Goal: Information Seeking & Learning: Learn about a topic

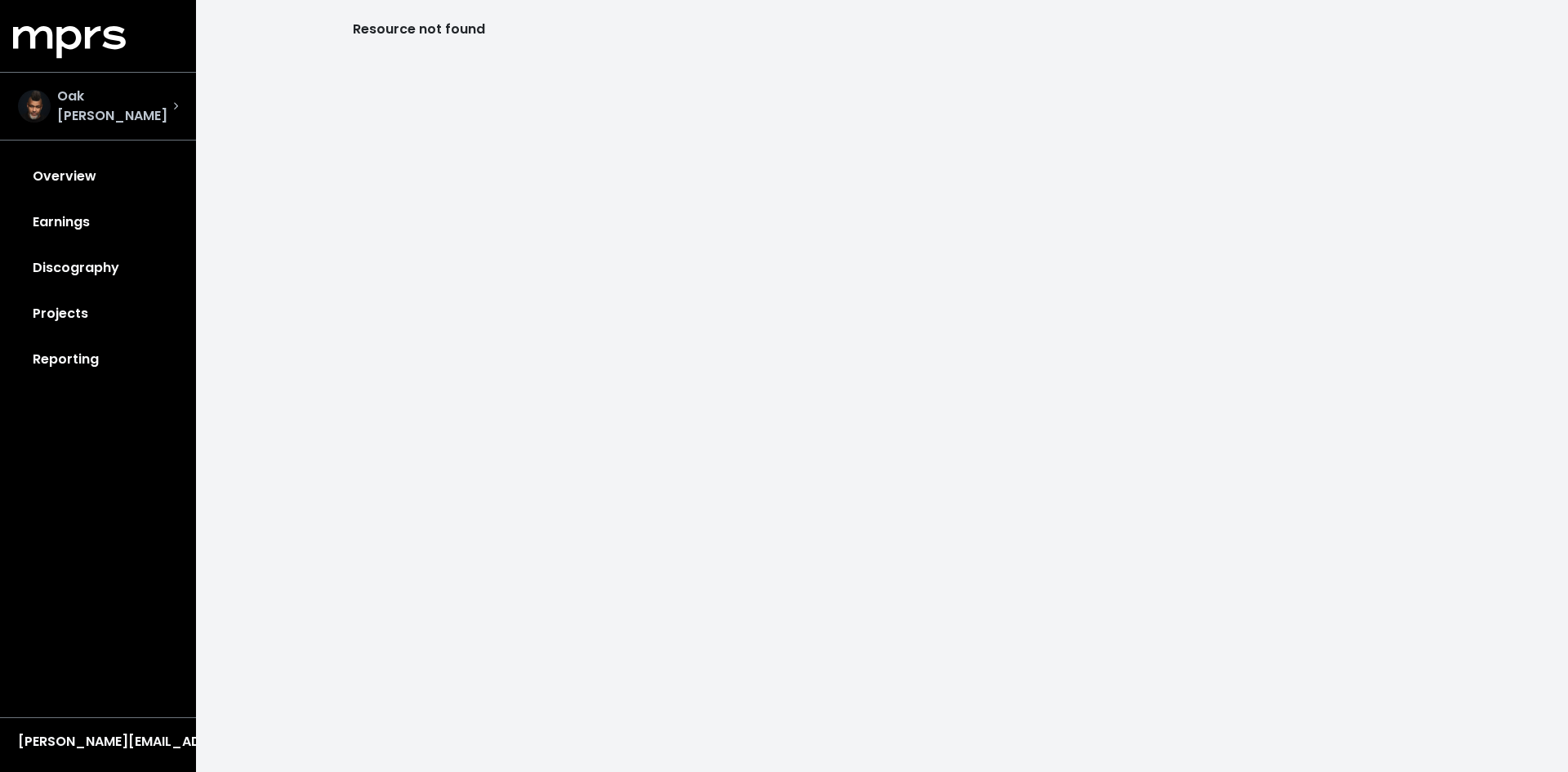
click at [132, 80] on div "Oak [PERSON_NAME]" at bounding box center [98, 106] width 186 height 66
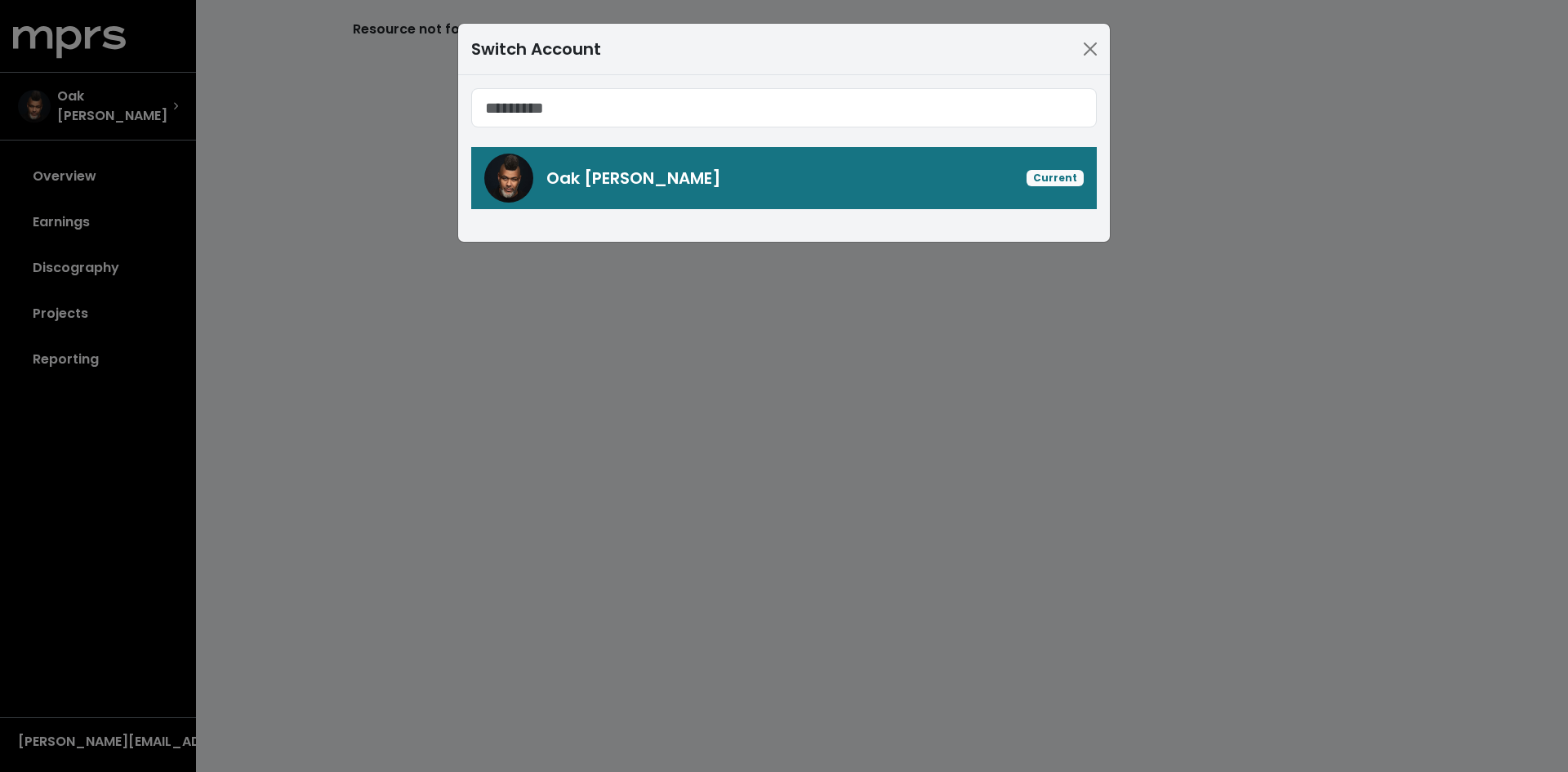
click at [971, 185] on div "Oak [PERSON_NAME] Current" at bounding box center [815, 178] width 538 height 25
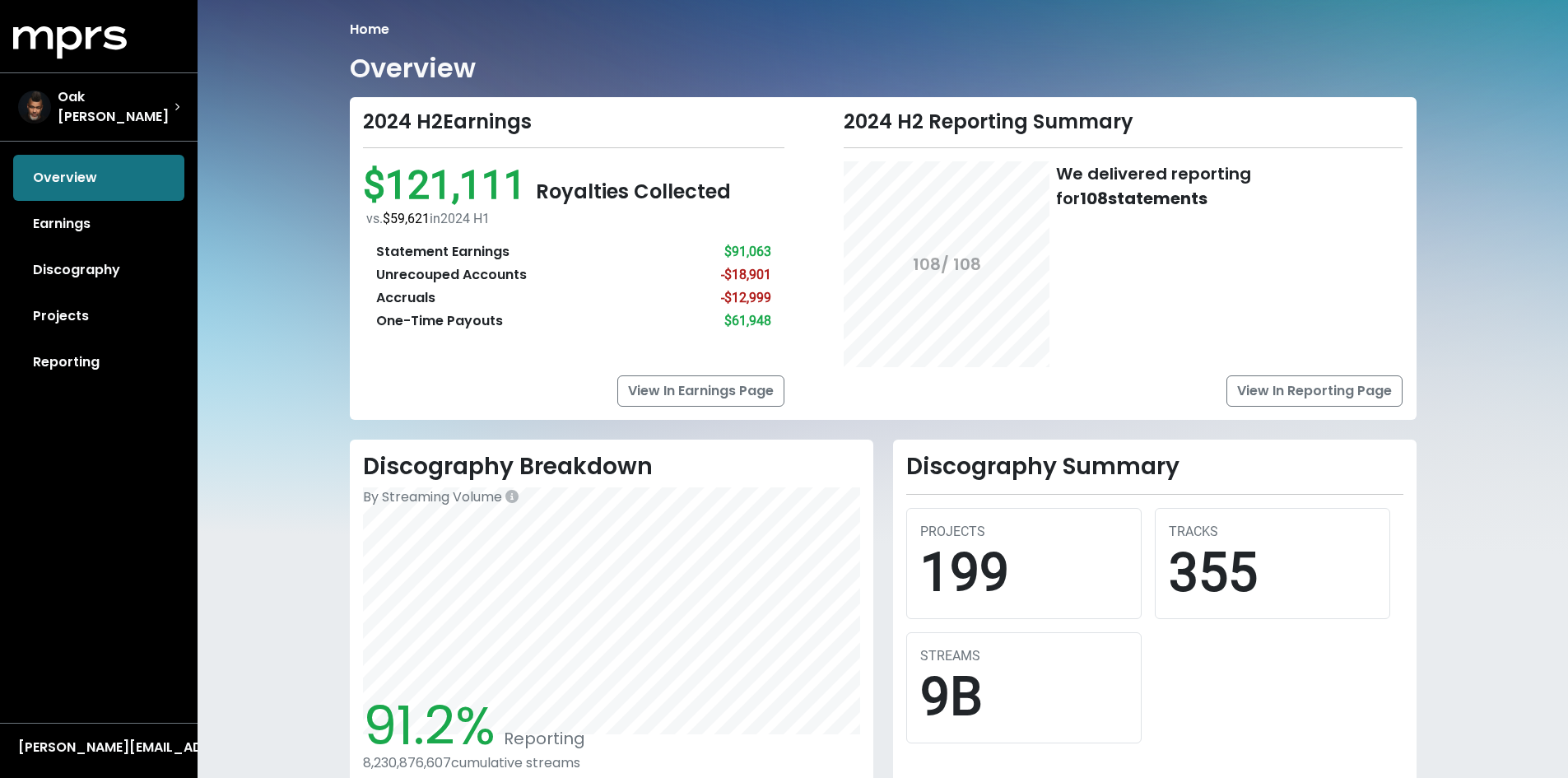
click at [95, 173] on div "Overview Earnings Discography Projects Reporting" at bounding box center [99, 269] width 198 height 230
click at [1288, 396] on link "View In Reporting Page" at bounding box center [1314, 391] width 176 height 32
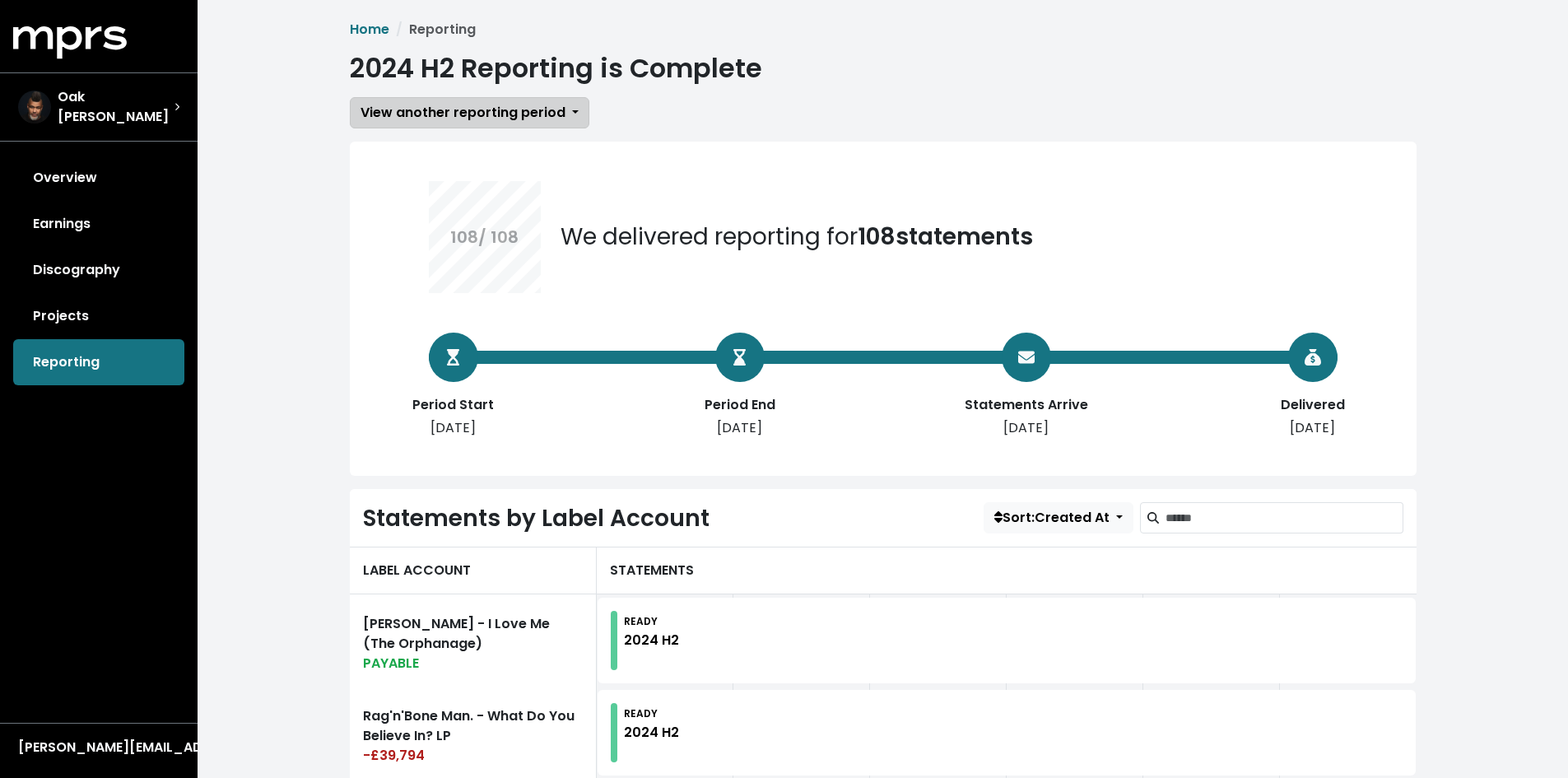
click at [548, 106] on span "View another reporting period" at bounding box center [463, 112] width 205 height 19
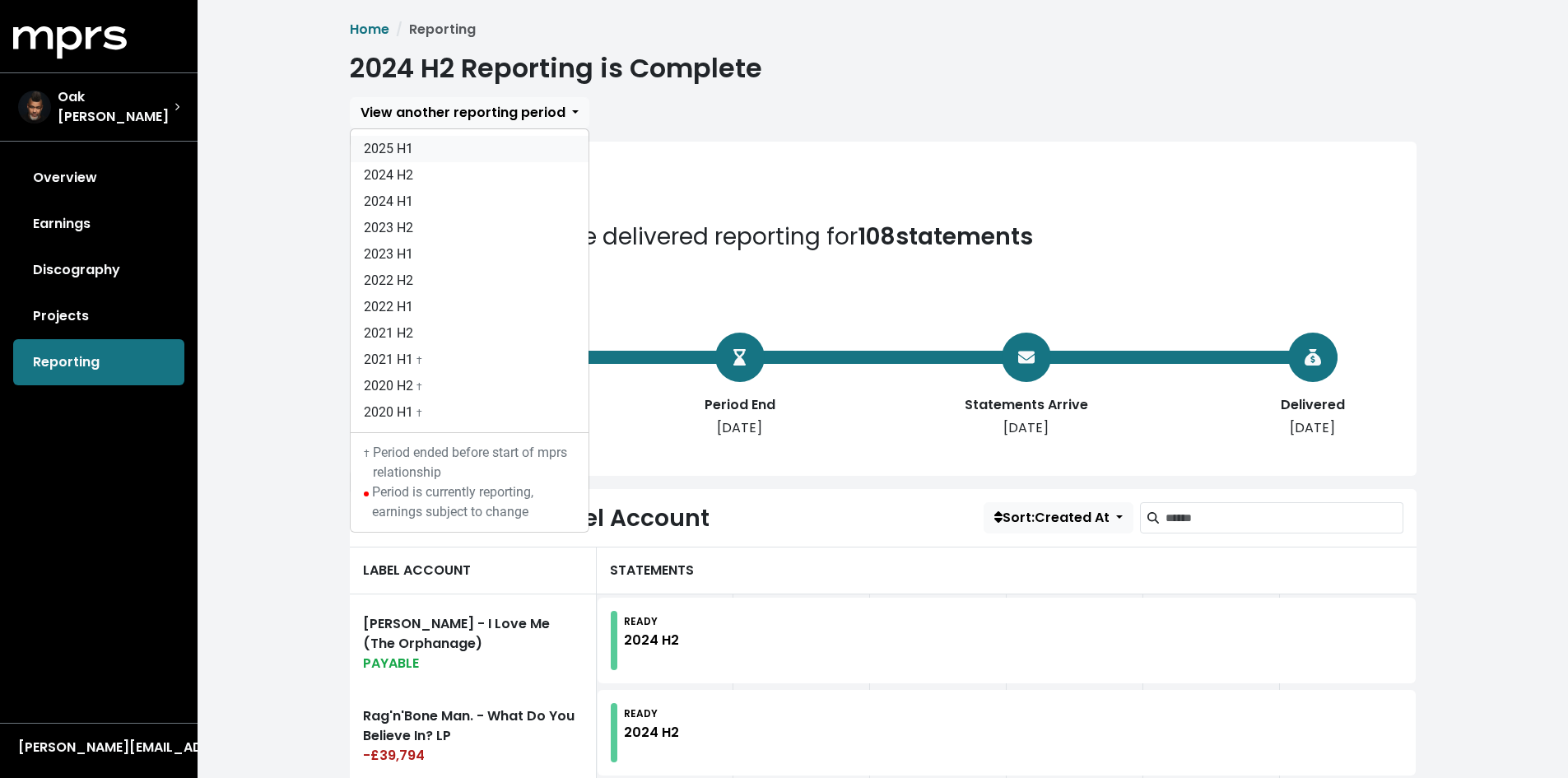
click at [470, 152] on link "2025 H1" at bounding box center [470, 148] width 238 height 27
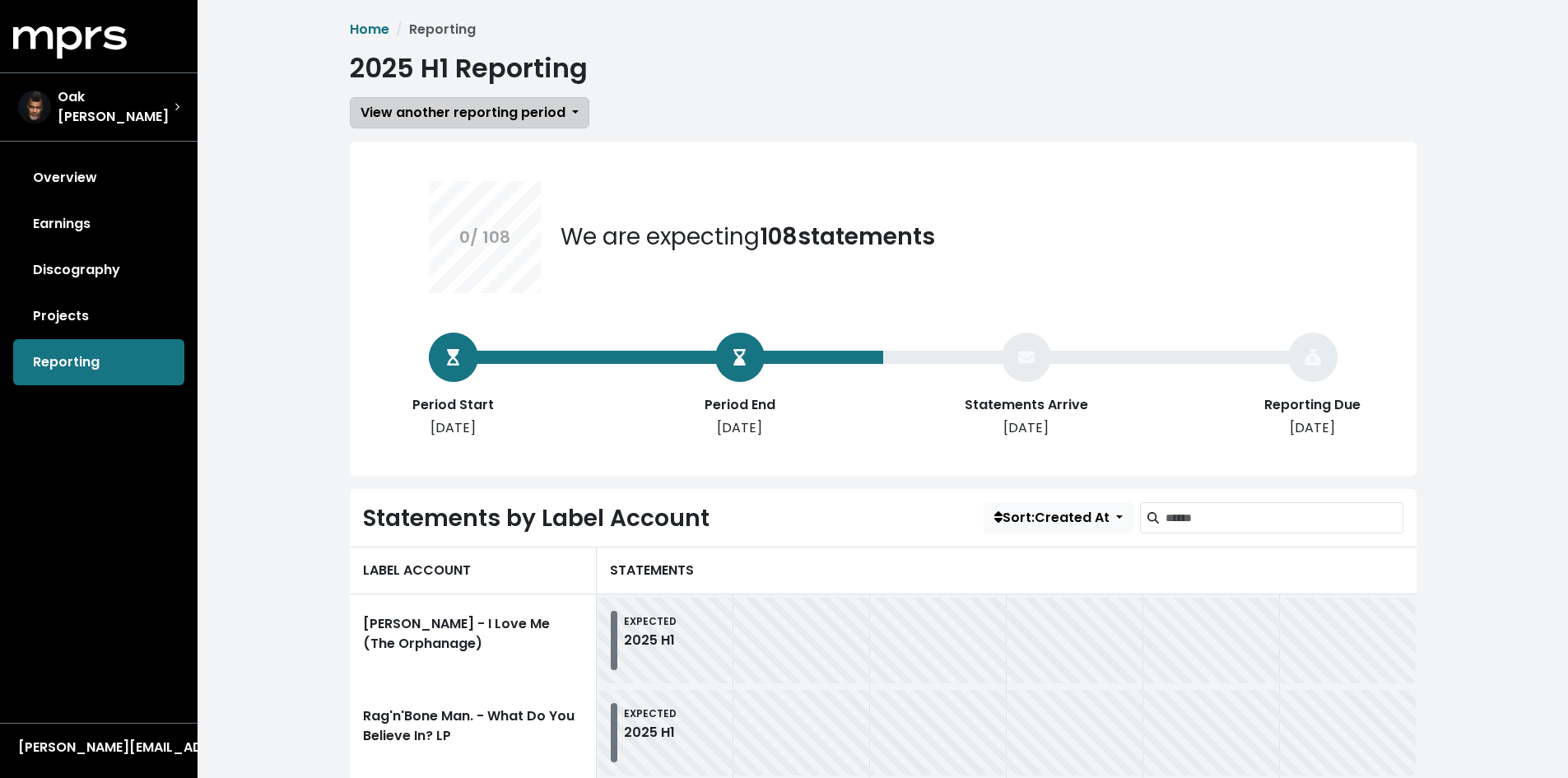
click at [548, 113] on span "View another reporting period" at bounding box center [463, 112] width 205 height 19
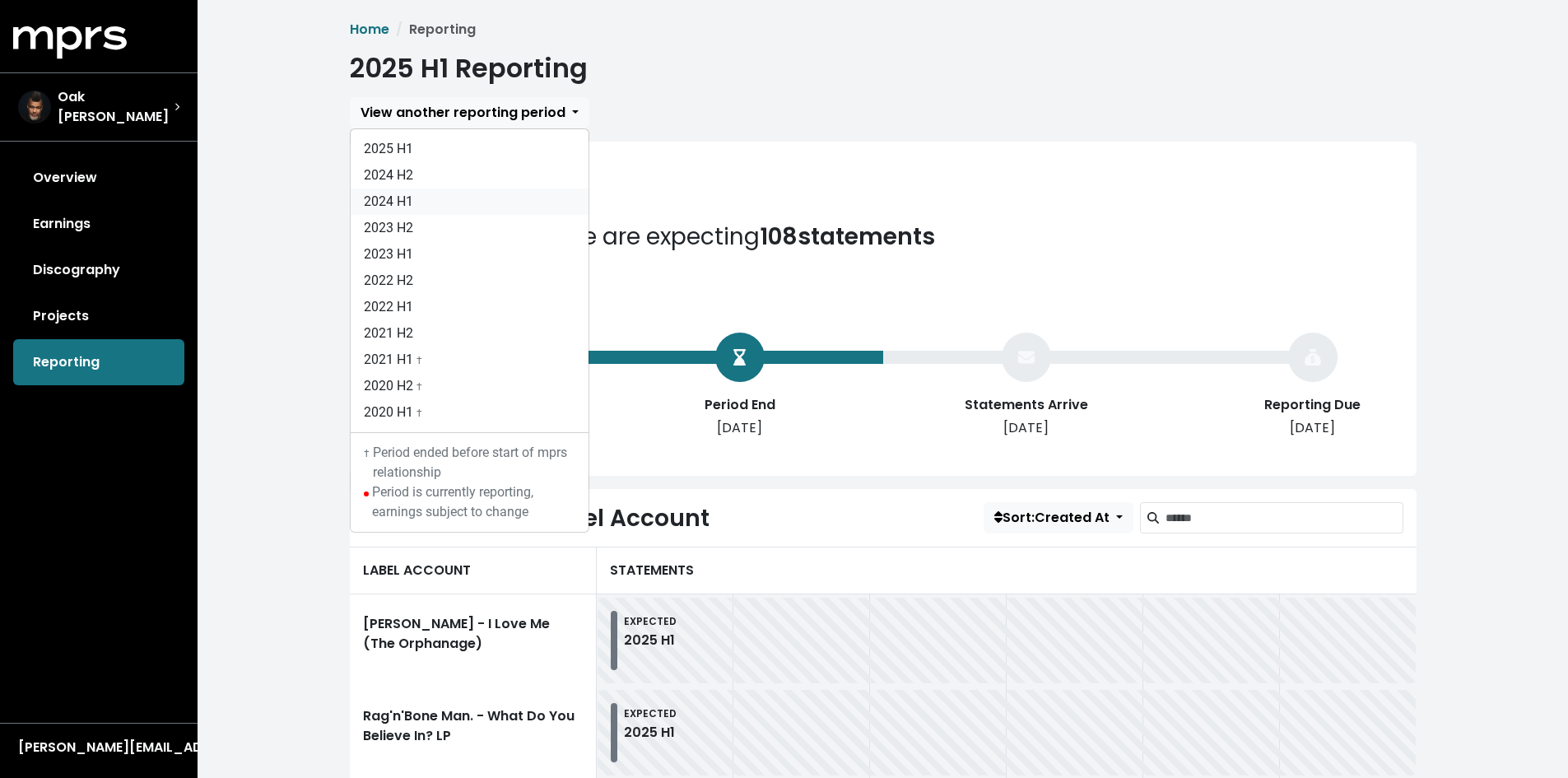
click at [454, 200] on link "2024 H1" at bounding box center [470, 202] width 238 height 27
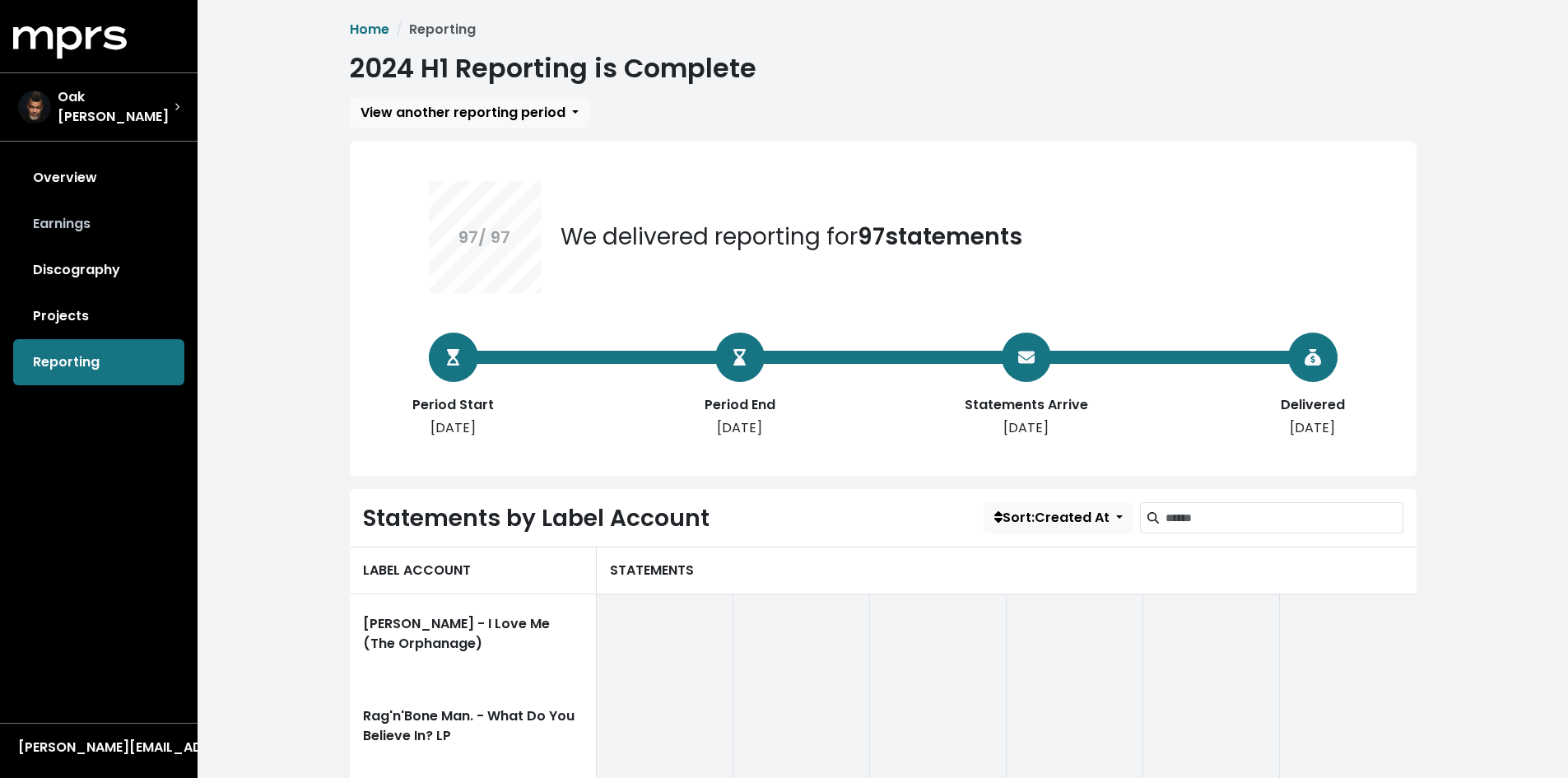
click at [86, 216] on link "Earnings" at bounding box center [98, 223] width 171 height 46
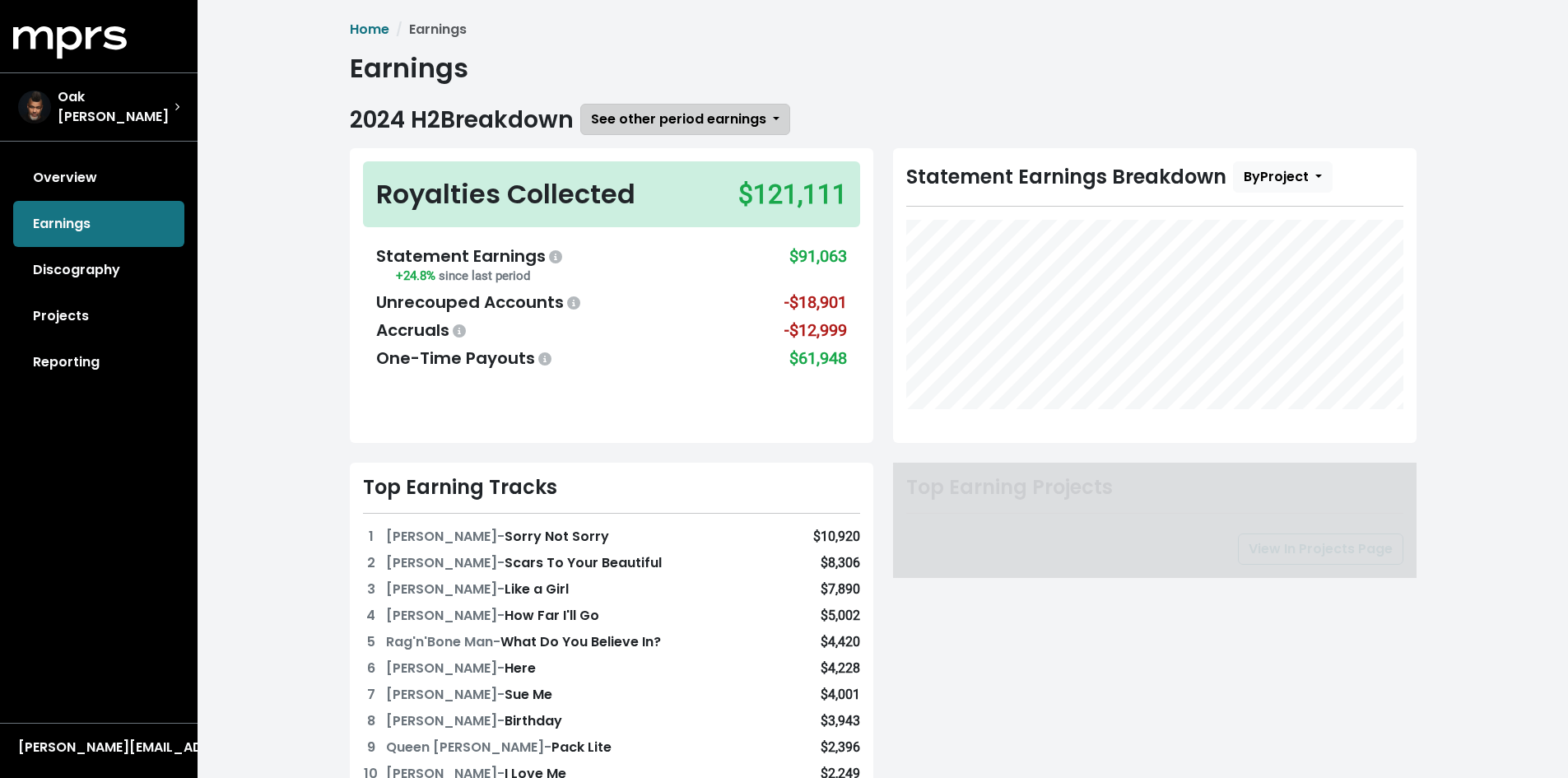
click at [718, 132] on button "See other period earnings" at bounding box center [685, 120] width 210 height 32
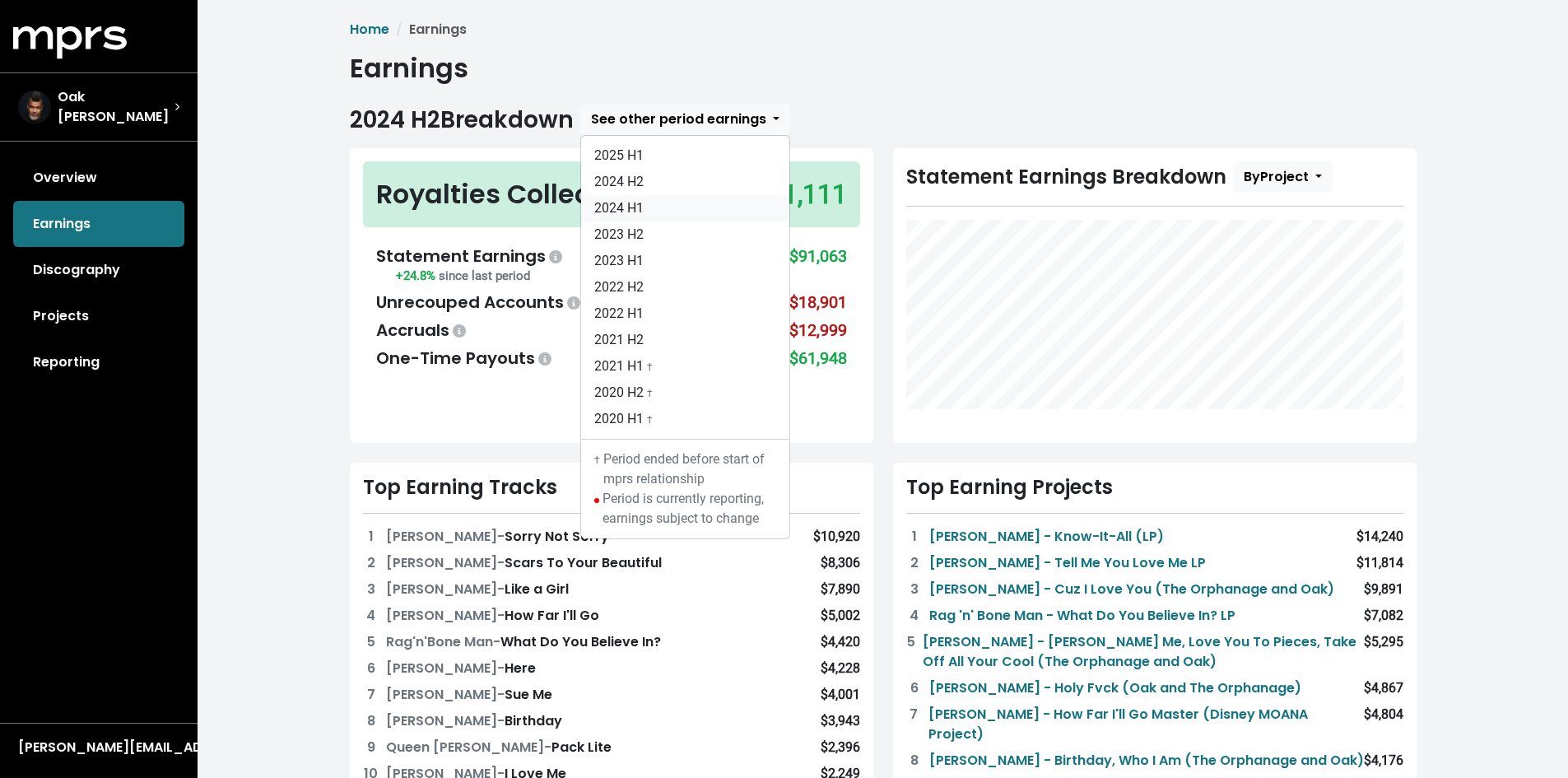
click at [715, 205] on link "2024 H1" at bounding box center [685, 208] width 209 height 27
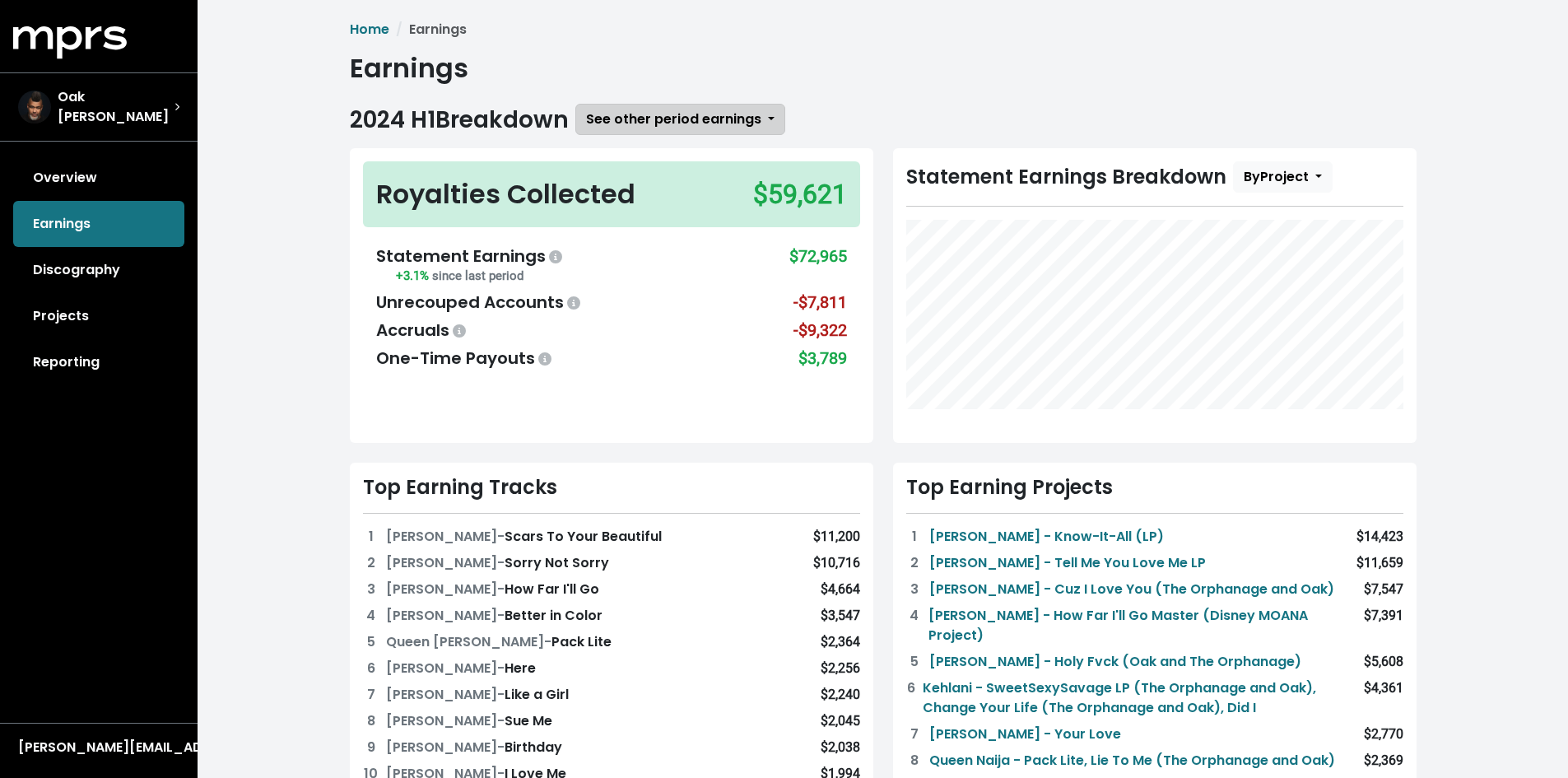
click at [723, 106] on button "See other period earnings" at bounding box center [680, 120] width 210 height 32
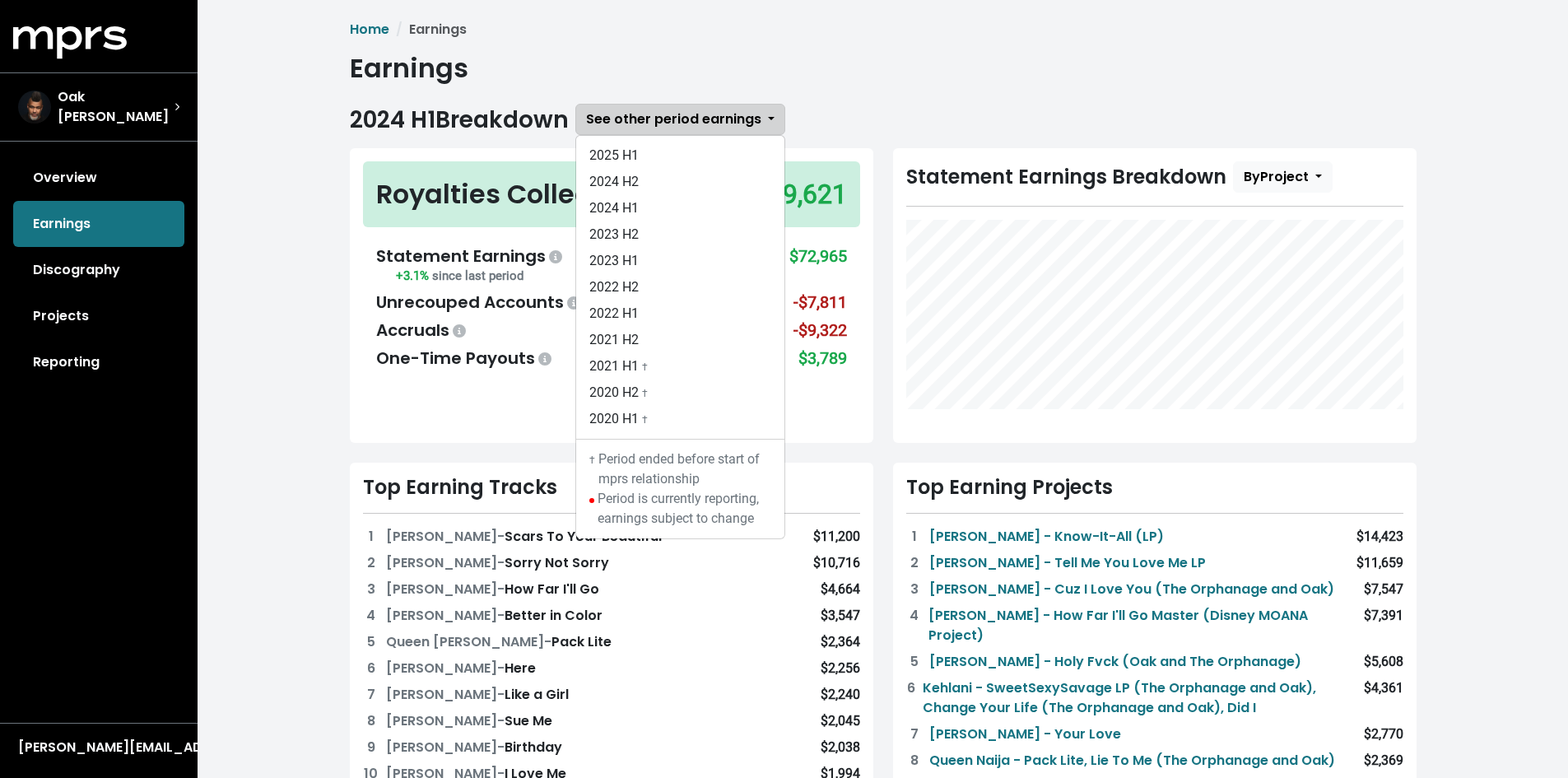
click at [723, 106] on button "See other period earnings" at bounding box center [680, 120] width 210 height 32
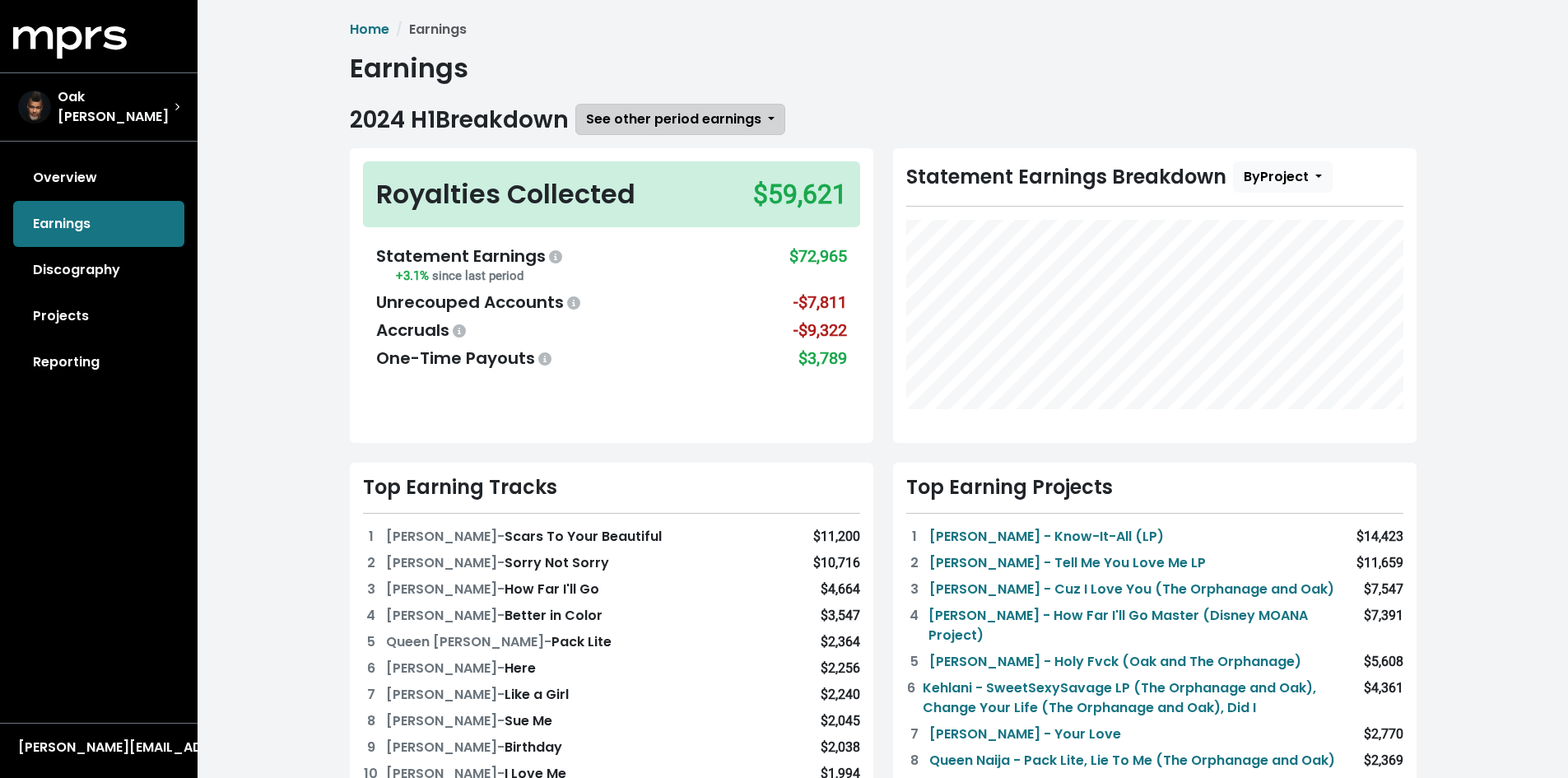
click at [723, 106] on button "See other period earnings" at bounding box center [680, 120] width 210 height 32
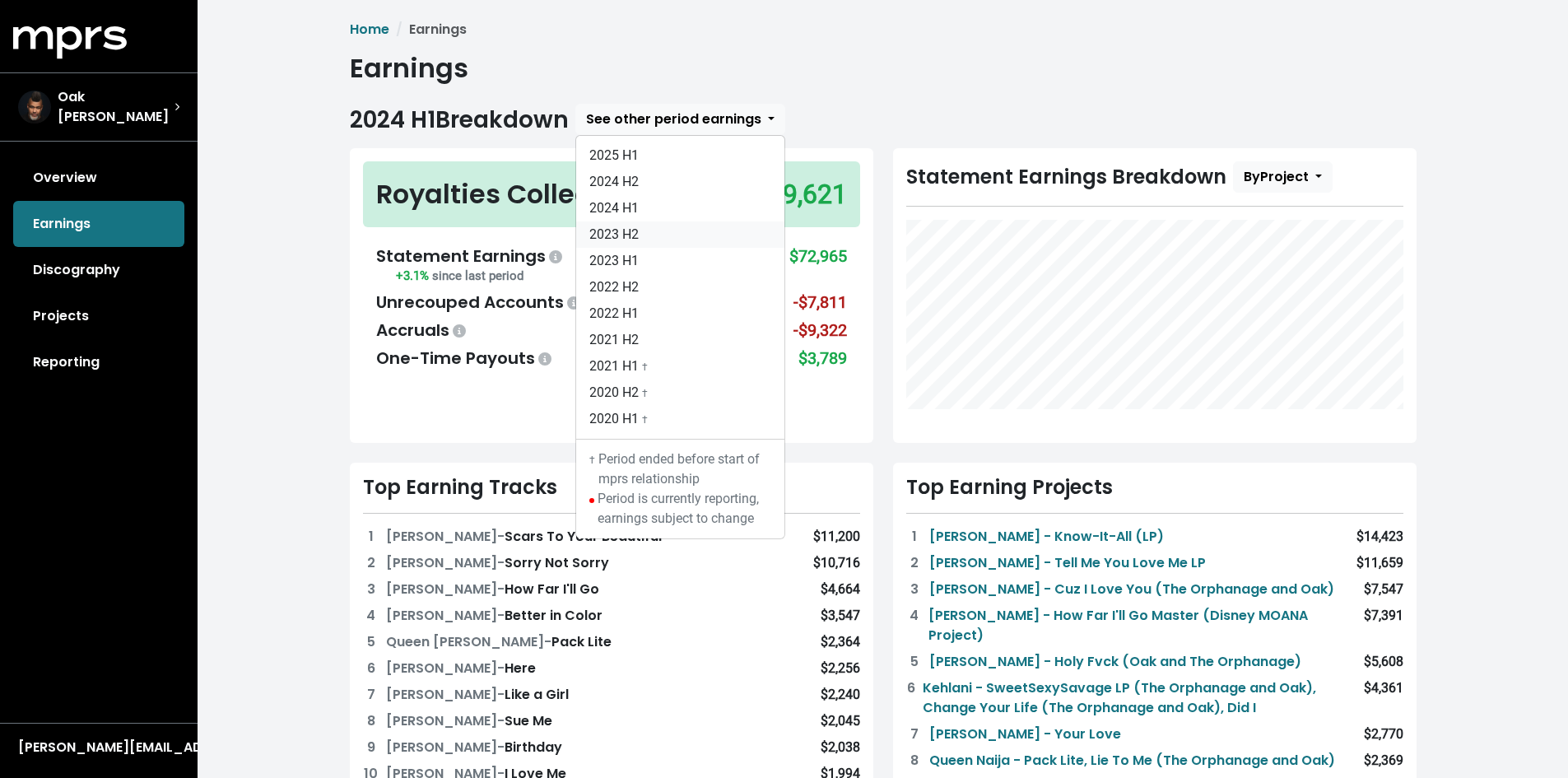
click at [666, 228] on link "2023 H2" at bounding box center [680, 234] width 209 height 27
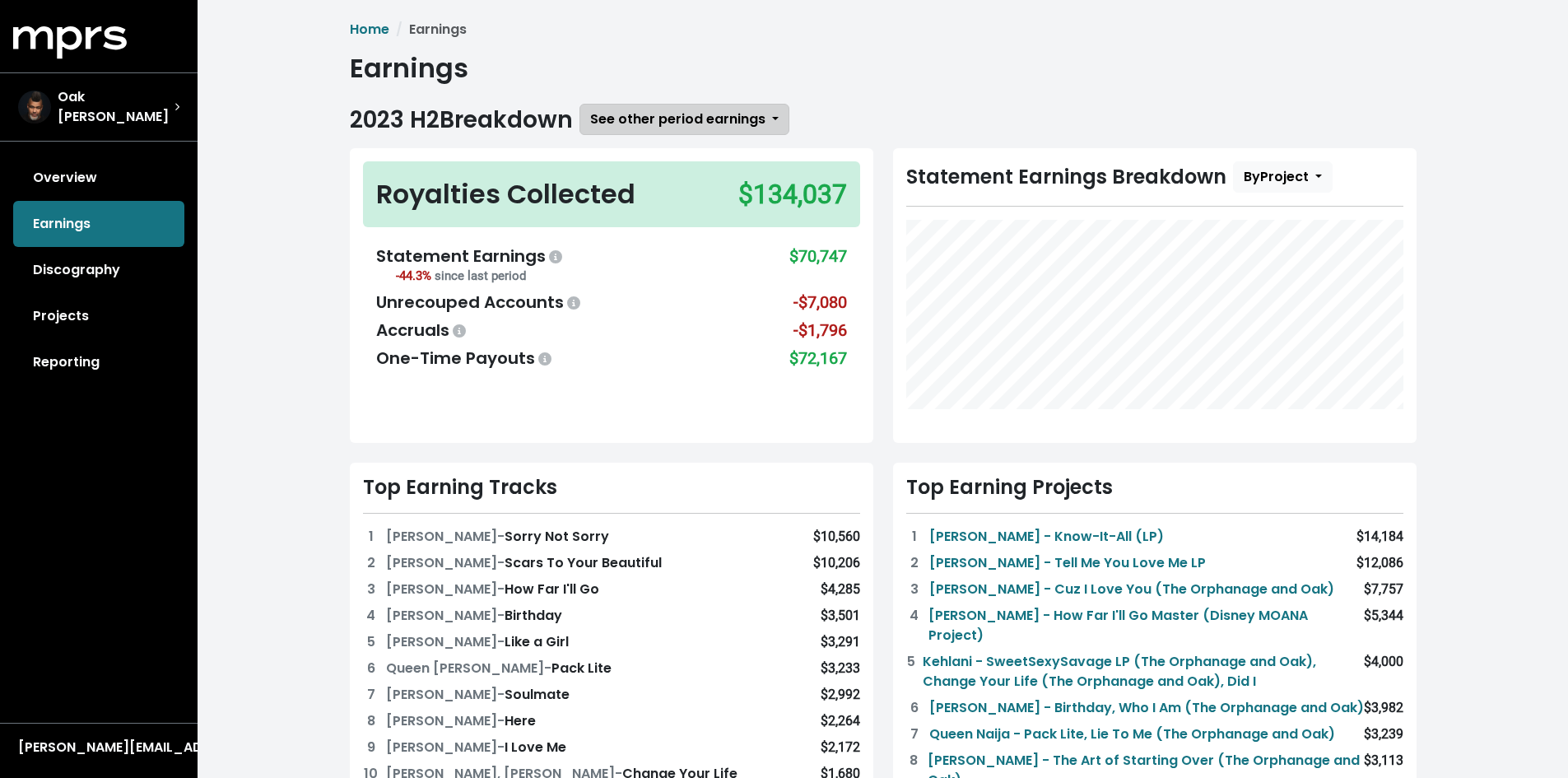
click at [703, 125] on span "See other period earnings" at bounding box center [677, 119] width 175 height 19
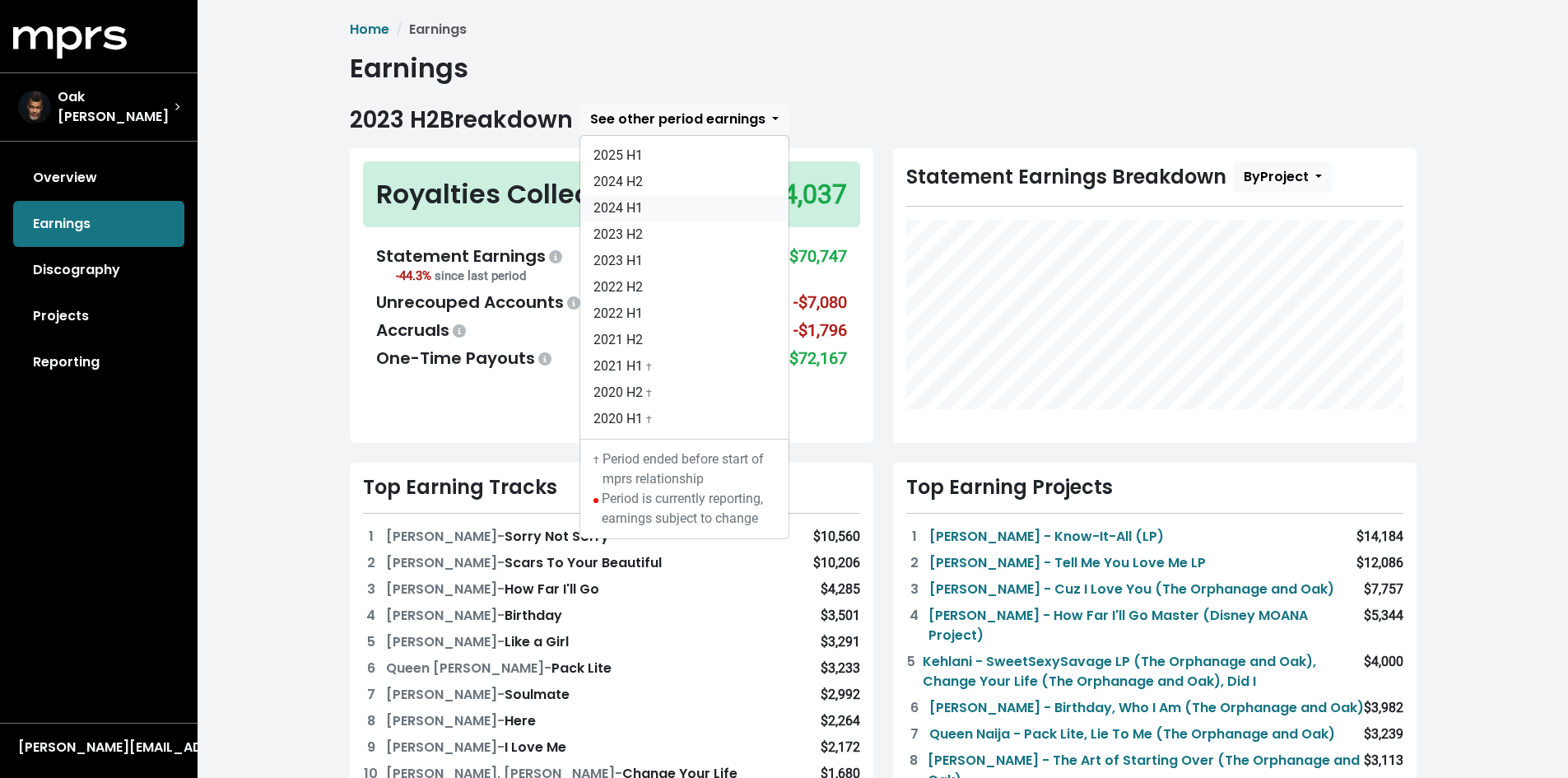
click at [676, 206] on link "2024 H1" at bounding box center [684, 208] width 209 height 27
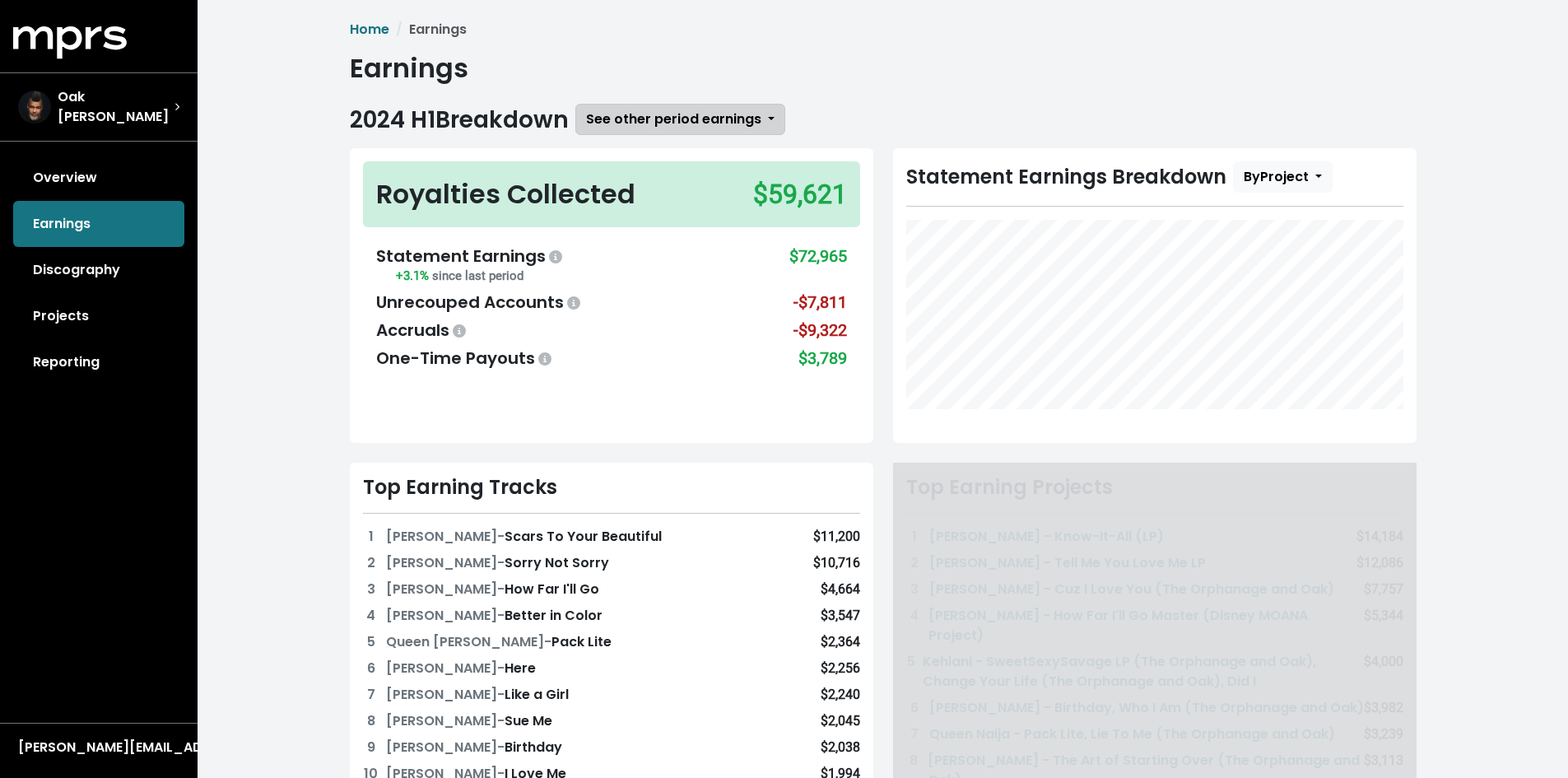
click at [728, 123] on span "See other period earnings" at bounding box center [673, 119] width 175 height 19
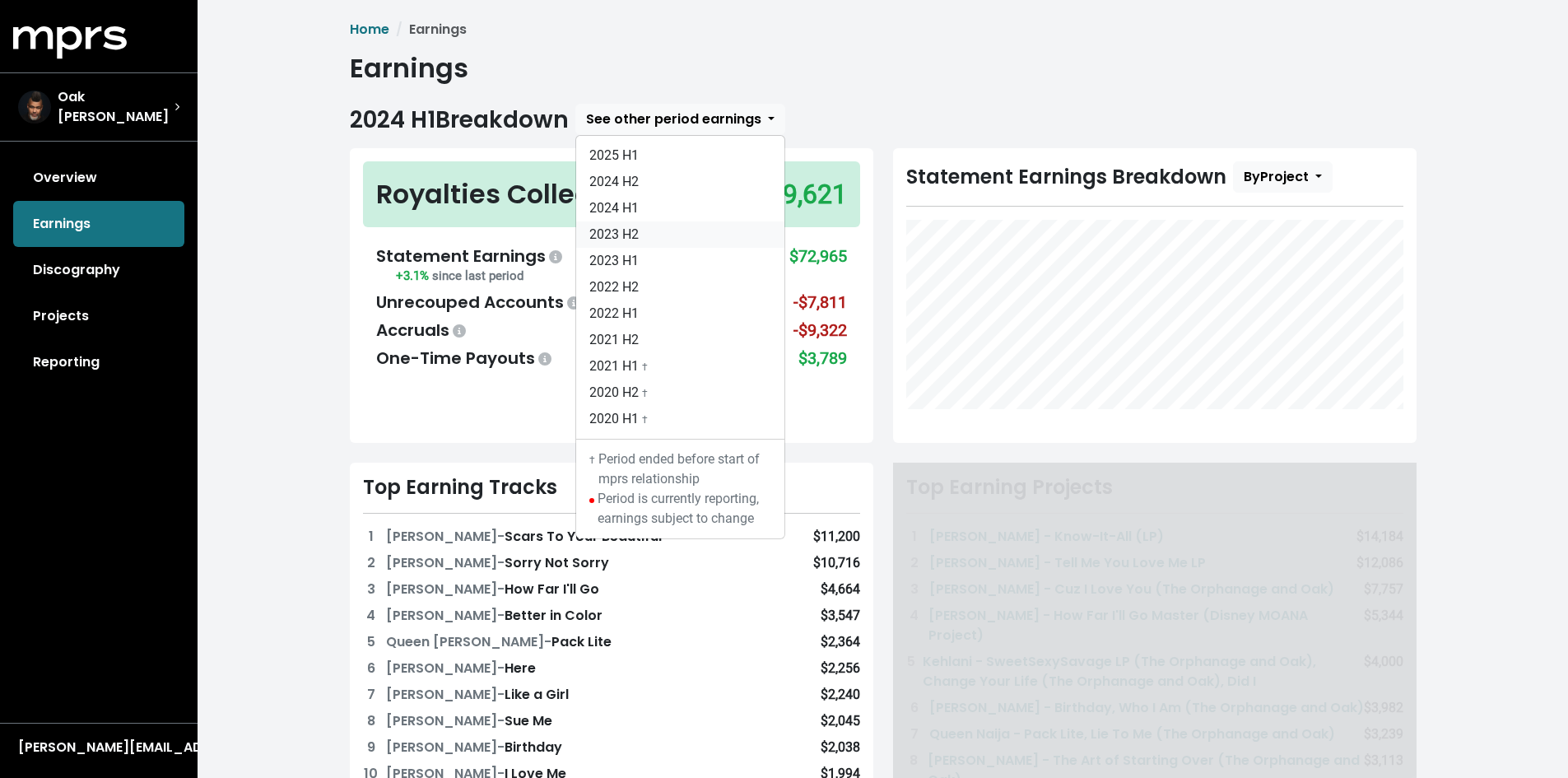
click at [684, 230] on link "2023 H2" at bounding box center [680, 234] width 209 height 27
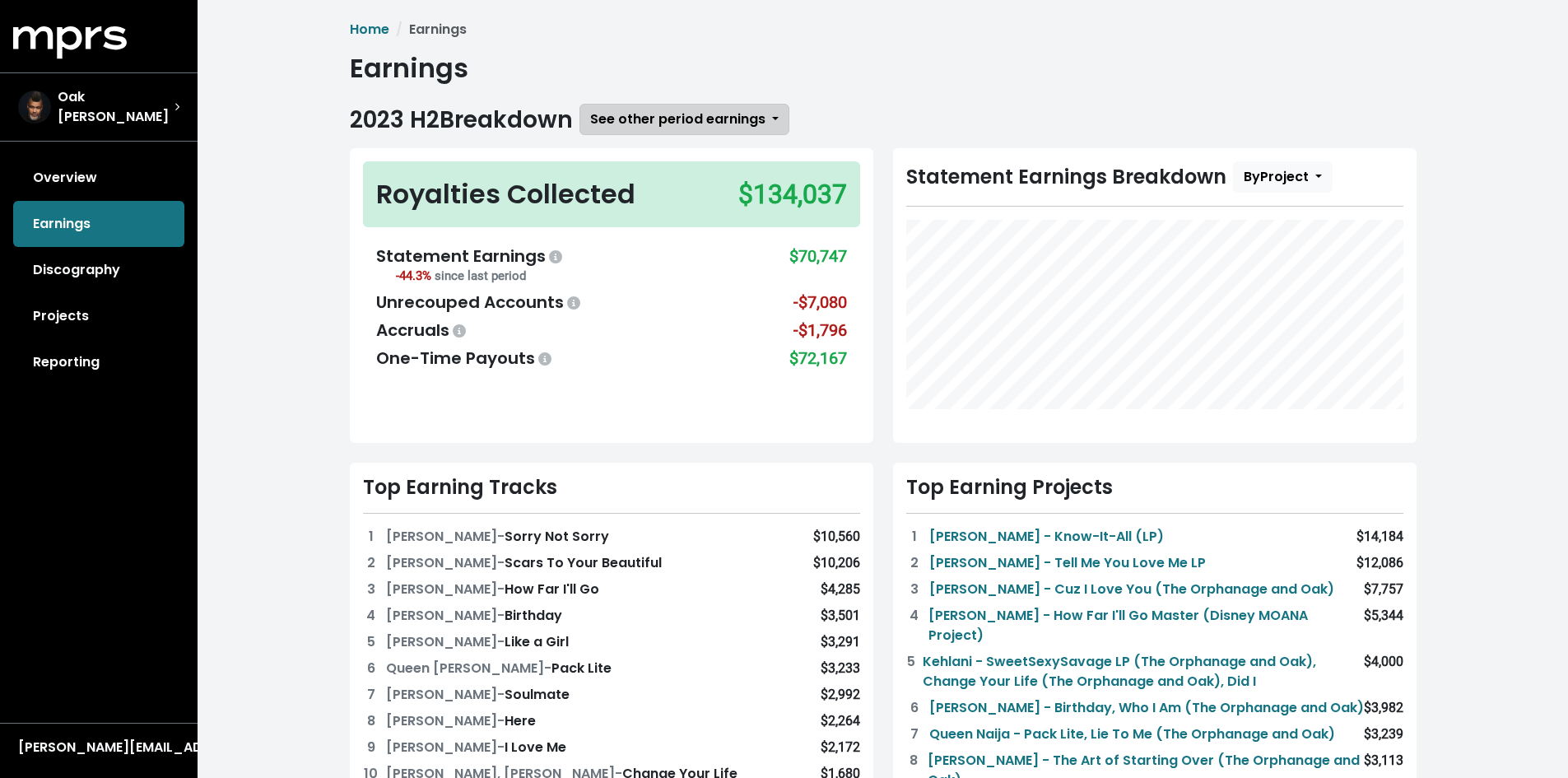
click at [672, 120] on span "See other period earnings" at bounding box center [677, 119] width 175 height 19
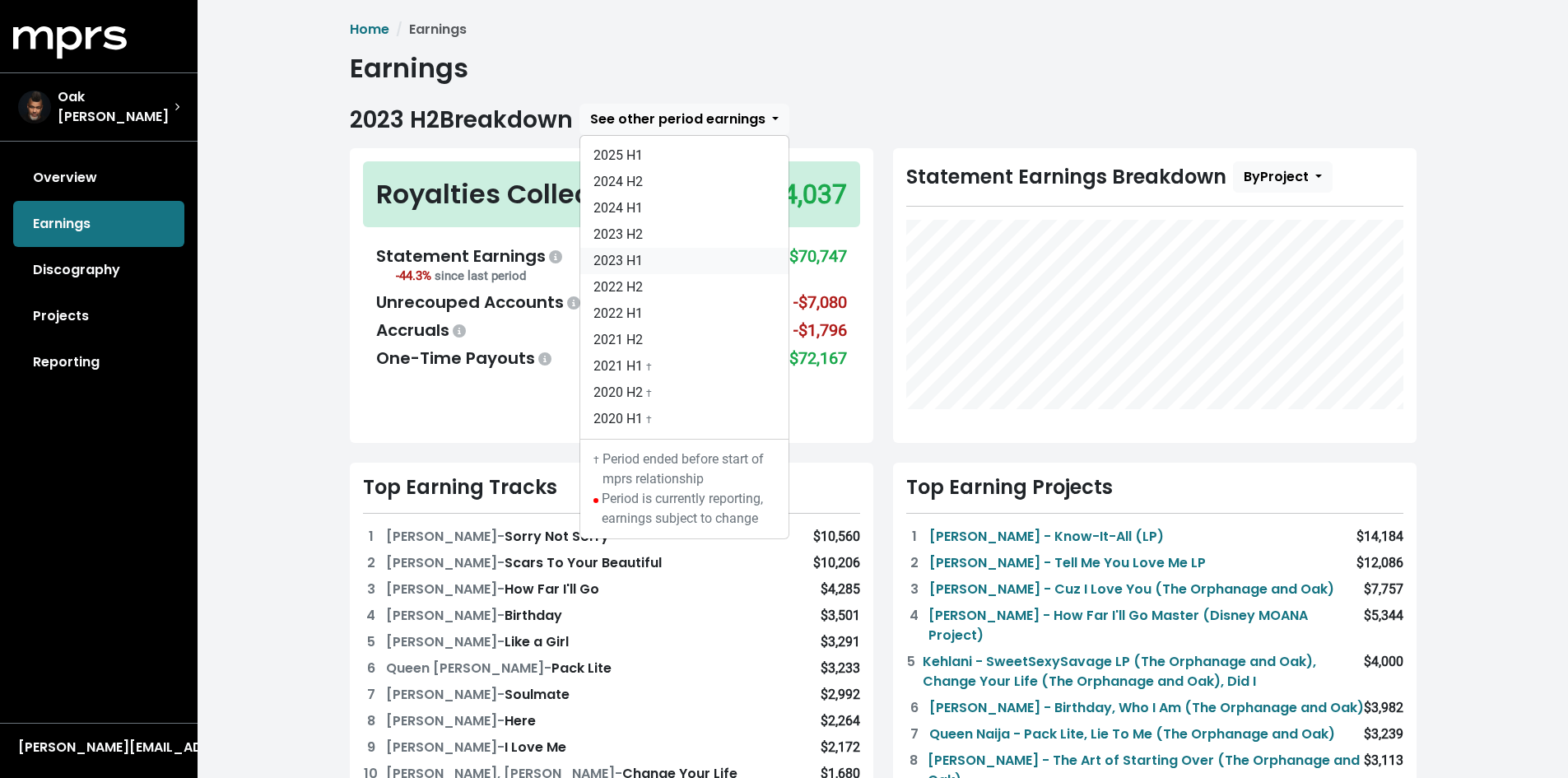
click at [661, 260] on link "2023 H1" at bounding box center [684, 261] width 209 height 27
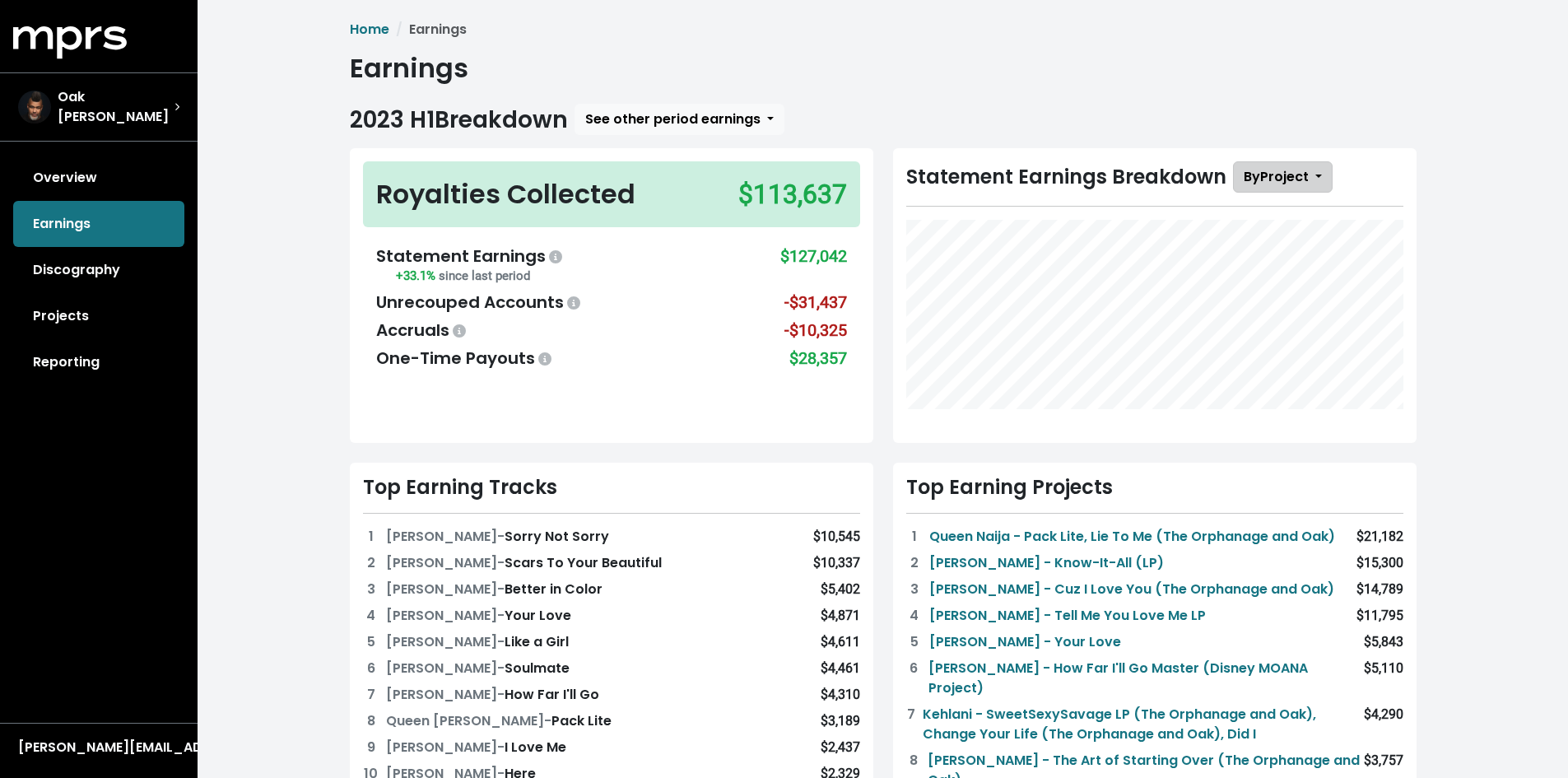
click at [1268, 172] on span "By Project" at bounding box center [1276, 176] width 65 height 19
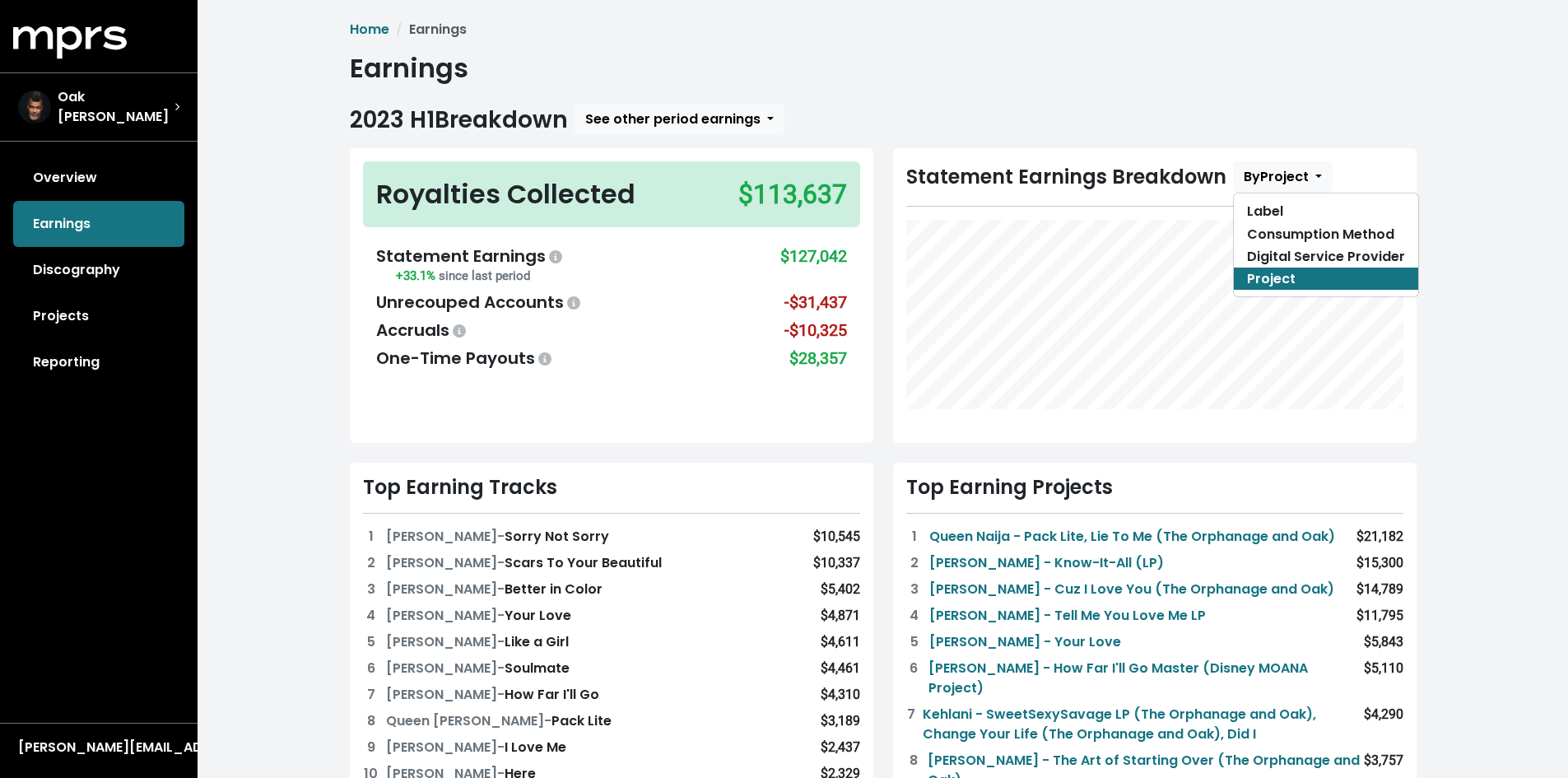
click at [1510, 213] on div "Home Earnings Earnings 2023 H1 Breakdown See other period earnings 2025 H1 2024…" at bounding box center [883, 727] width 1370 height 1453
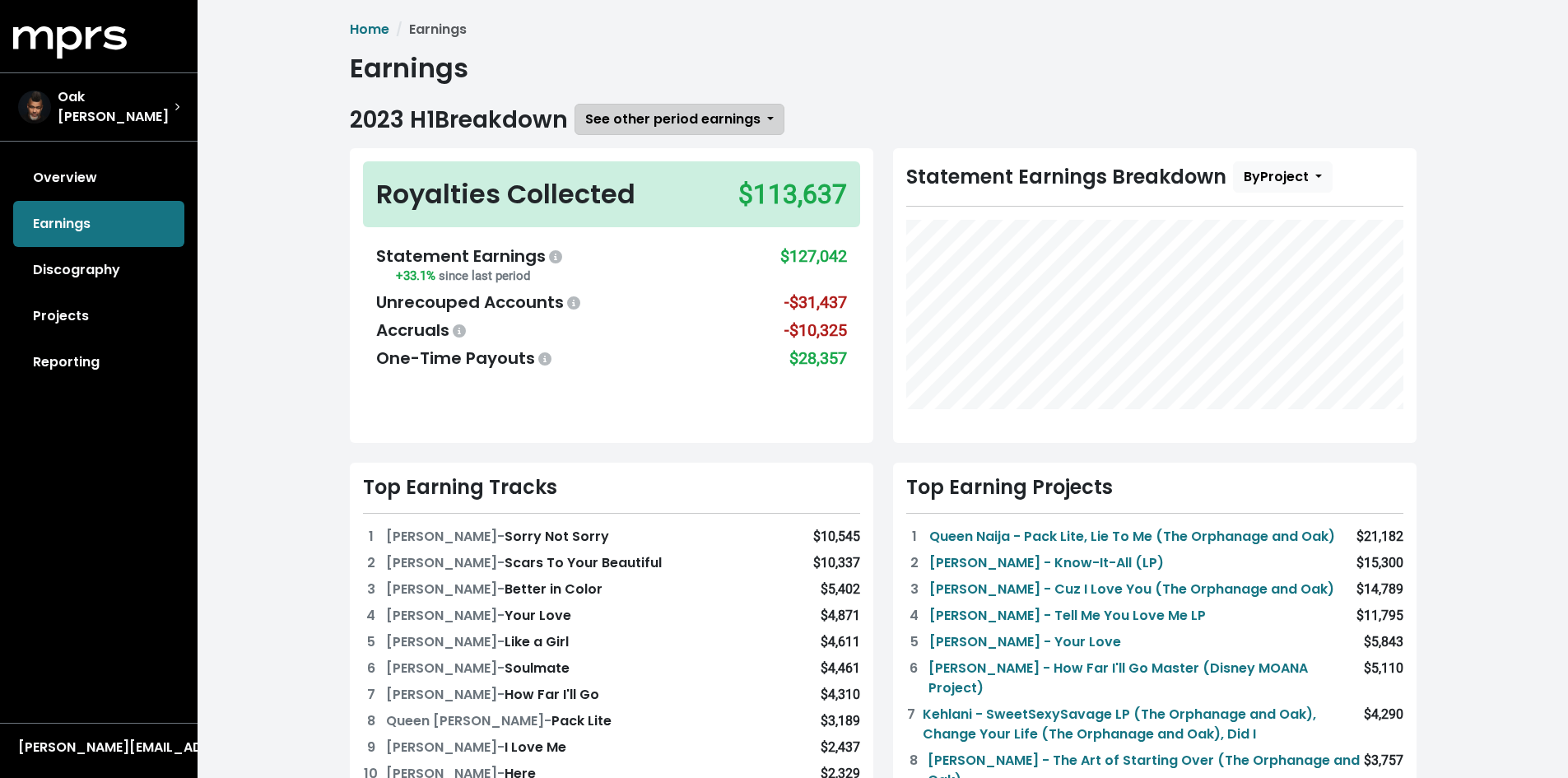
click at [673, 123] on span "See other period earnings" at bounding box center [672, 119] width 175 height 19
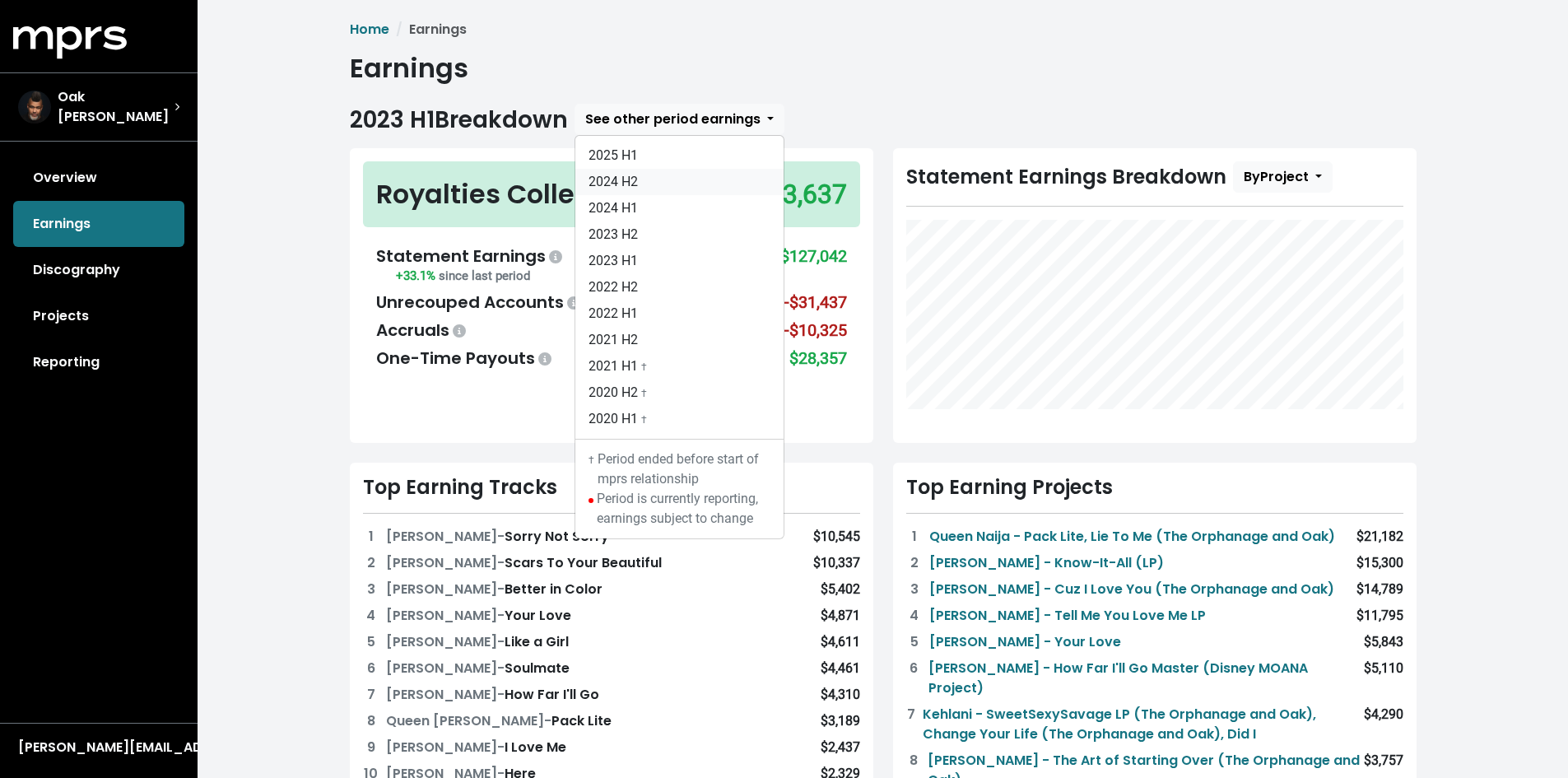
click at [679, 181] on link "2024 H2" at bounding box center [679, 182] width 209 height 27
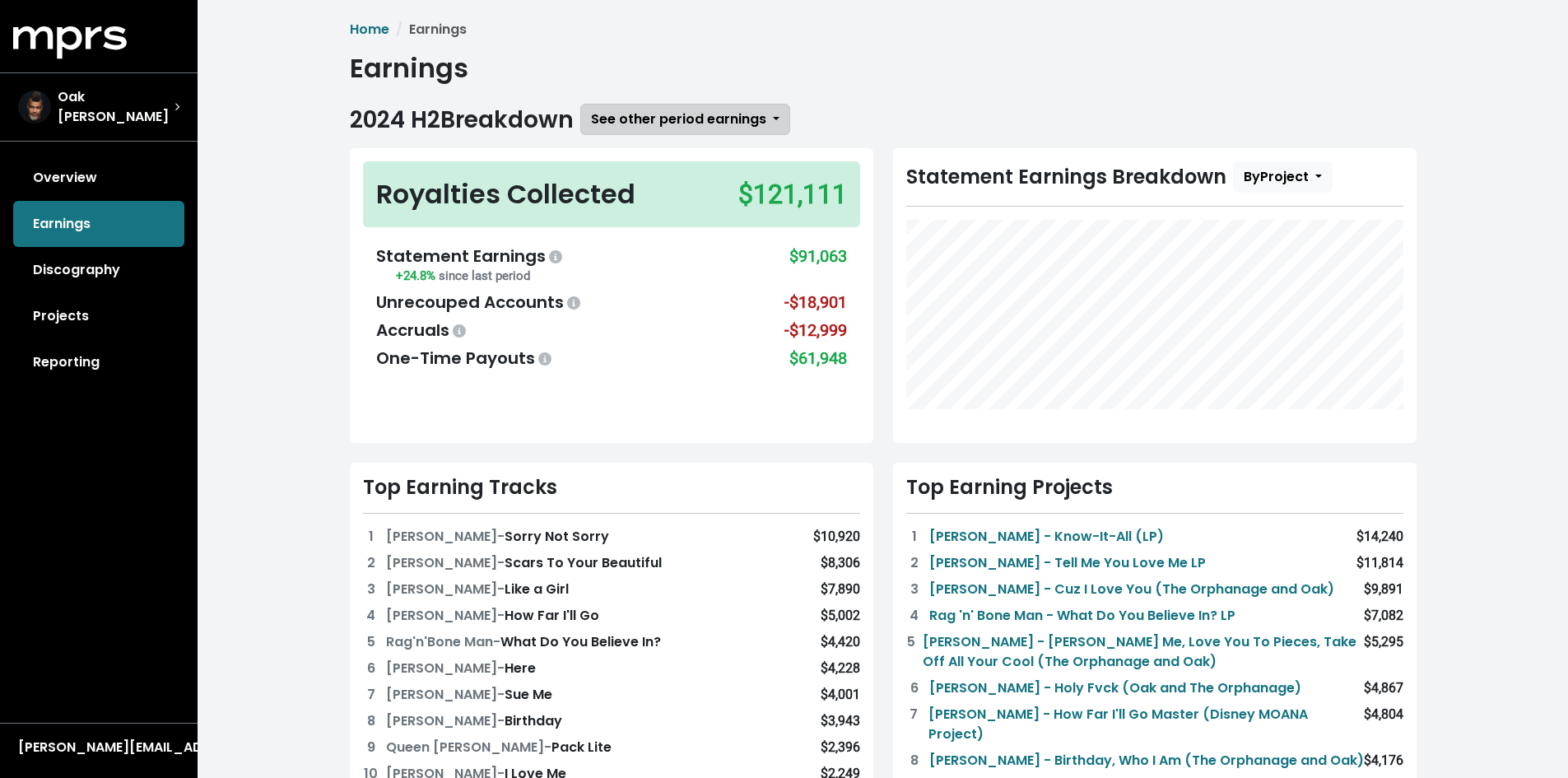
click at [720, 121] on span "See other period earnings" at bounding box center [678, 119] width 175 height 19
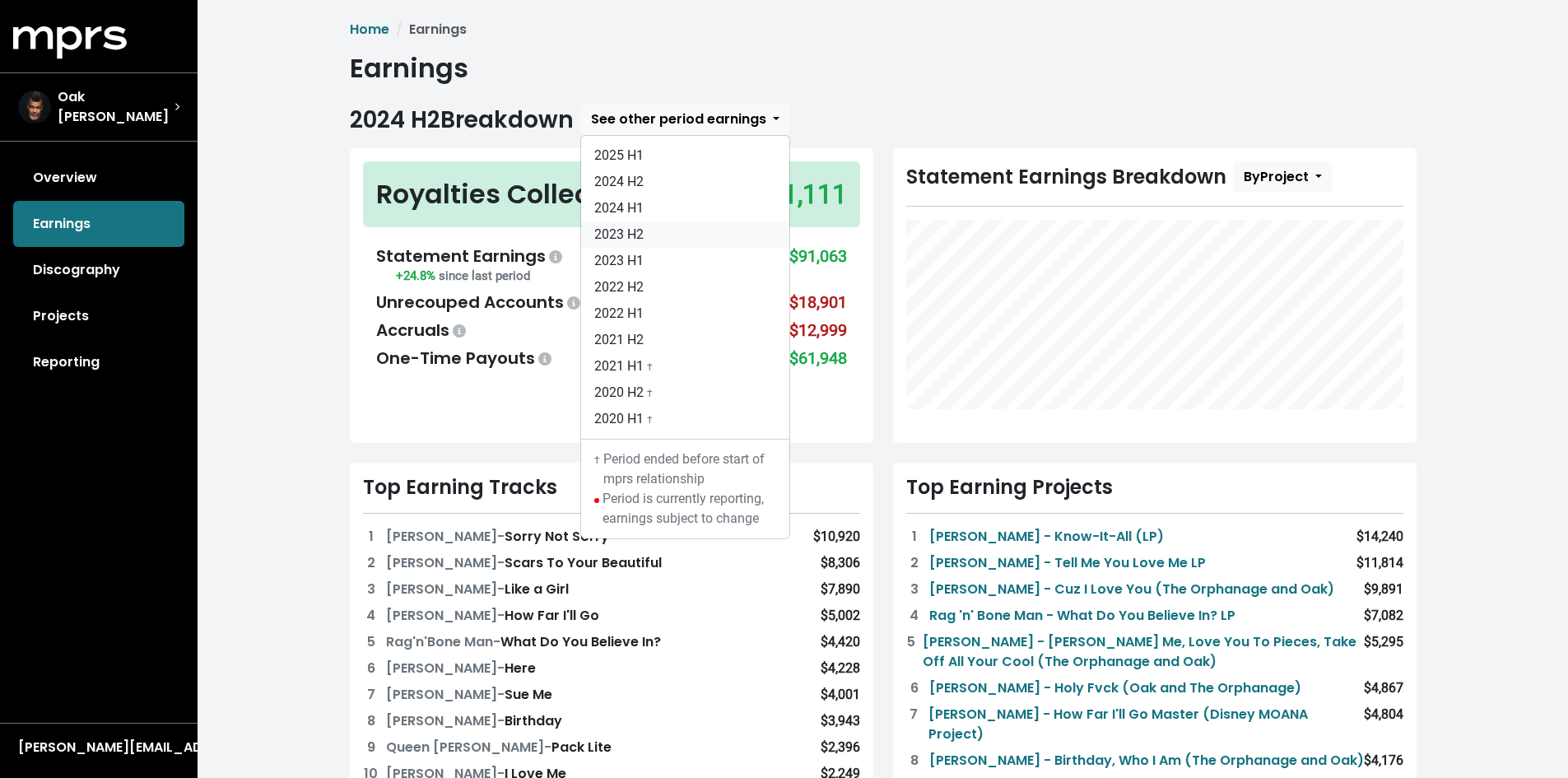
click at [690, 245] on link "2023 H2" at bounding box center [685, 234] width 209 height 27
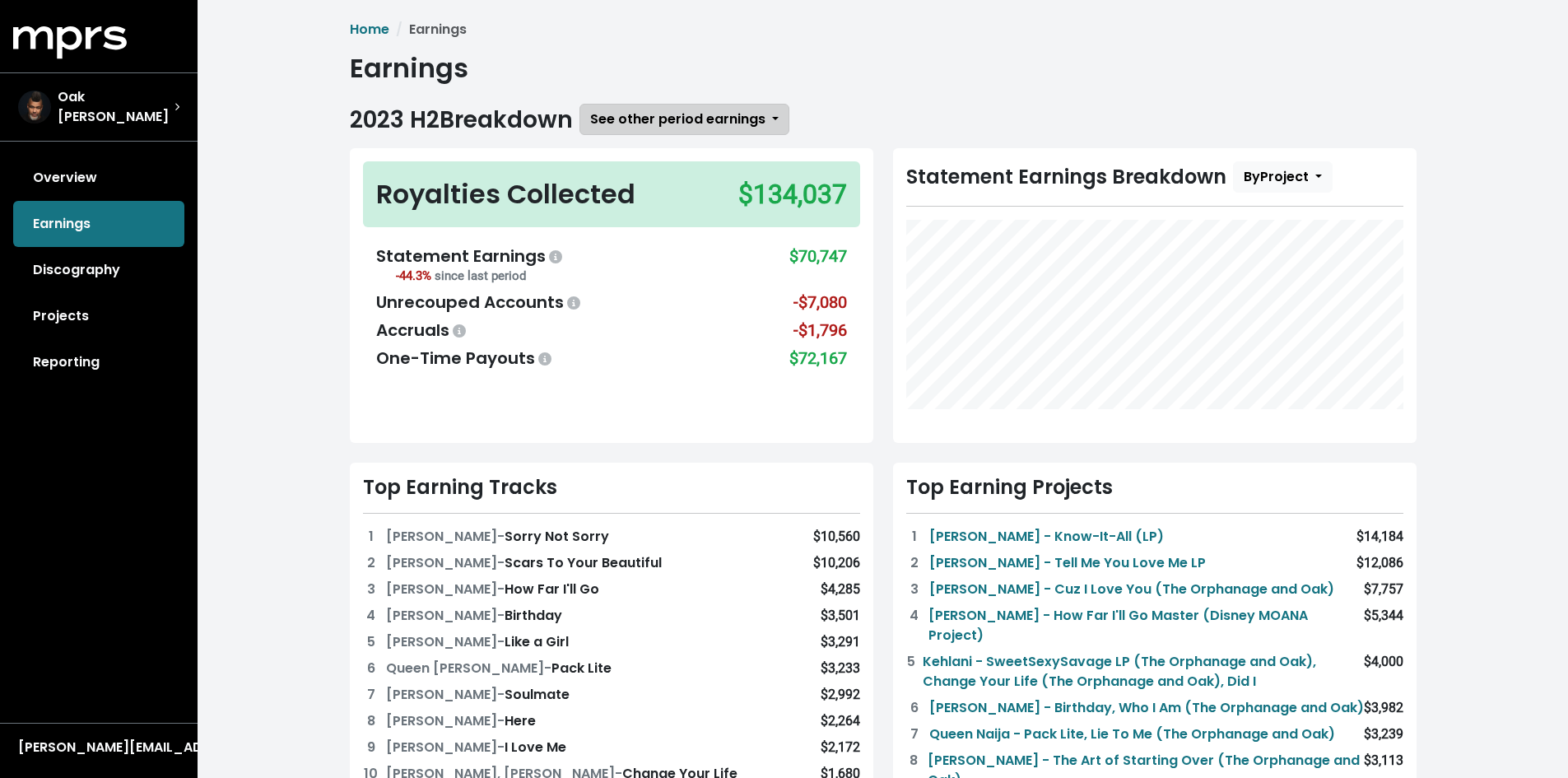
click at [769, 125] on button "See other period earnings" at bounding box center [684, 120] width 210 height 32
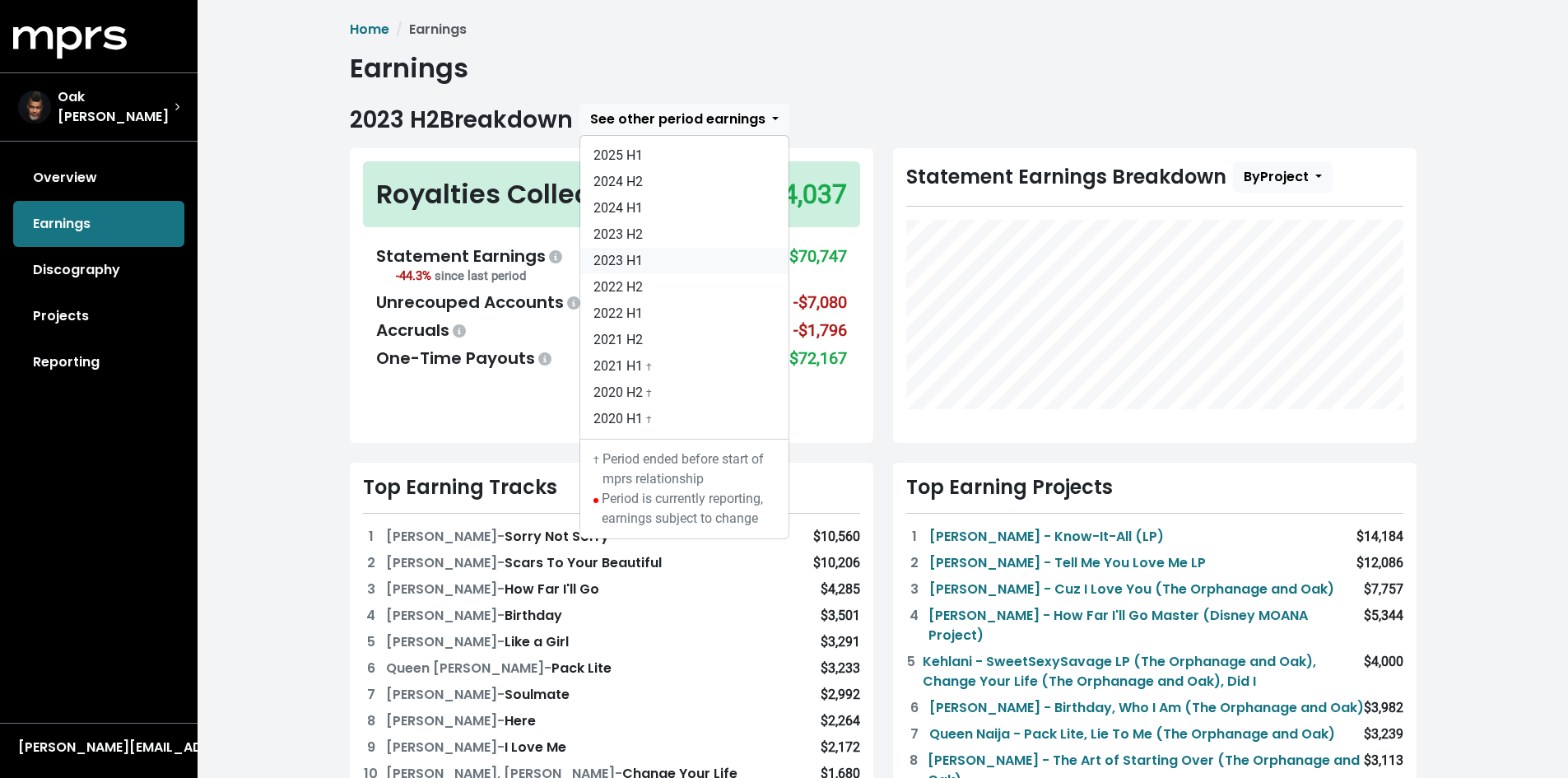
click at [677, 257] on link "2023 H1" at bounding box center [684, 261] width 209 height 27
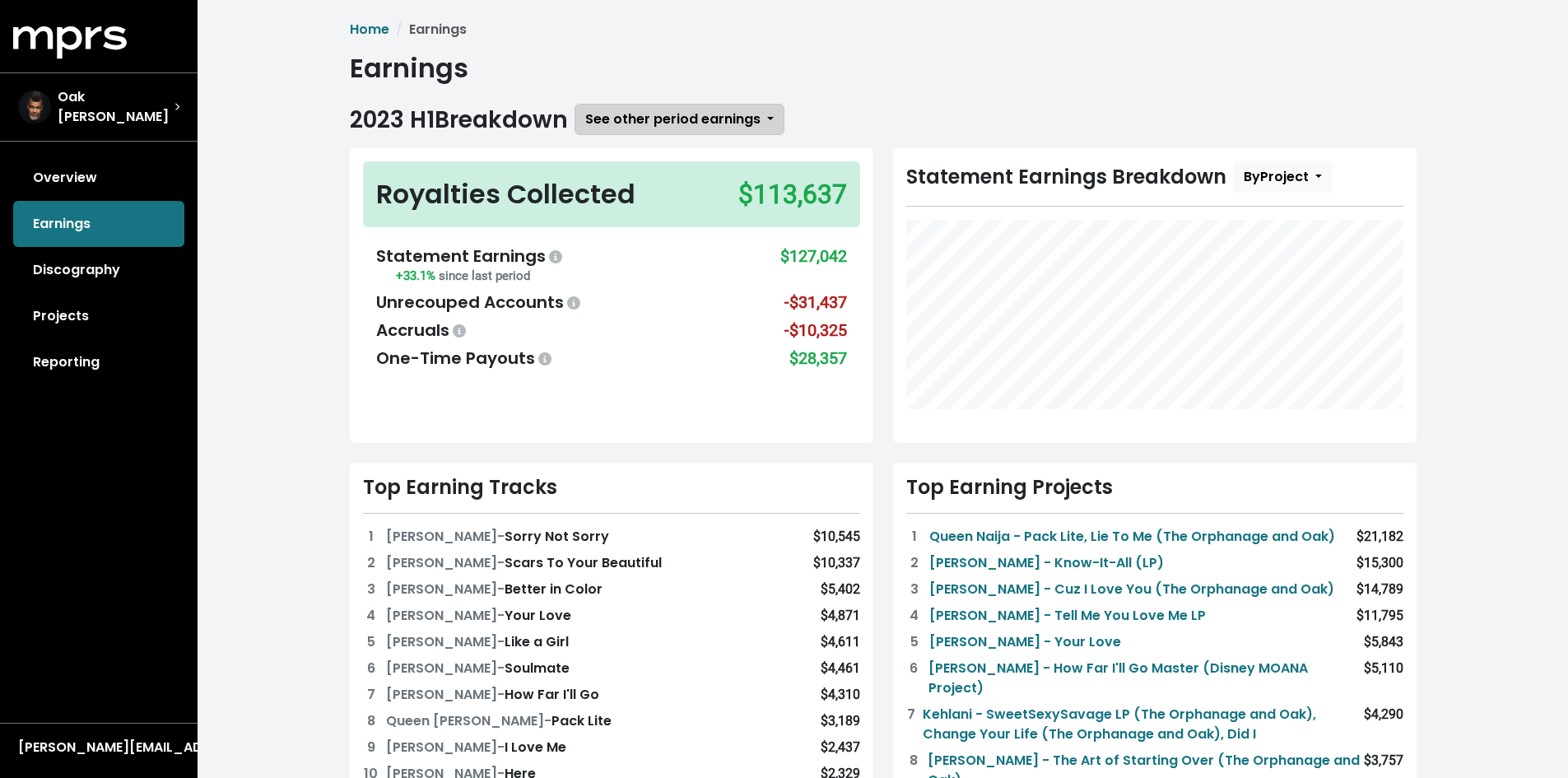
click at [742, 124] on span "See other period earnings" at bounding box center [672, 119] width 175 height 19
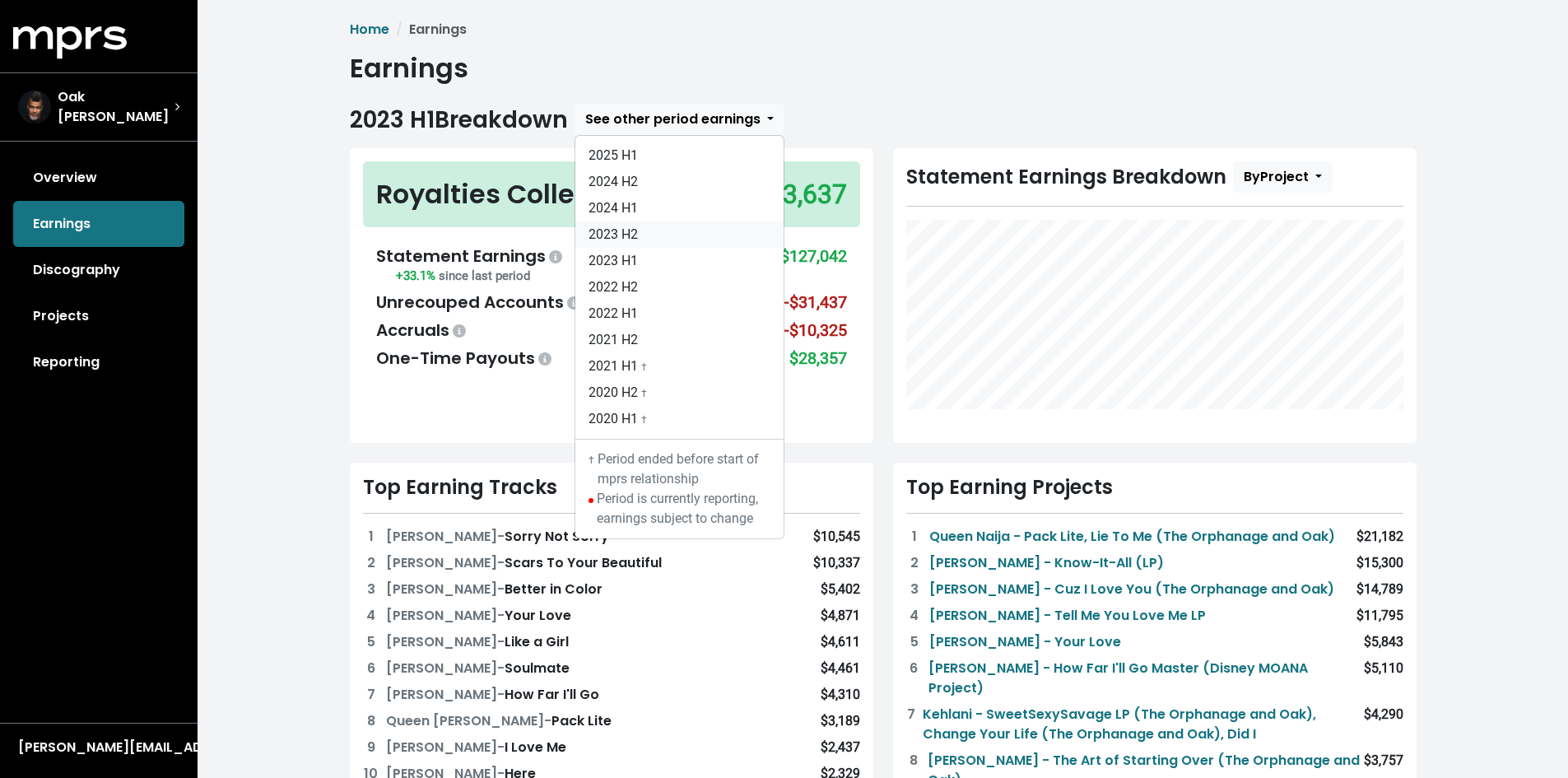
click at [700, 229] on link "2023 H2" at bounding box center [679, 234] width 209 height 27
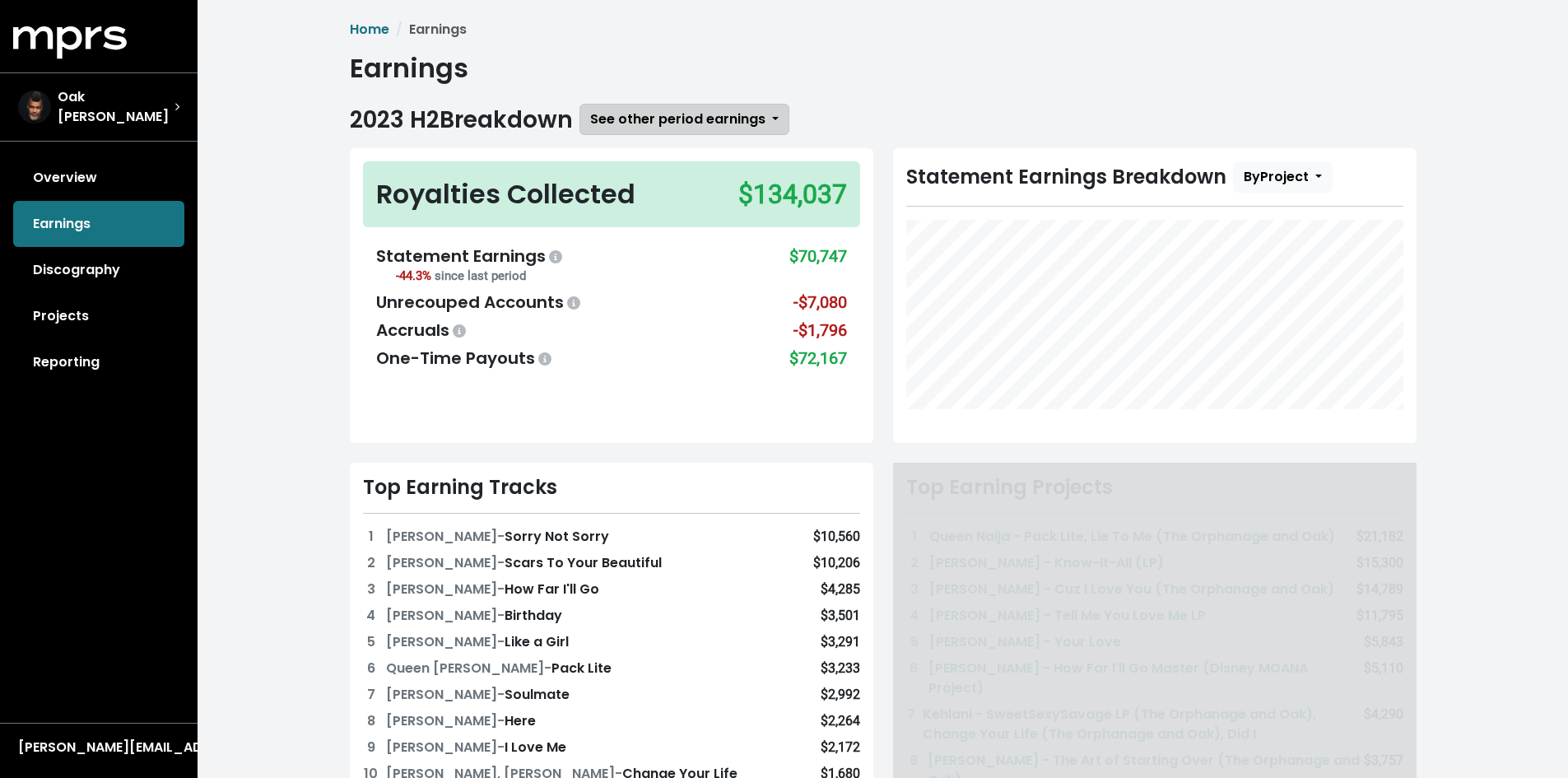
click at [737, 112] on span "See other period earnings" at bounding box center [677, 119] width 175 height 19
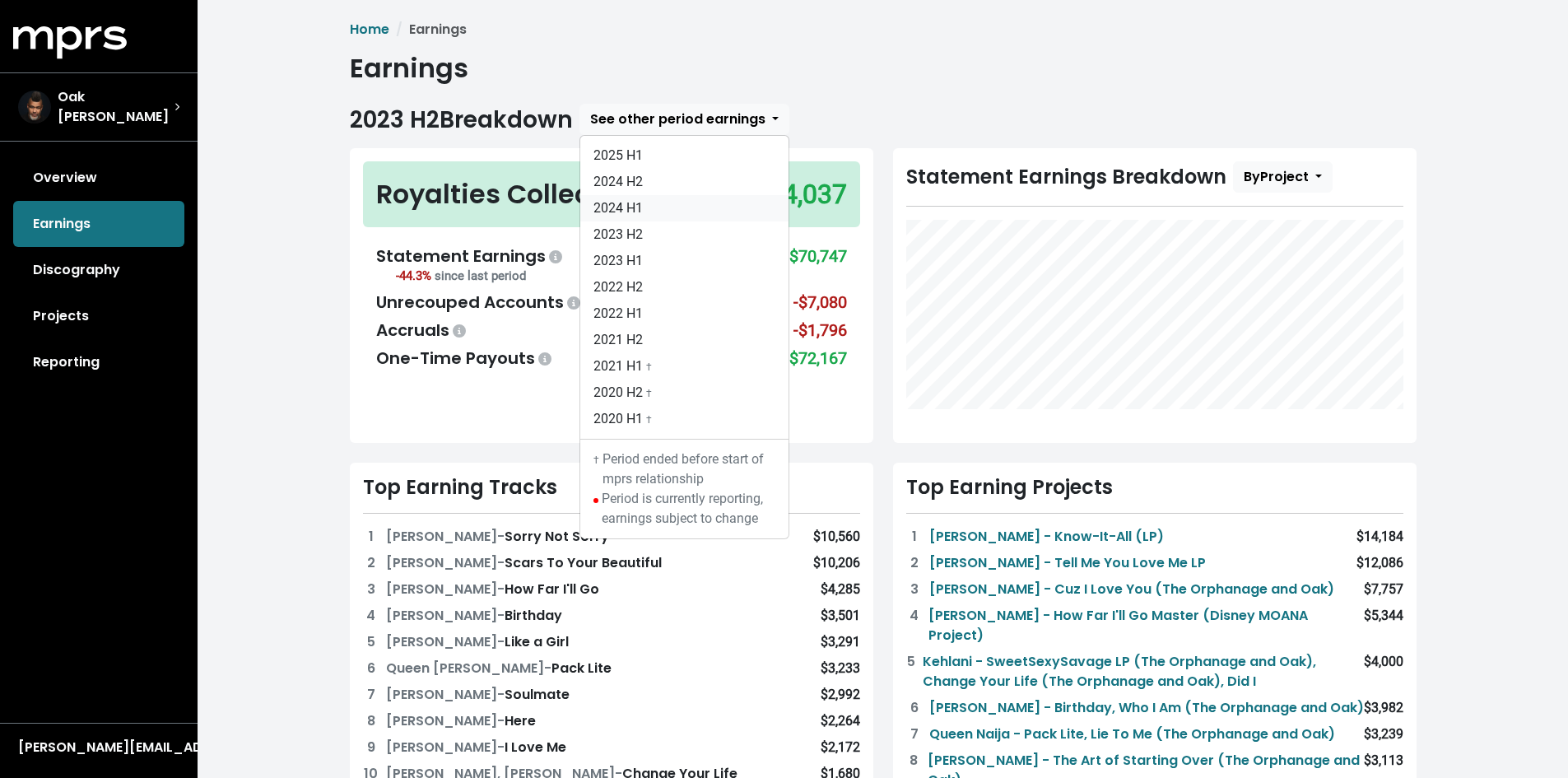
click at [698, 205] on link "2024 H1" at bounding box center [684, 208] width 209 height 27
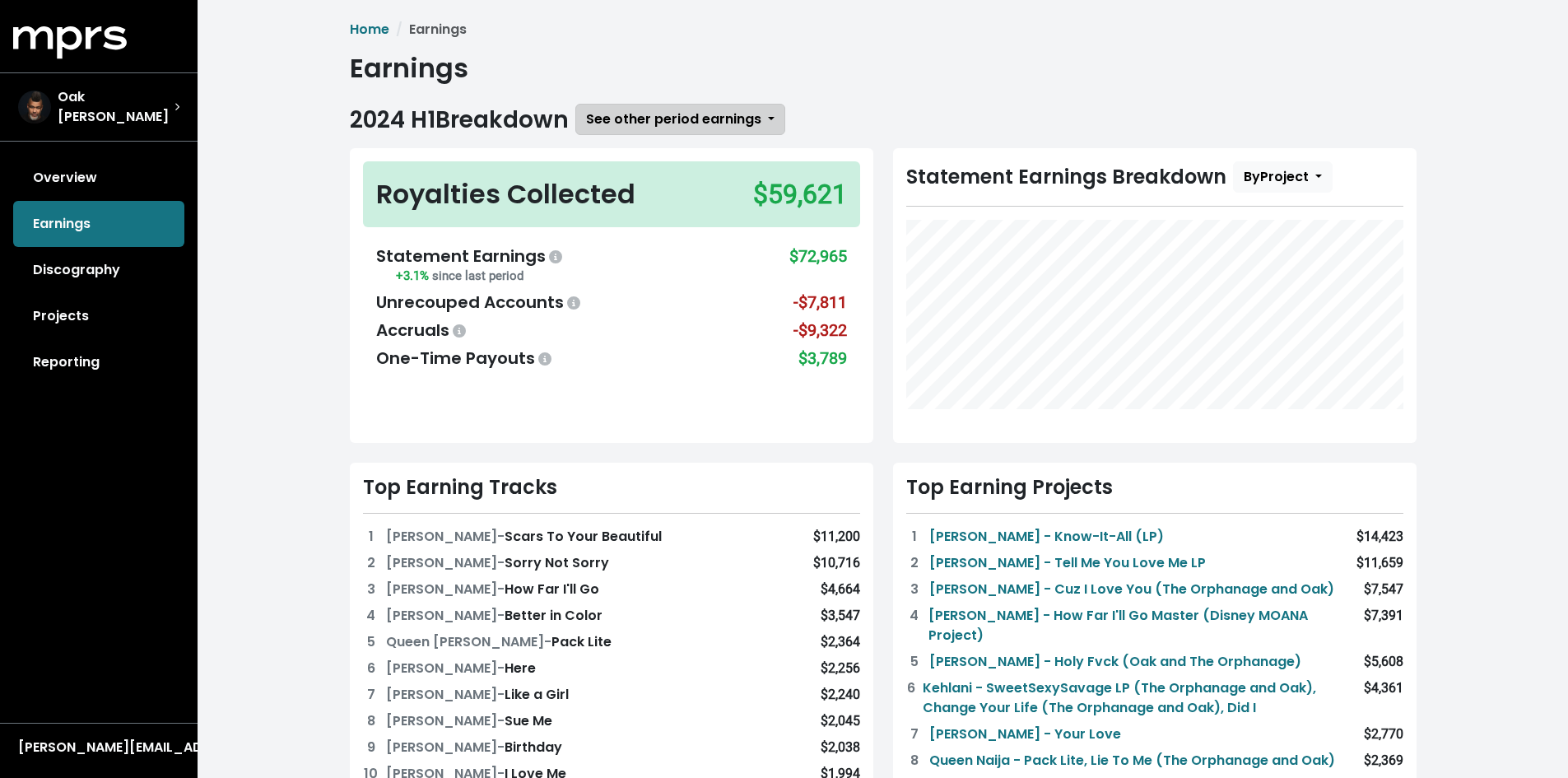
click at [711, 118] on span "See other period earnings" at bounding box center [673, 119] width 175 height 19
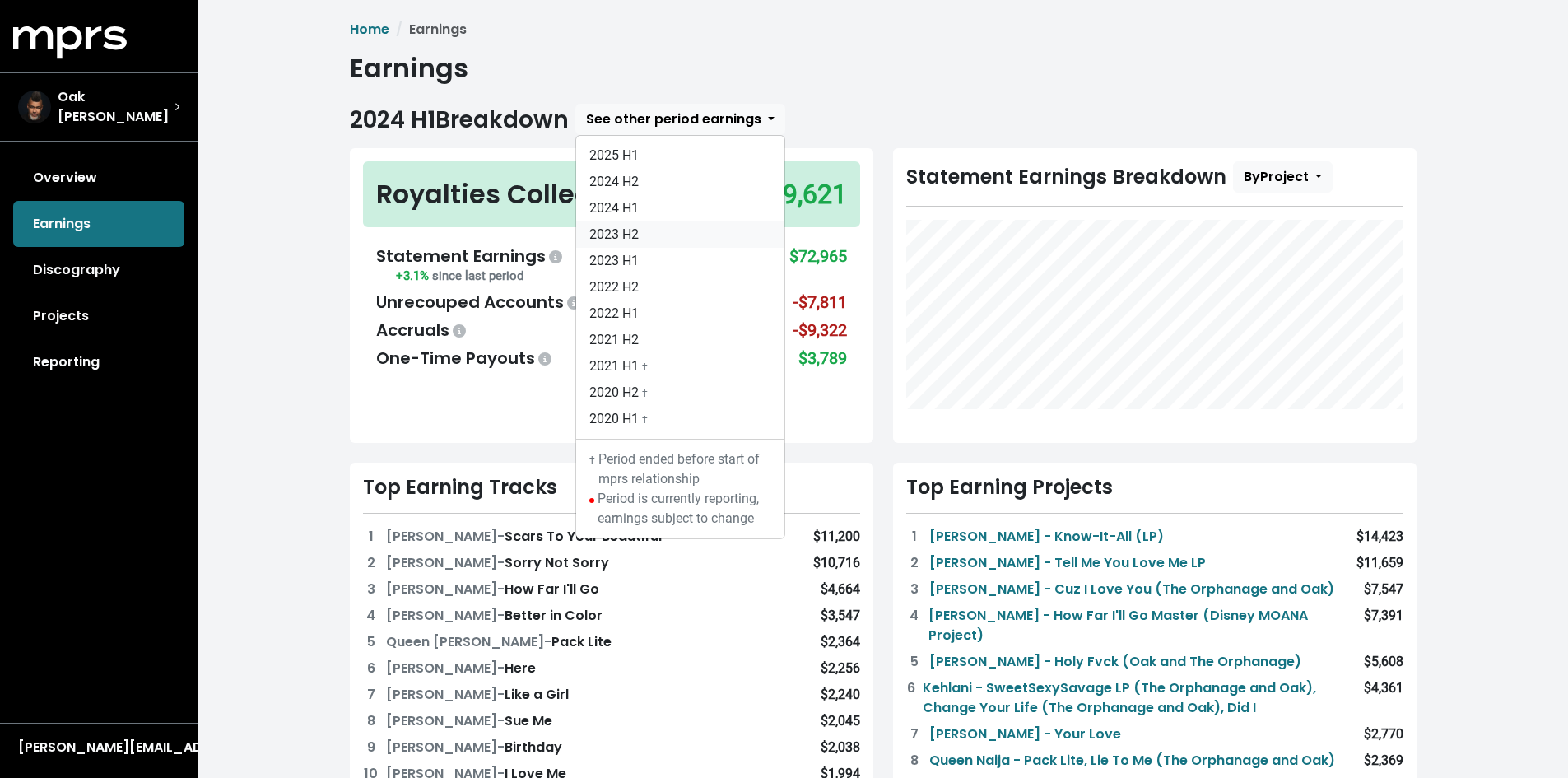
click at [685, 235] on link "2023 H2" at bounding box center [680, 234] width 209 height 27
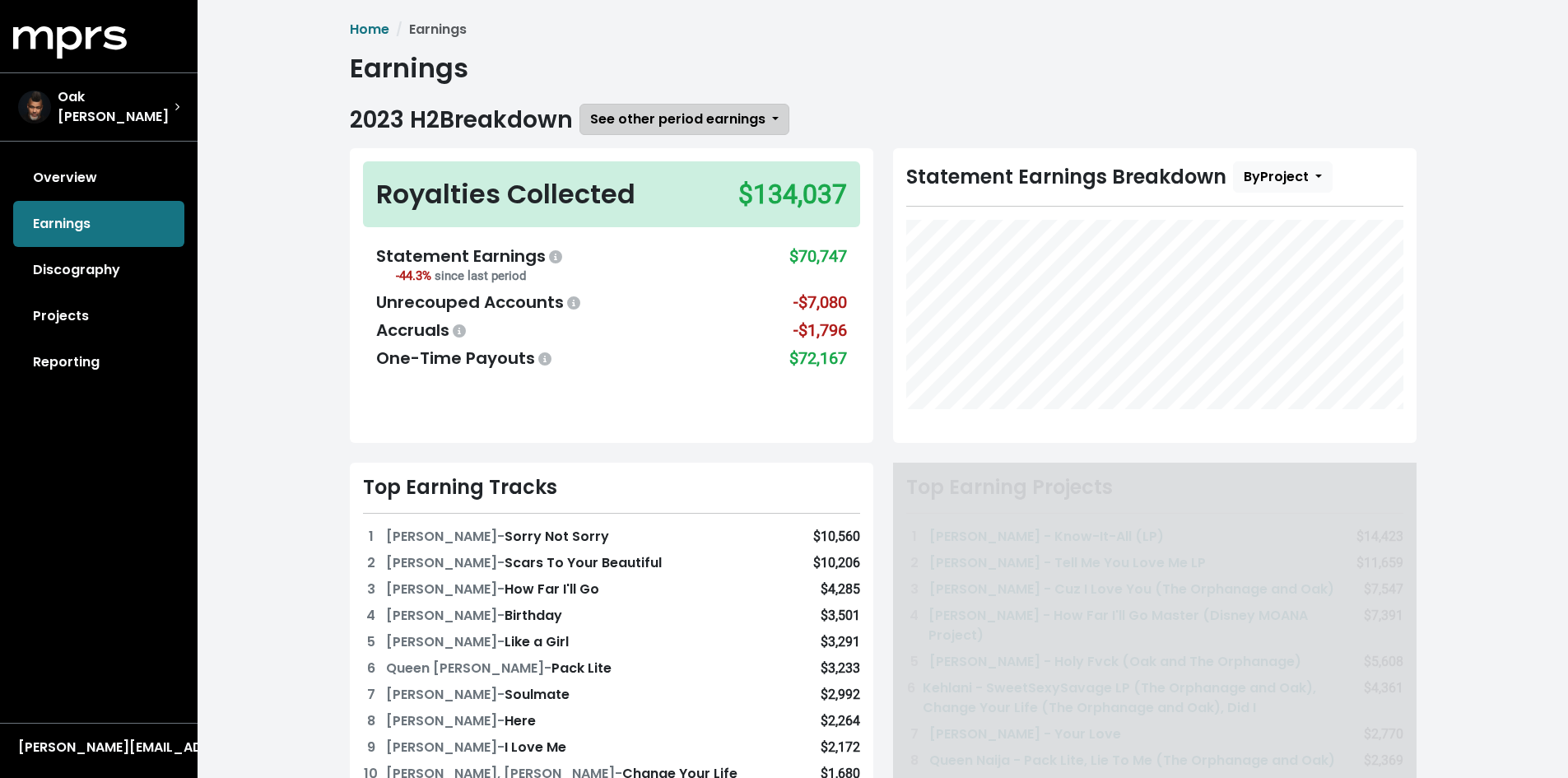
click at [709, 121] on span "See other period earnings" at bounding box center [677, 119] width 175 height 19
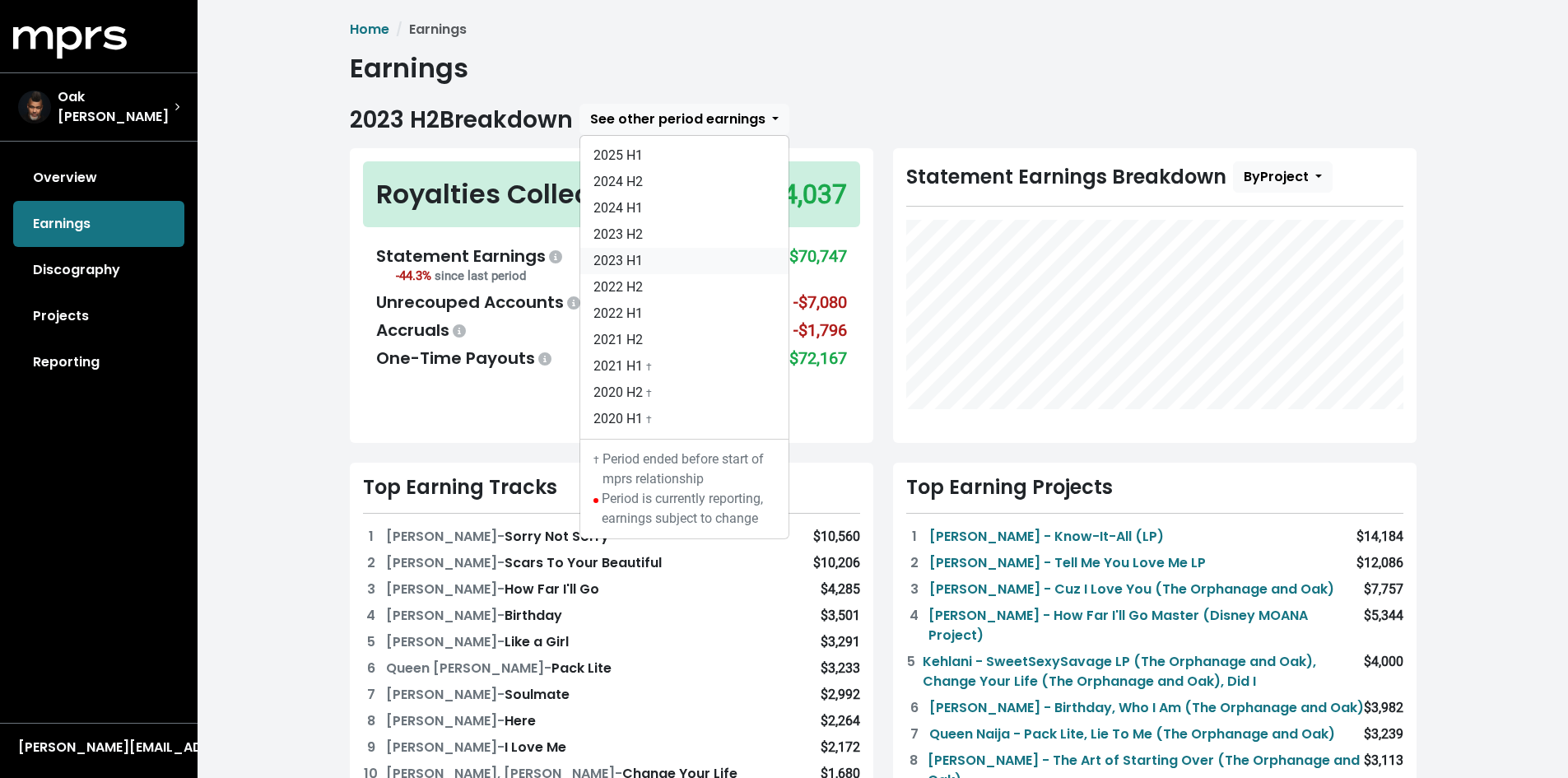
click at [709, 262] on link "2023 H1" at bounding box center [684, 261] width 209 height 27
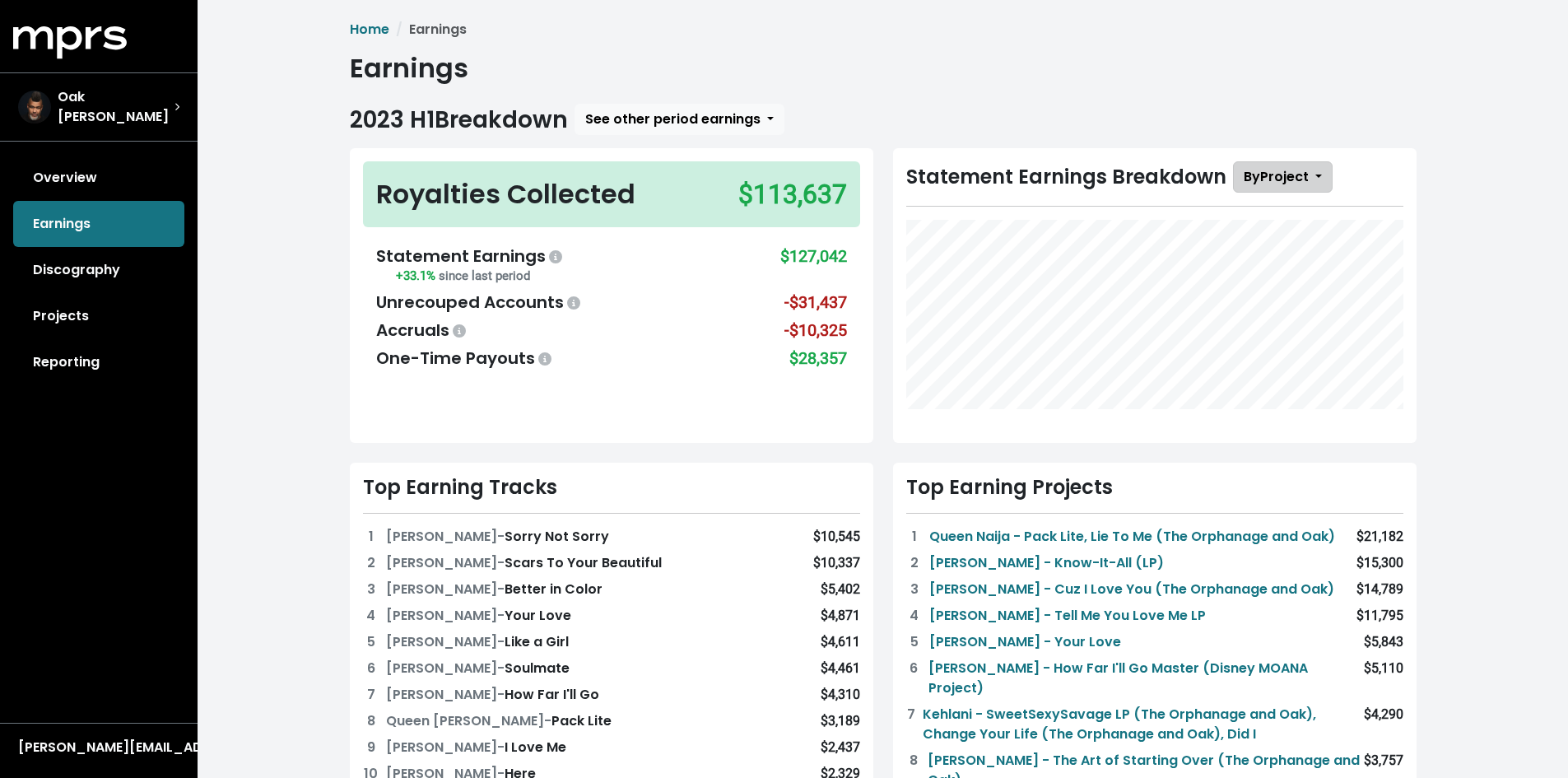
click at [1306, 175] on span "By Project" at bounding box center [1276, 176] width 65 height 19
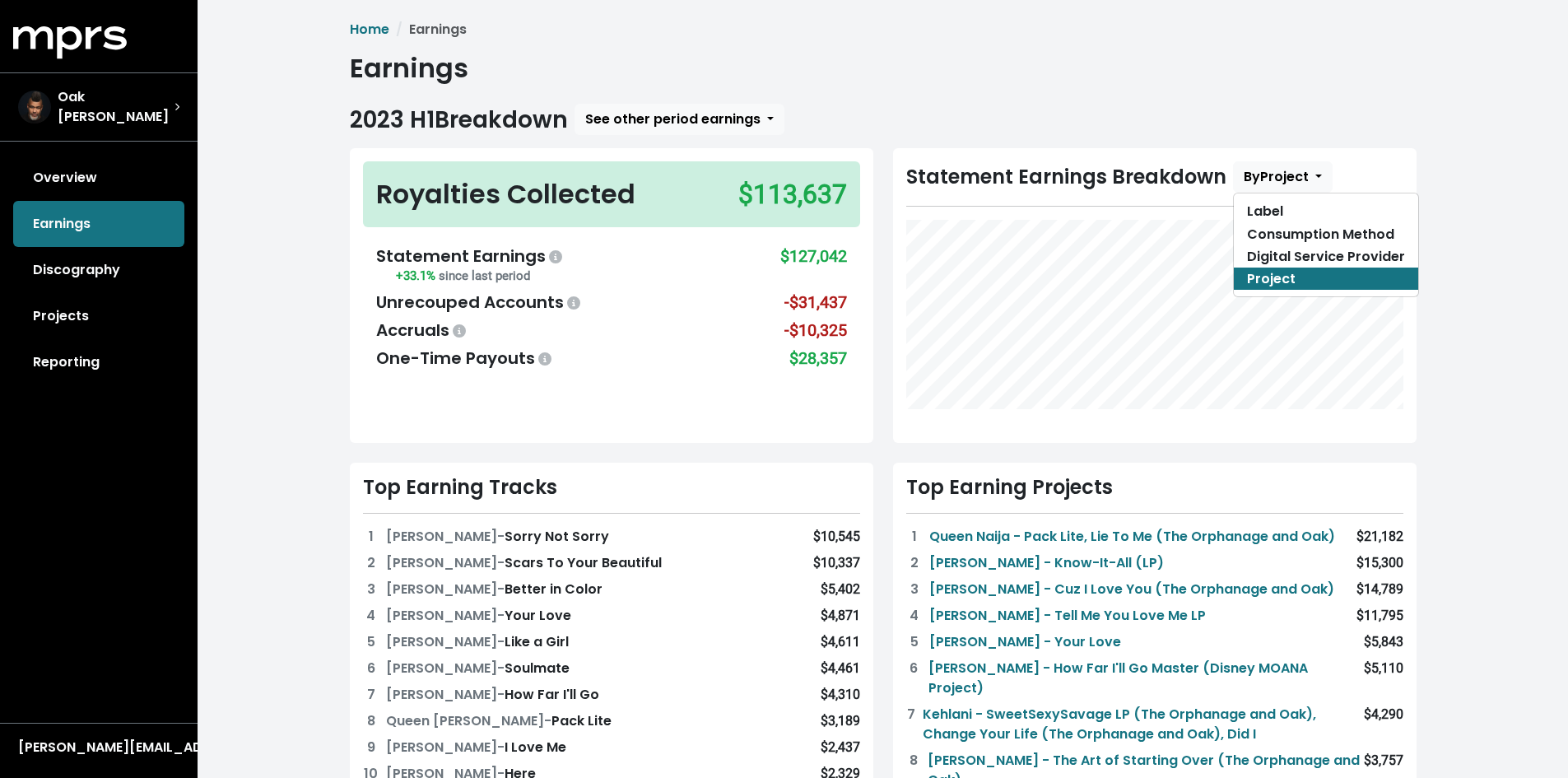
click at [1453, 160] on div "Home Earnings Earnings 2023 H1 Breakdown See other period earnings 2025 H1 2024…" at bounding box center [883, 727] width 1370 height 1453
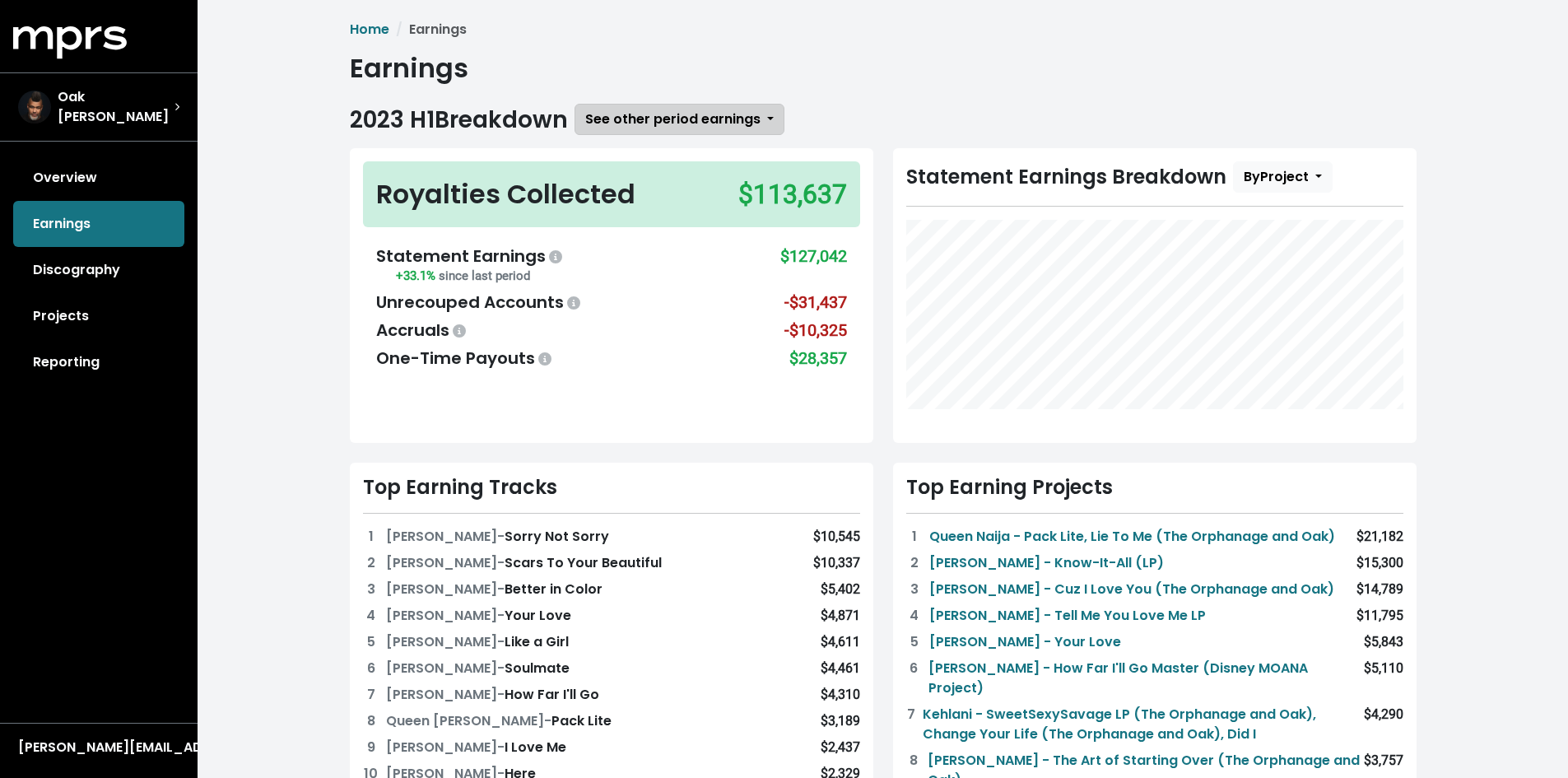
click at [766, 110] on button "See other period earnings" at bounding box center [679, 120] width 210 height 32
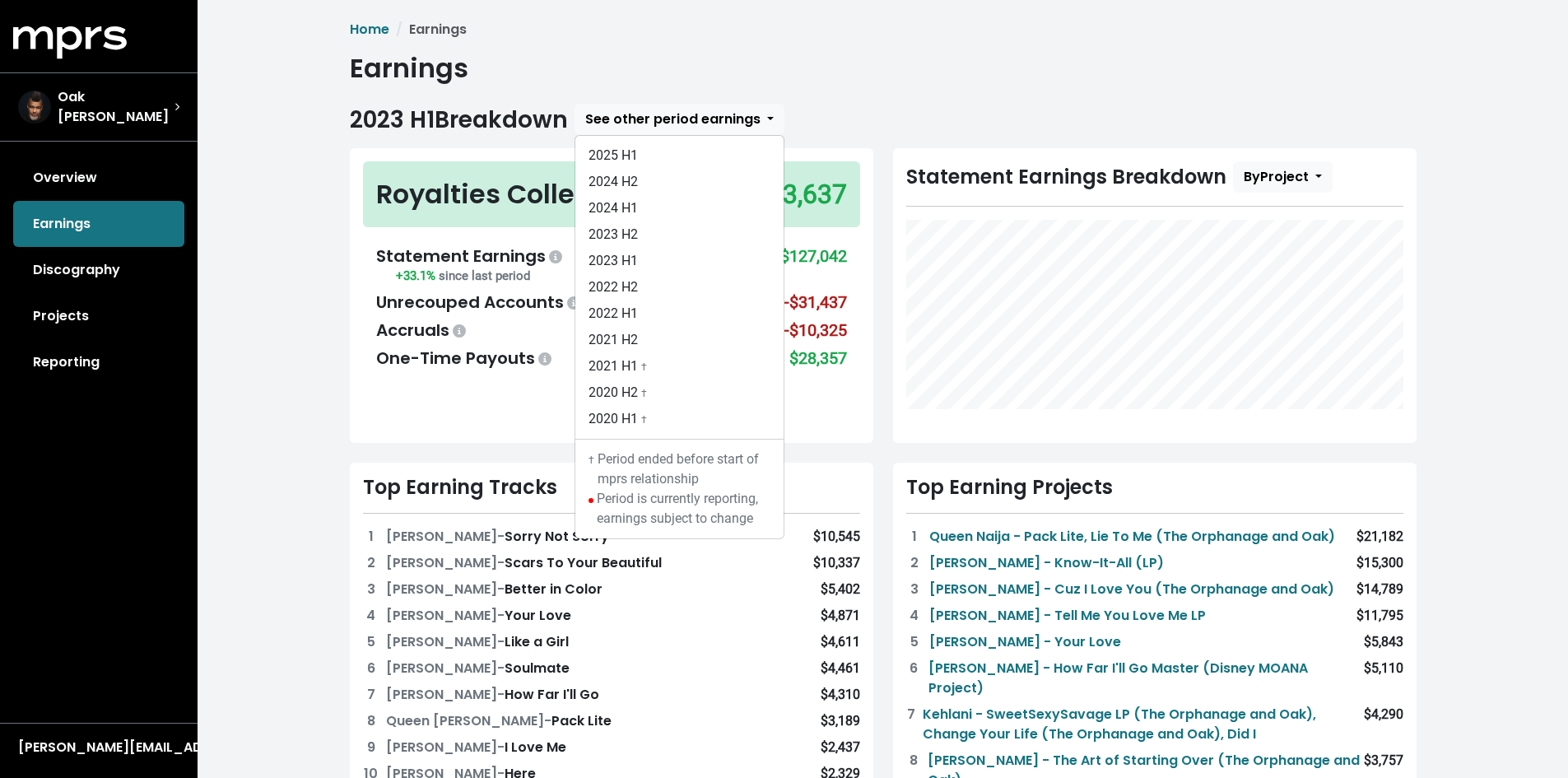
click at [792, 108] on div "2023 H1 Breakdown See other period earnings 2025 H1 2024 H2 2024 H1 2023 H2 202…" at bounding box center [883, 120] width 1067 height 32
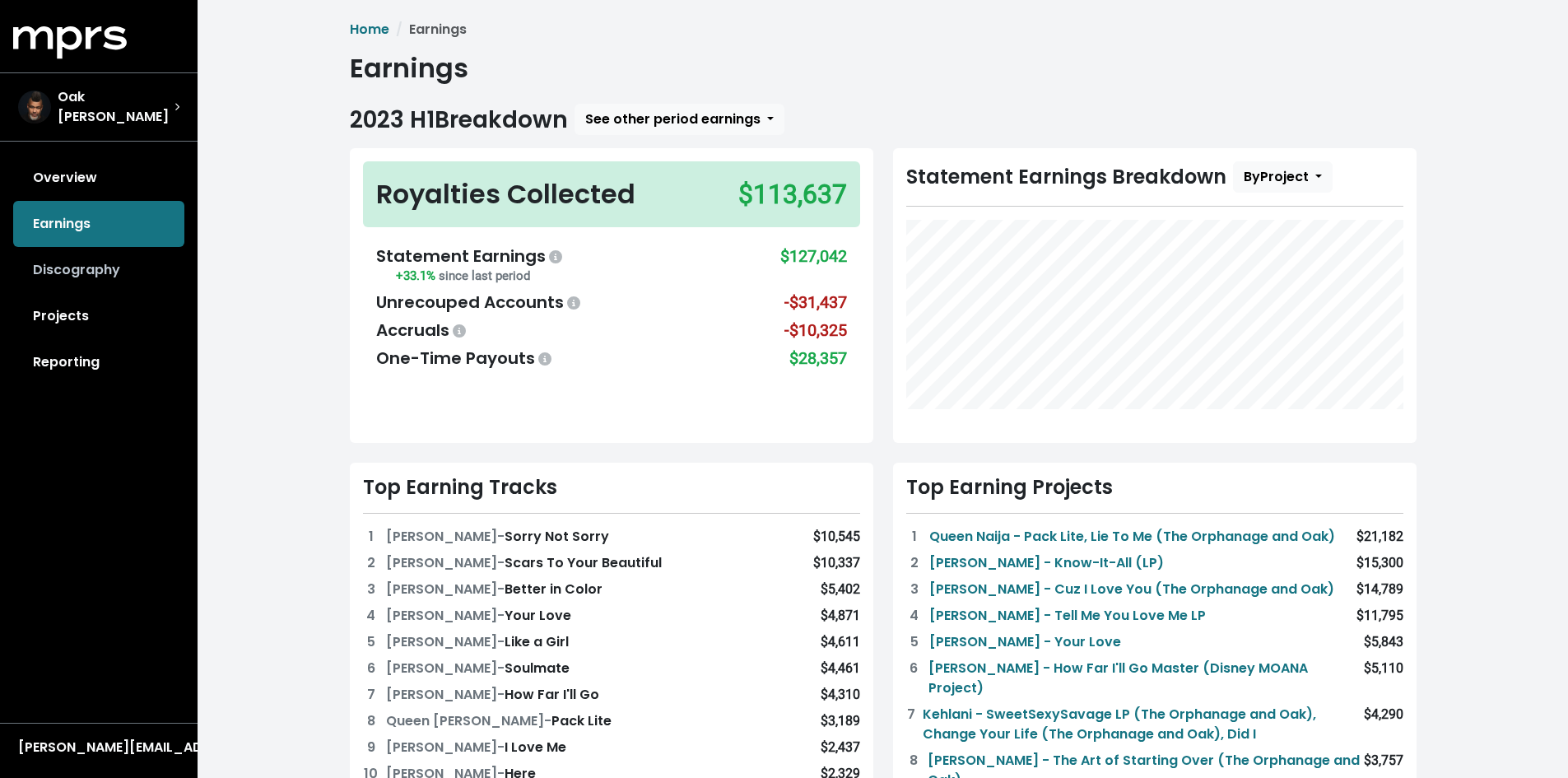
click at [66, 256] on link "Discography" at bounding box center [98, 270] width 171 height 46
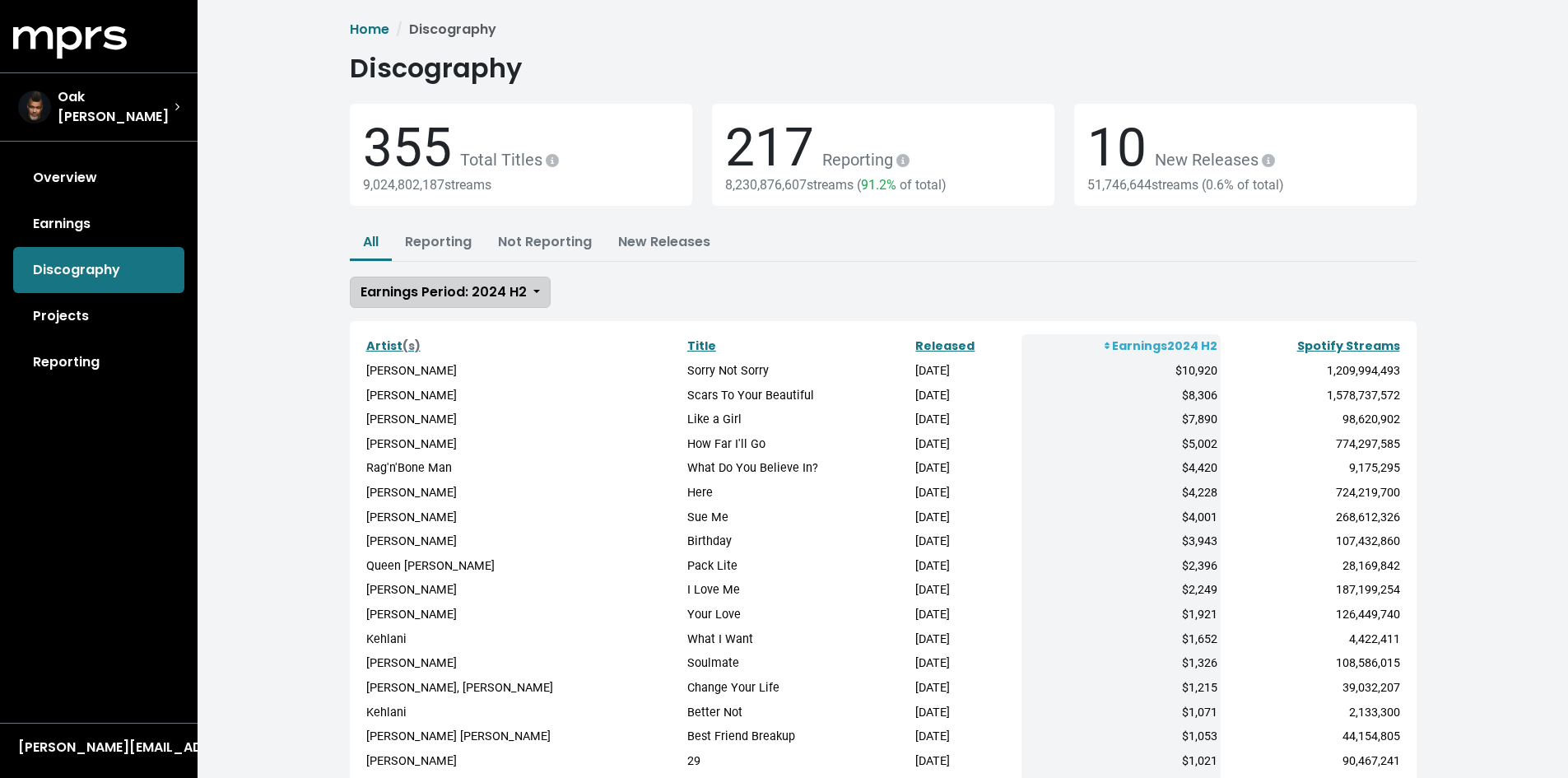
click at [503, 297] on span "Earnings Period: 2024 H2" at bounding box center [444, 291] width 166 height 19
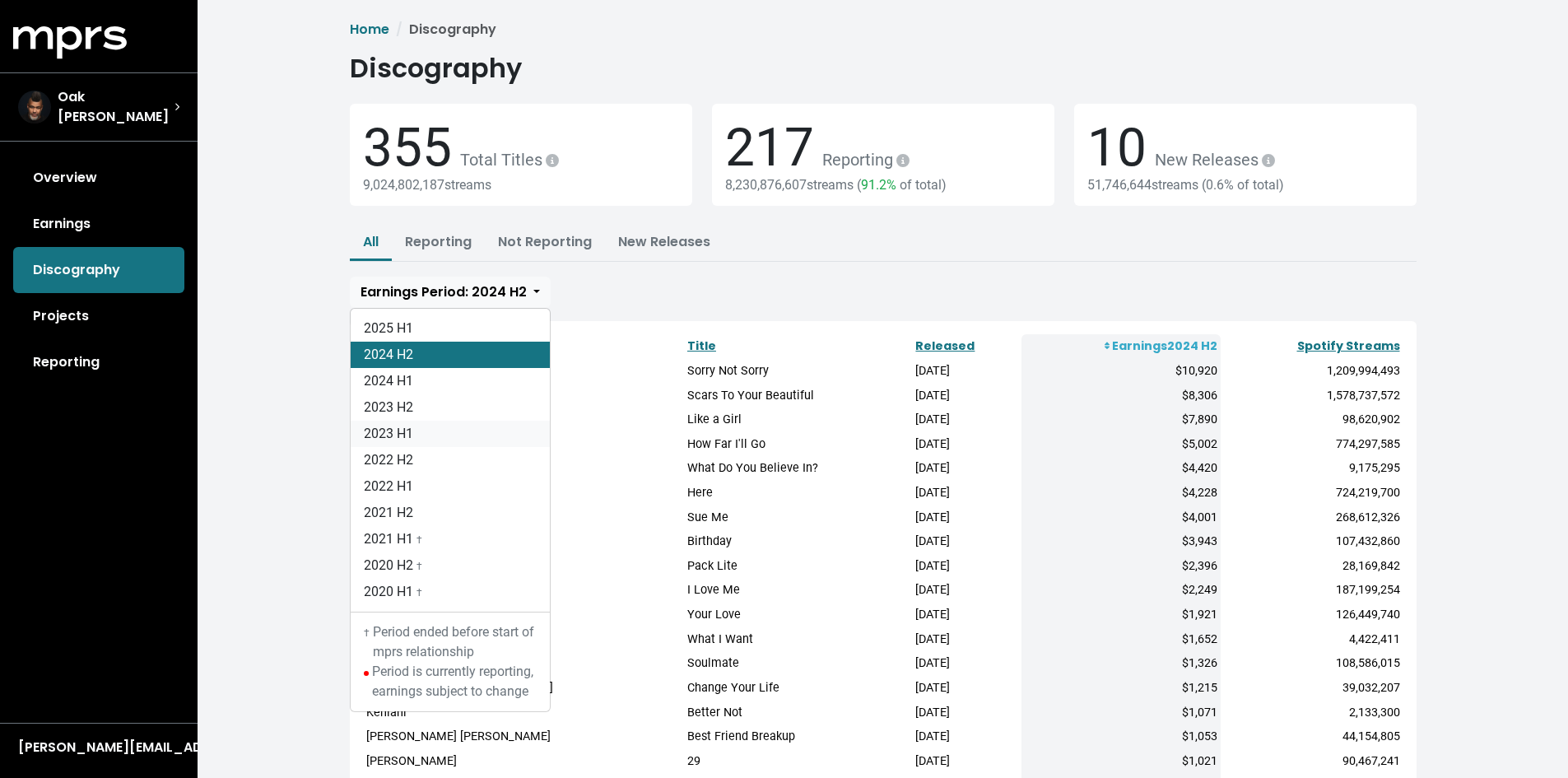
click at [449, 434] on link "2023 H1" at bounding box center [450, 433] width 199 height 27
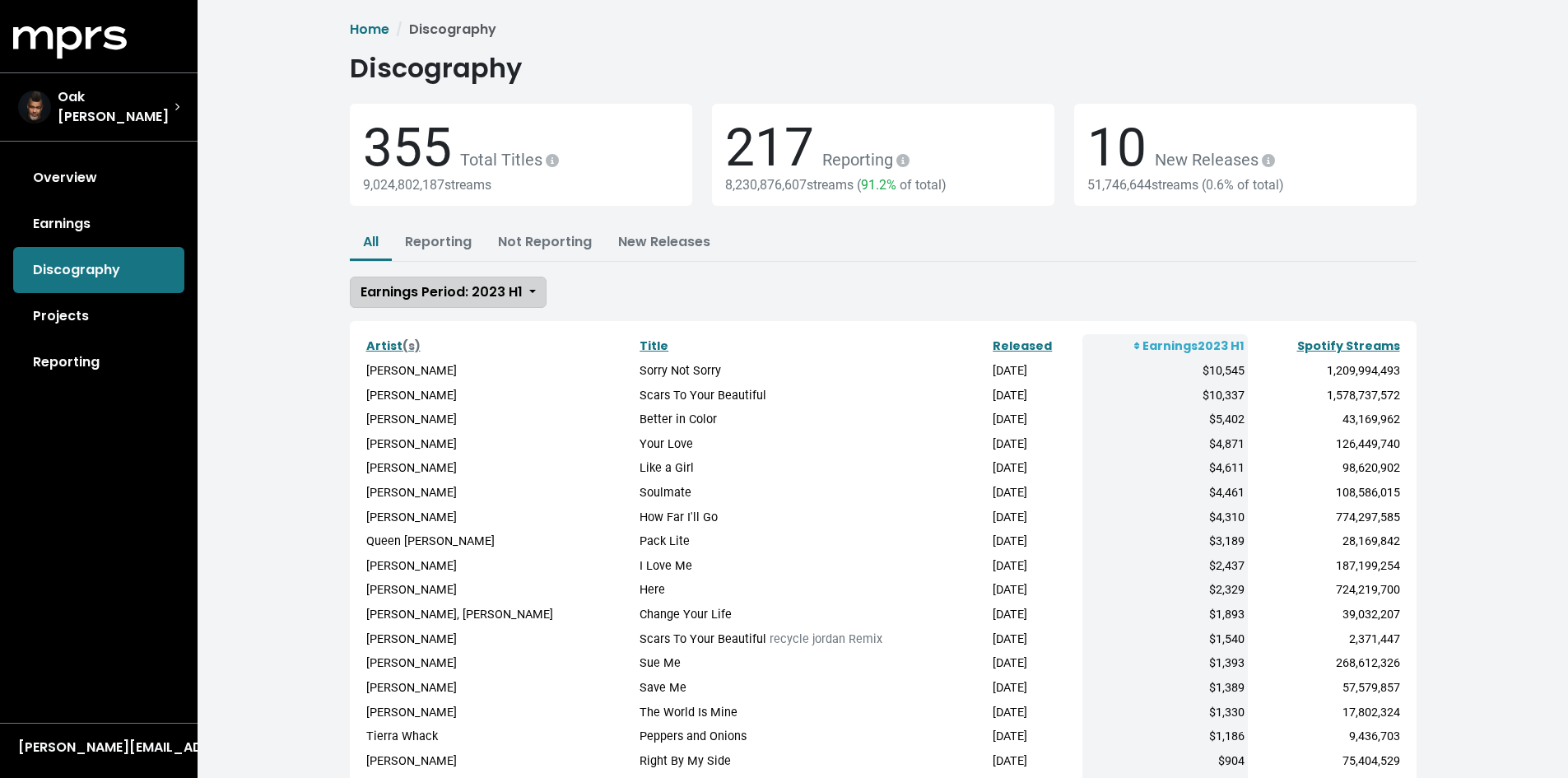
click at [475, 292] on span "Earnings Period: 2023 H1" at bounding box center [442, 291] width 162 height 19
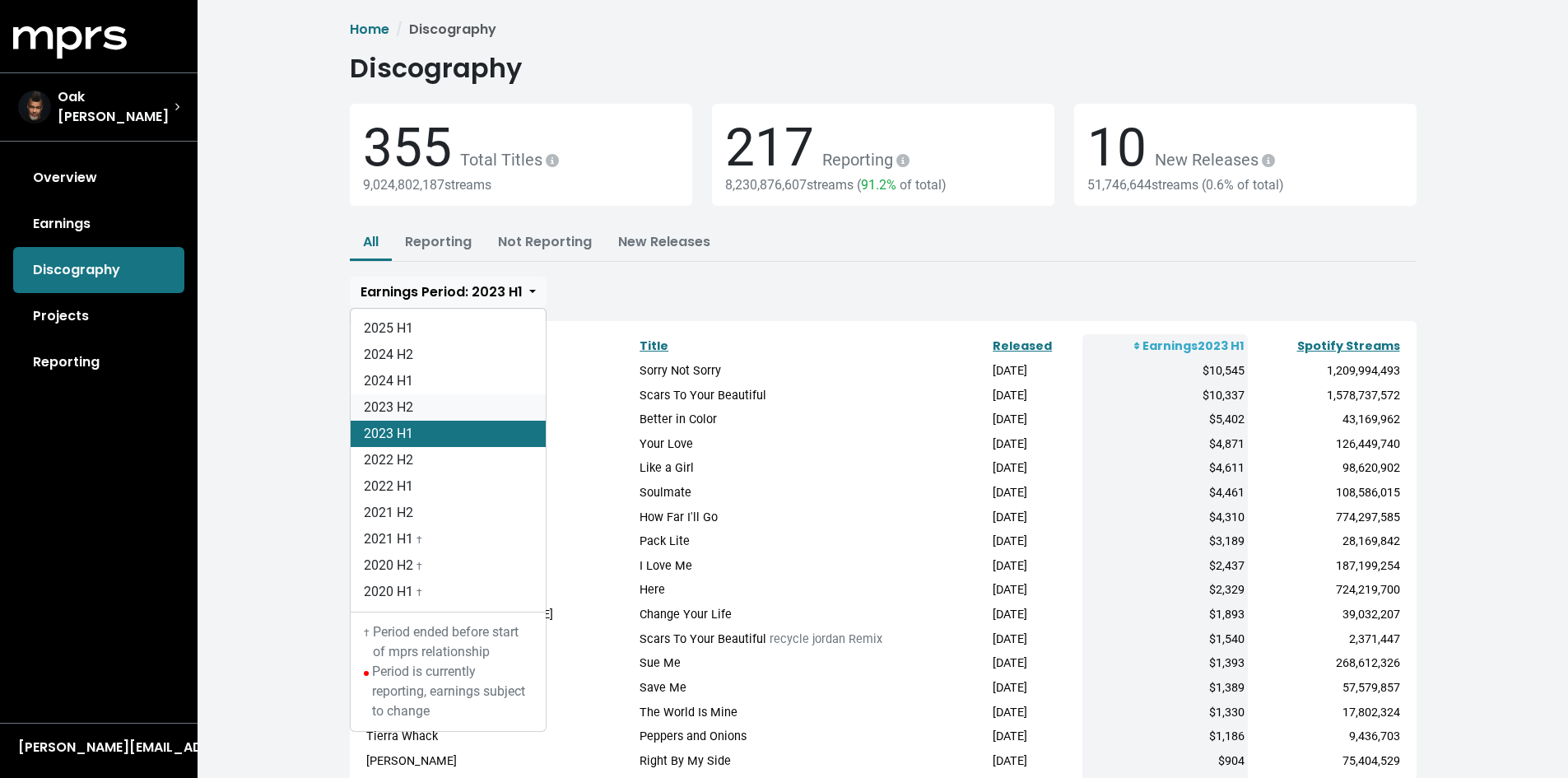
click at [437, 407] on link "2023 H2" at bounding box center [448, 407] width 195 height 27
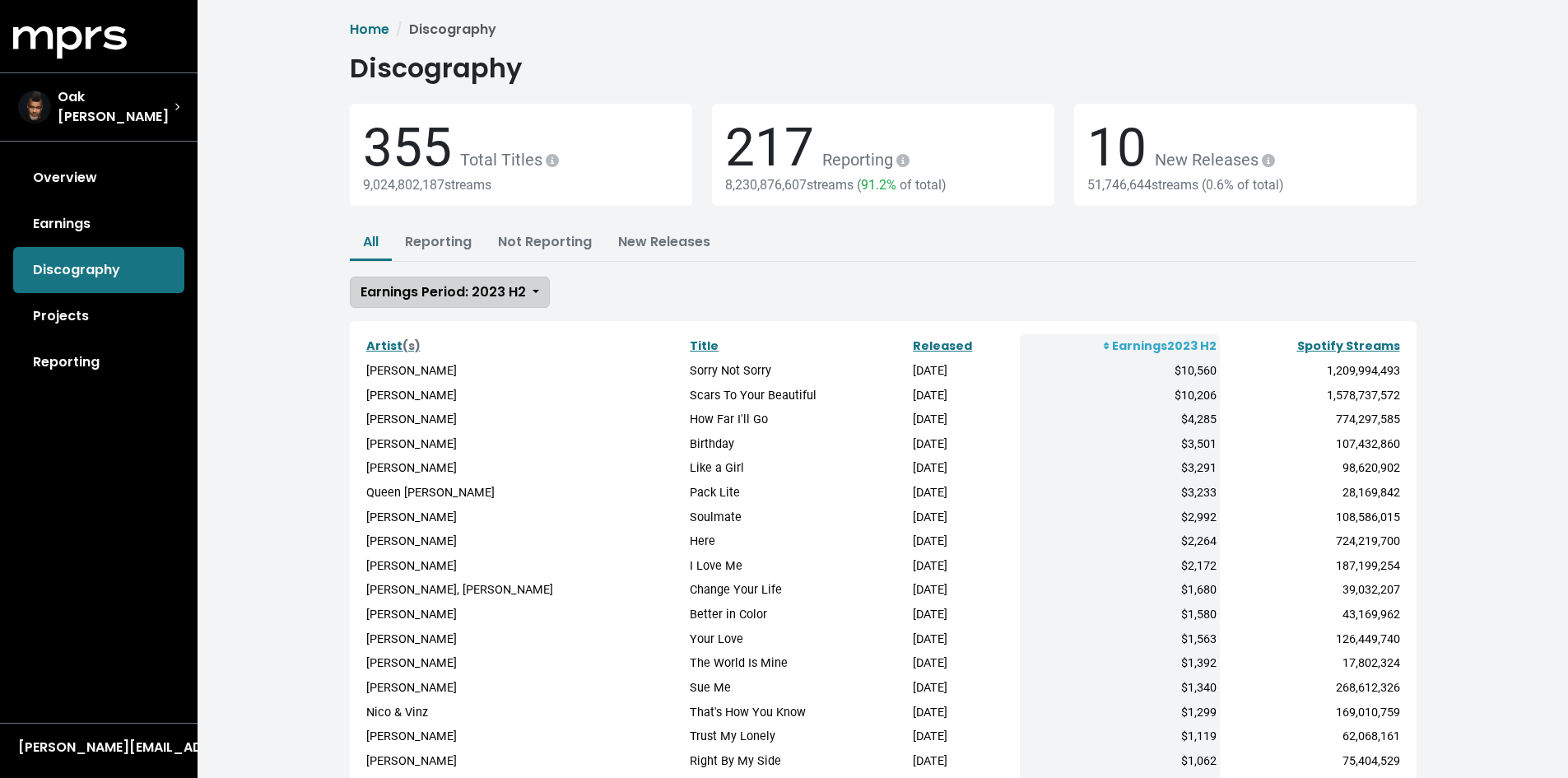
click at [460, 293] on span "Earnings Period: 2023 H2" at bounding box center [443, 291] width 165 height 19
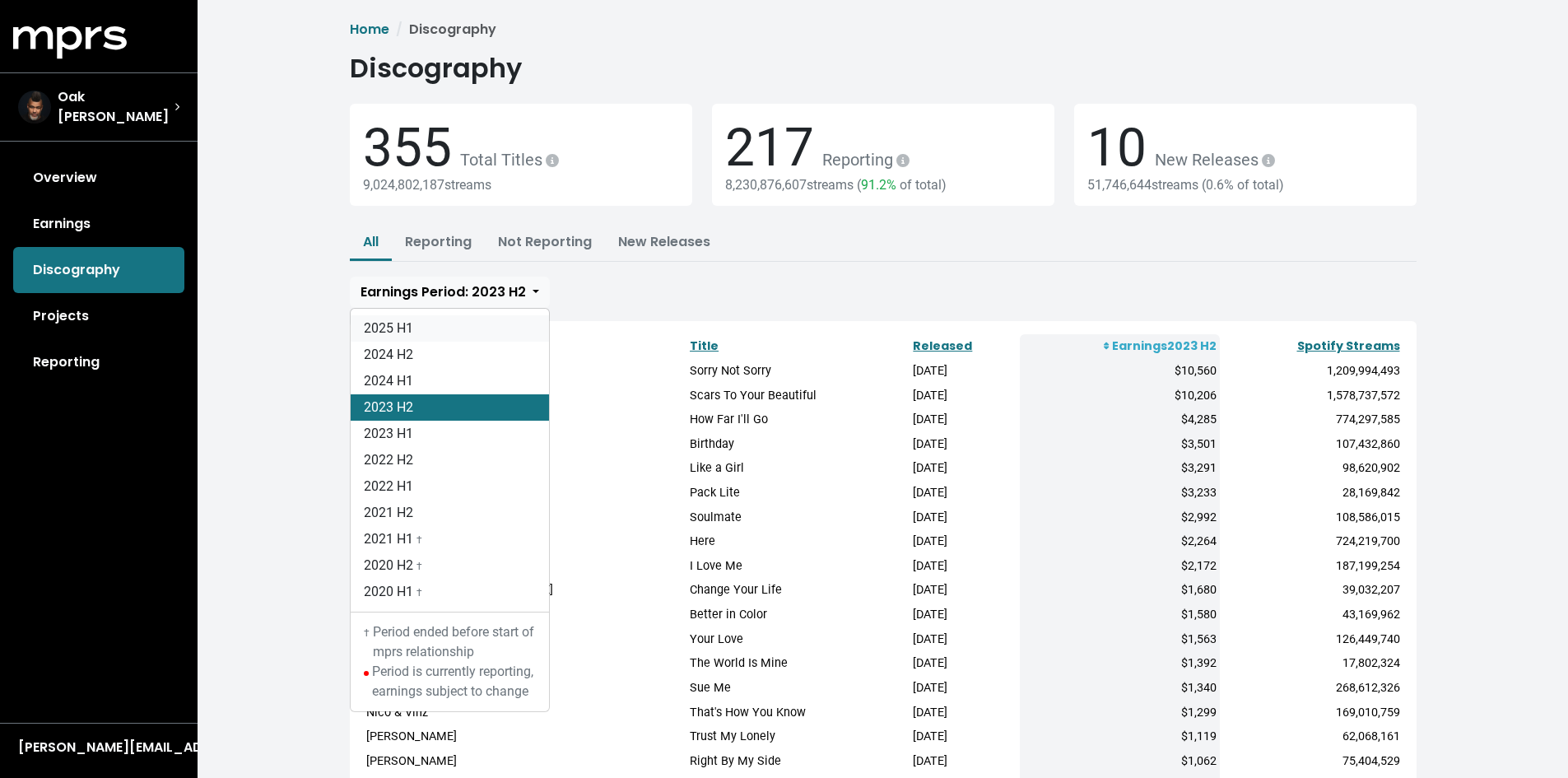
click at [448, 322] on link "2025 H1" at bounding box center [450, 328] width 199 height 27
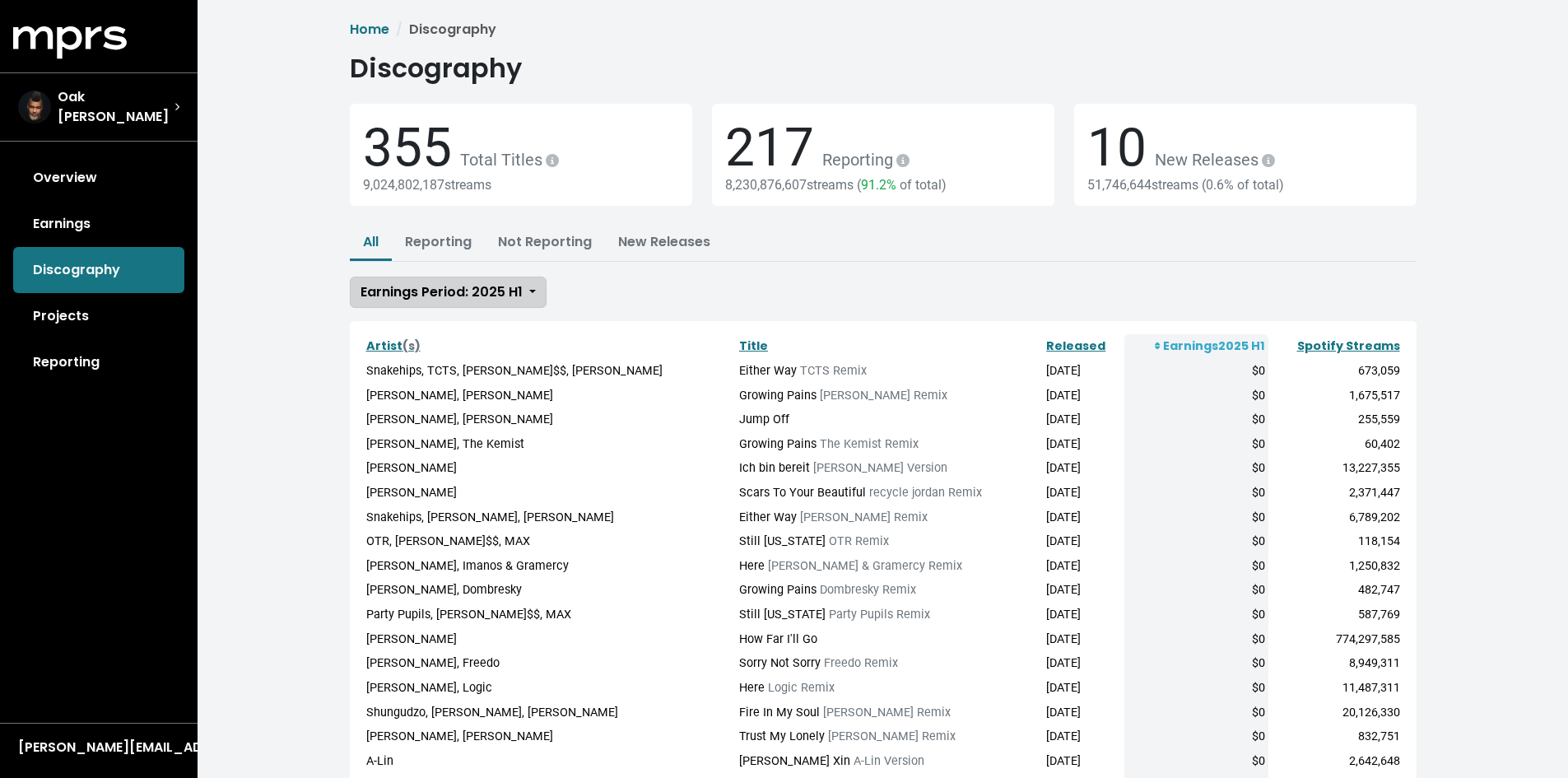
click at [475, 295] on span "Earnings Period: 2025 H1" at bounding box center [442, 291] width 162 height 19
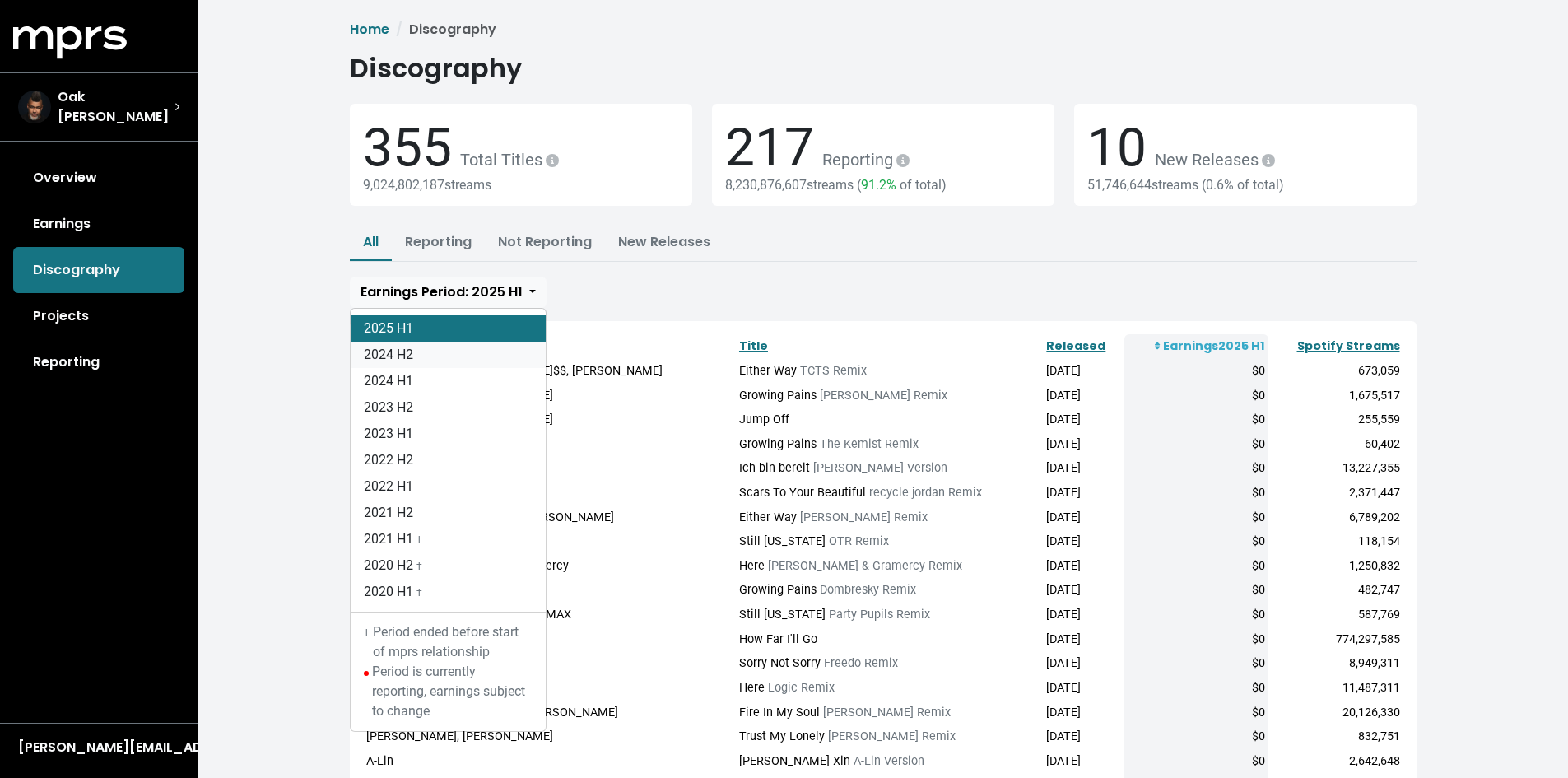
click at [453, 353] on link "2024 H2" at bounding box center [448, 354] width 195 height 27
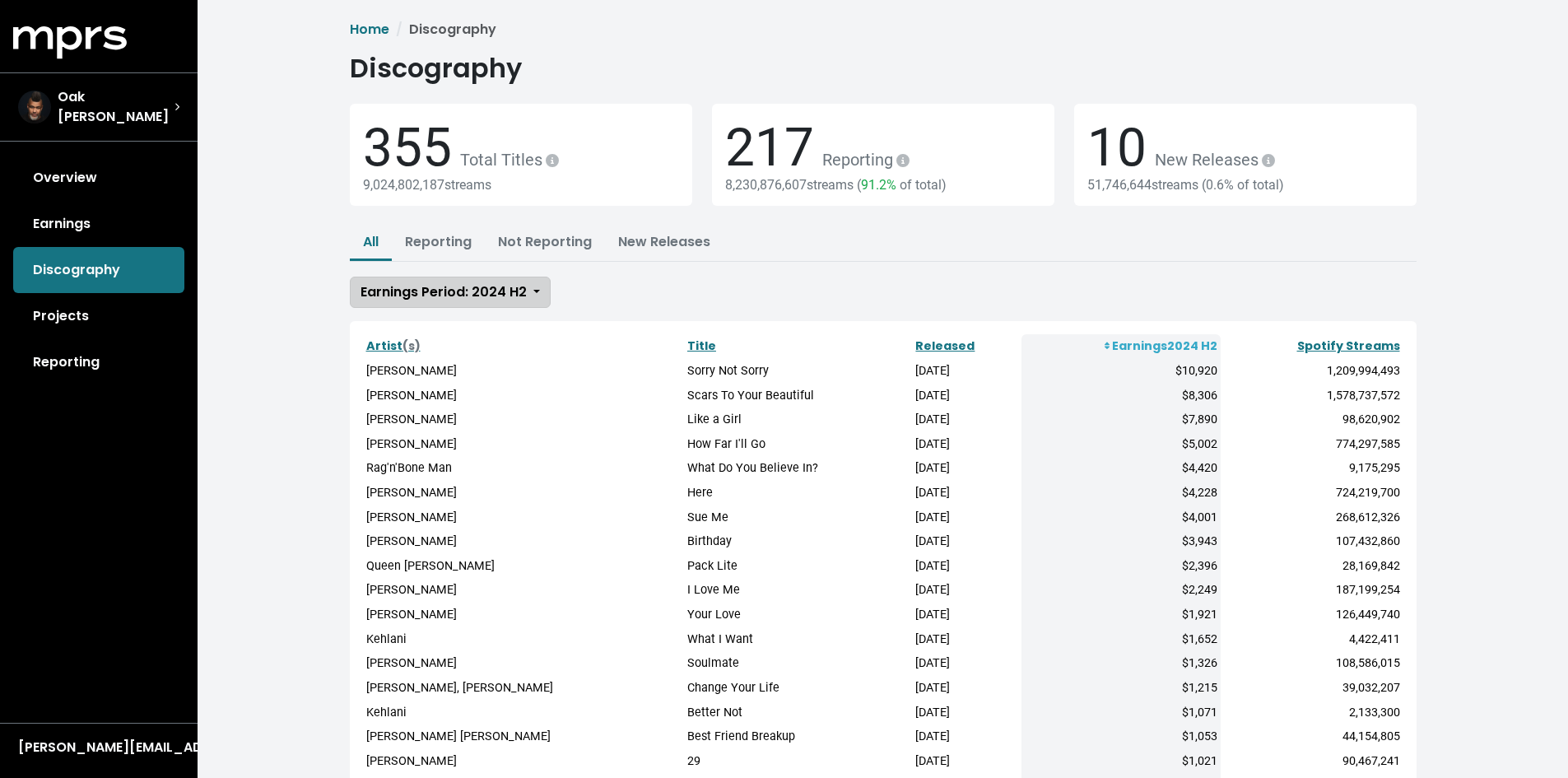
click at [480, 294] on span "Earnings Period: 2024 H2" at bounding box center [444, 291] width 166 height 19
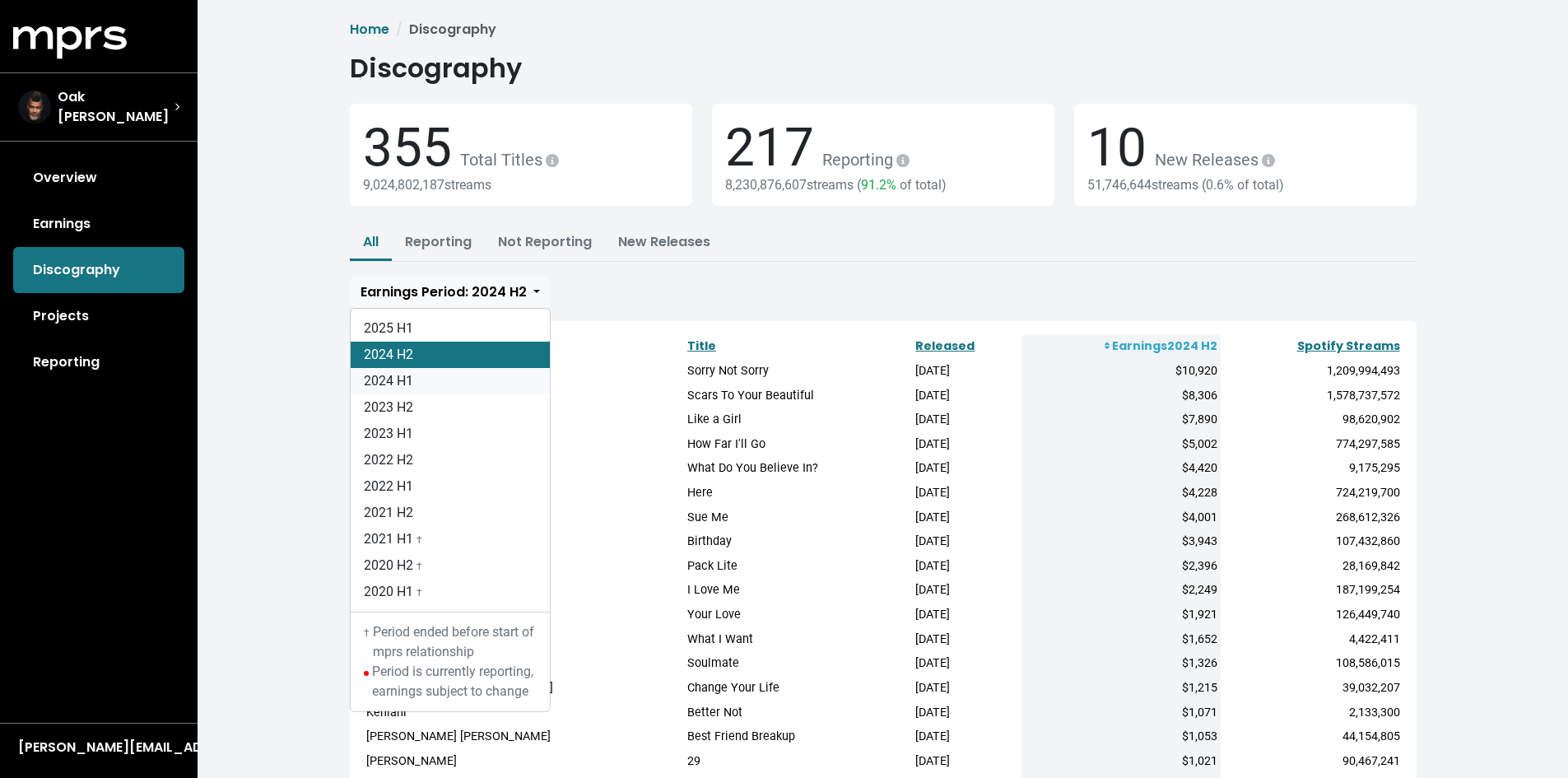
click at [437, 384] on link "2024 H1" at bounding box center [450, 381] width 199 height 27
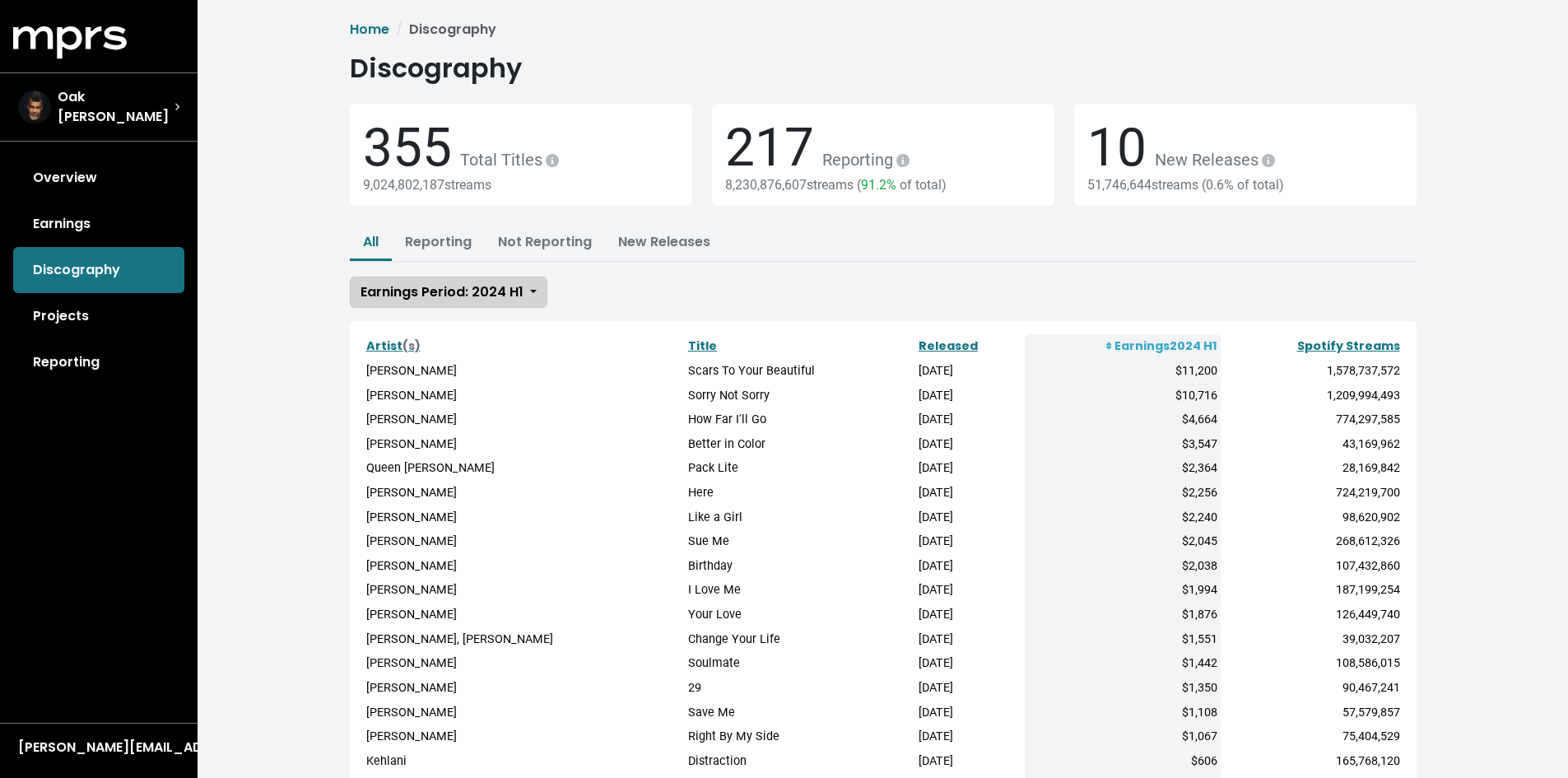
click at [444, 282] on button "Earnings Period: 2024 H1" at bounding box center [449, 293] width 198 height 32
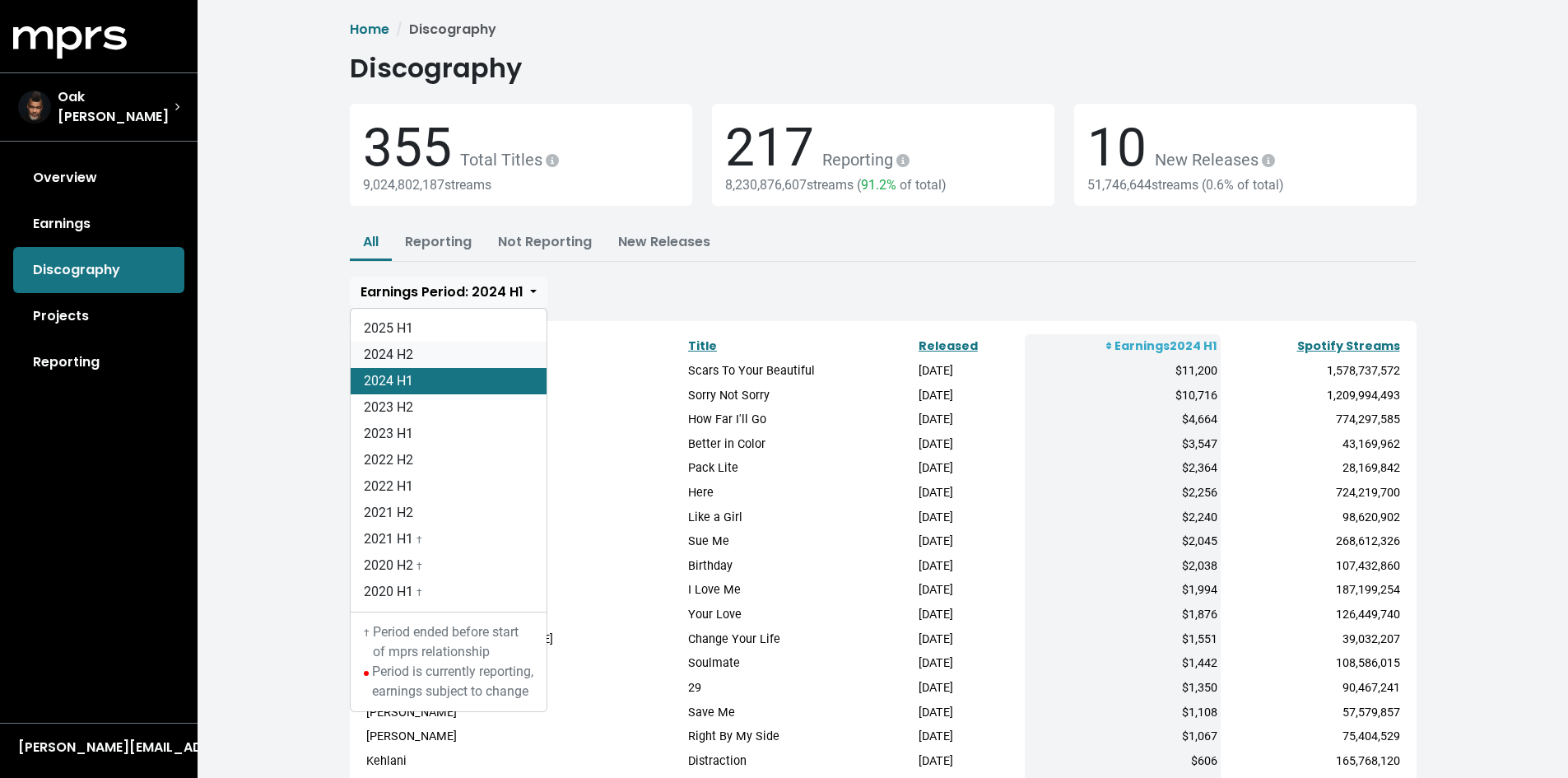
click at [424, 357] on link "2024 H2" at bounding box center [449, 354] width 196 height 27
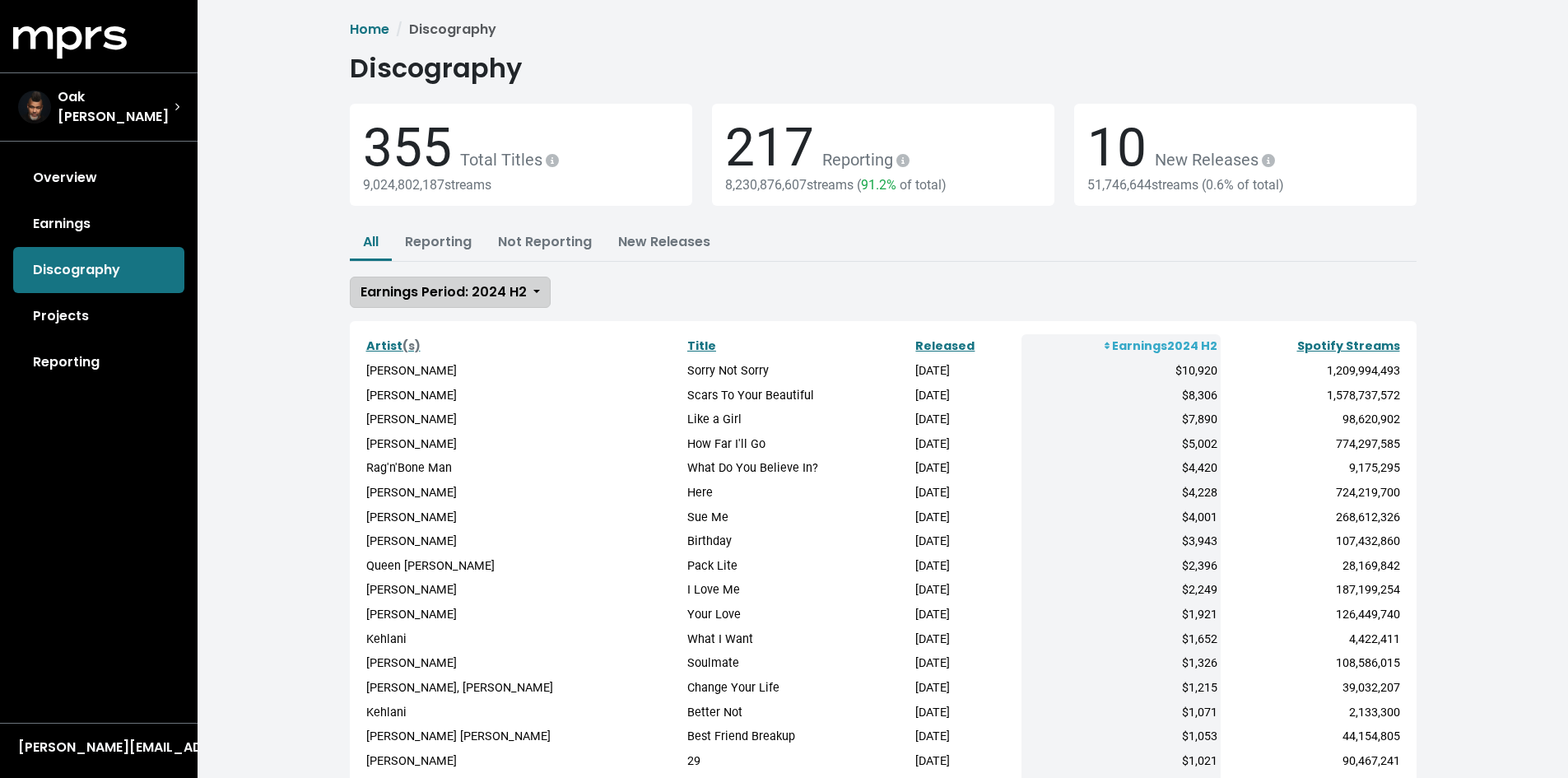
click at [449, 299] on span "Earnings Period: 2024 H2" at bounding box center [444, 291] width 166 height 19
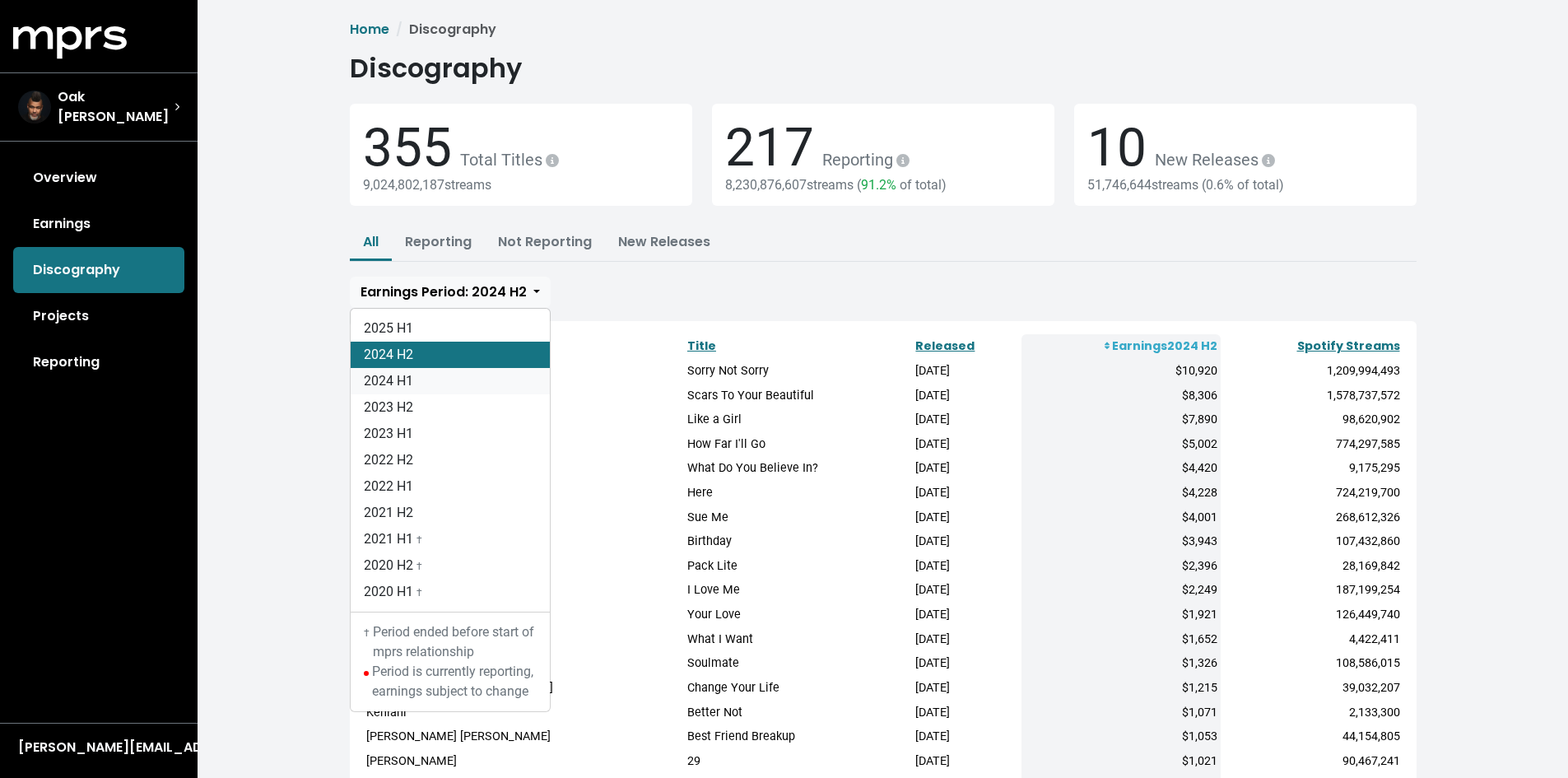
click at [420, 381] on link "2024 H1" at bounding box center [450, 381] width 199 height 27
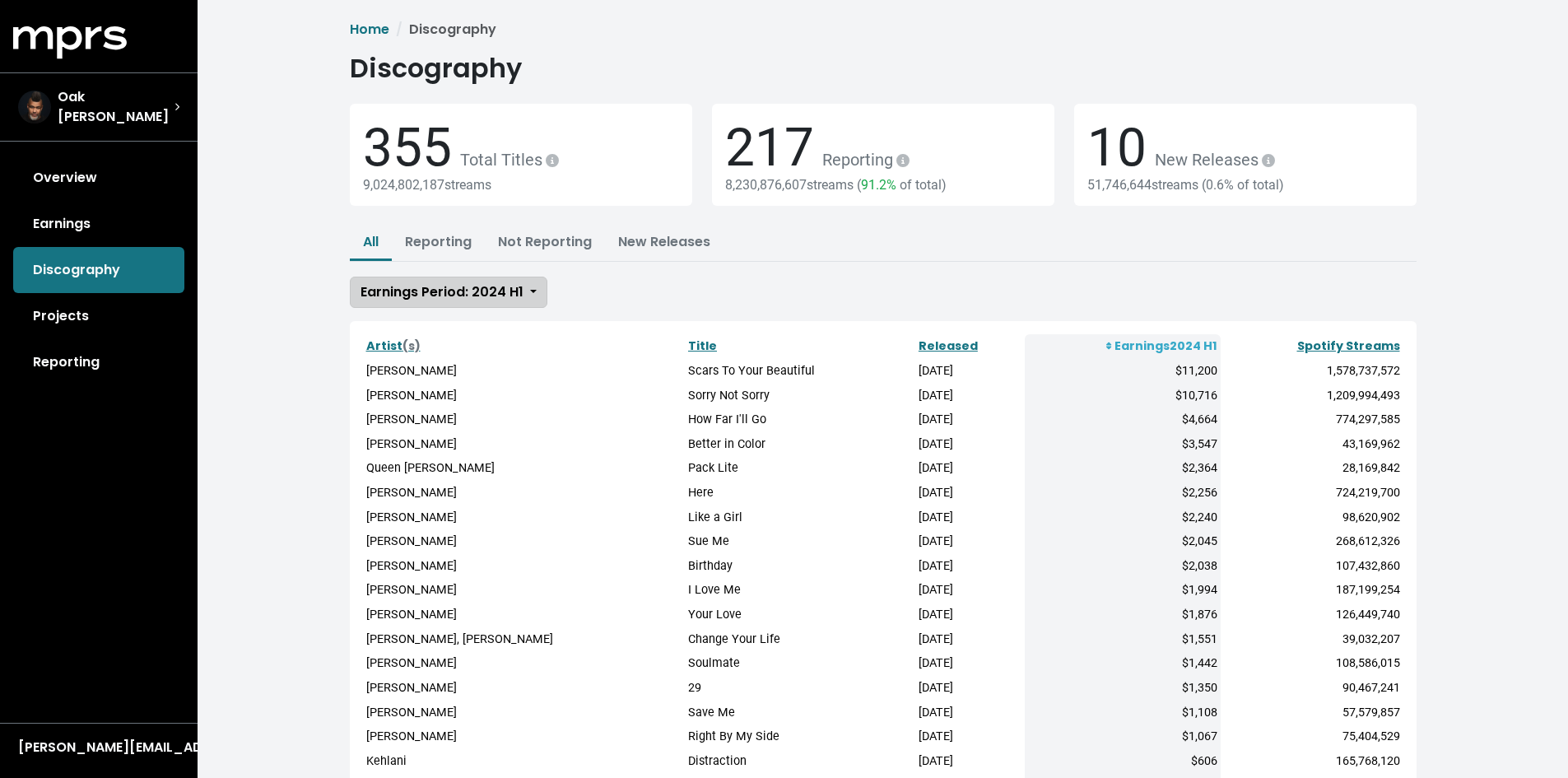
click at [471, 301] on span "Earnings Period: 2024 H1" at bounding box center [442, 291] width 163 height 19
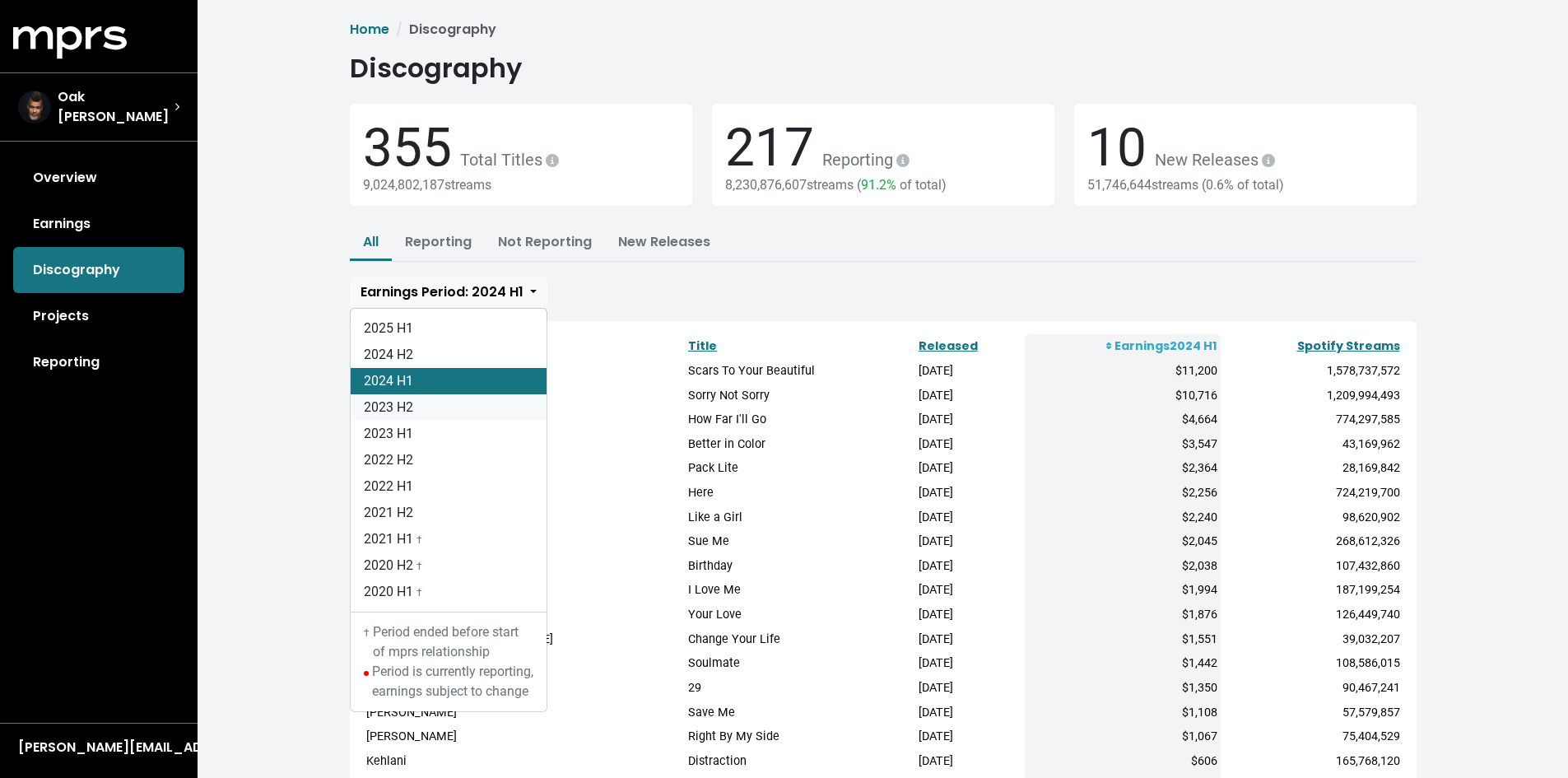
click at [410, 410] on link "2023 H2" at bounding box center [449, 407] width 196 height 27
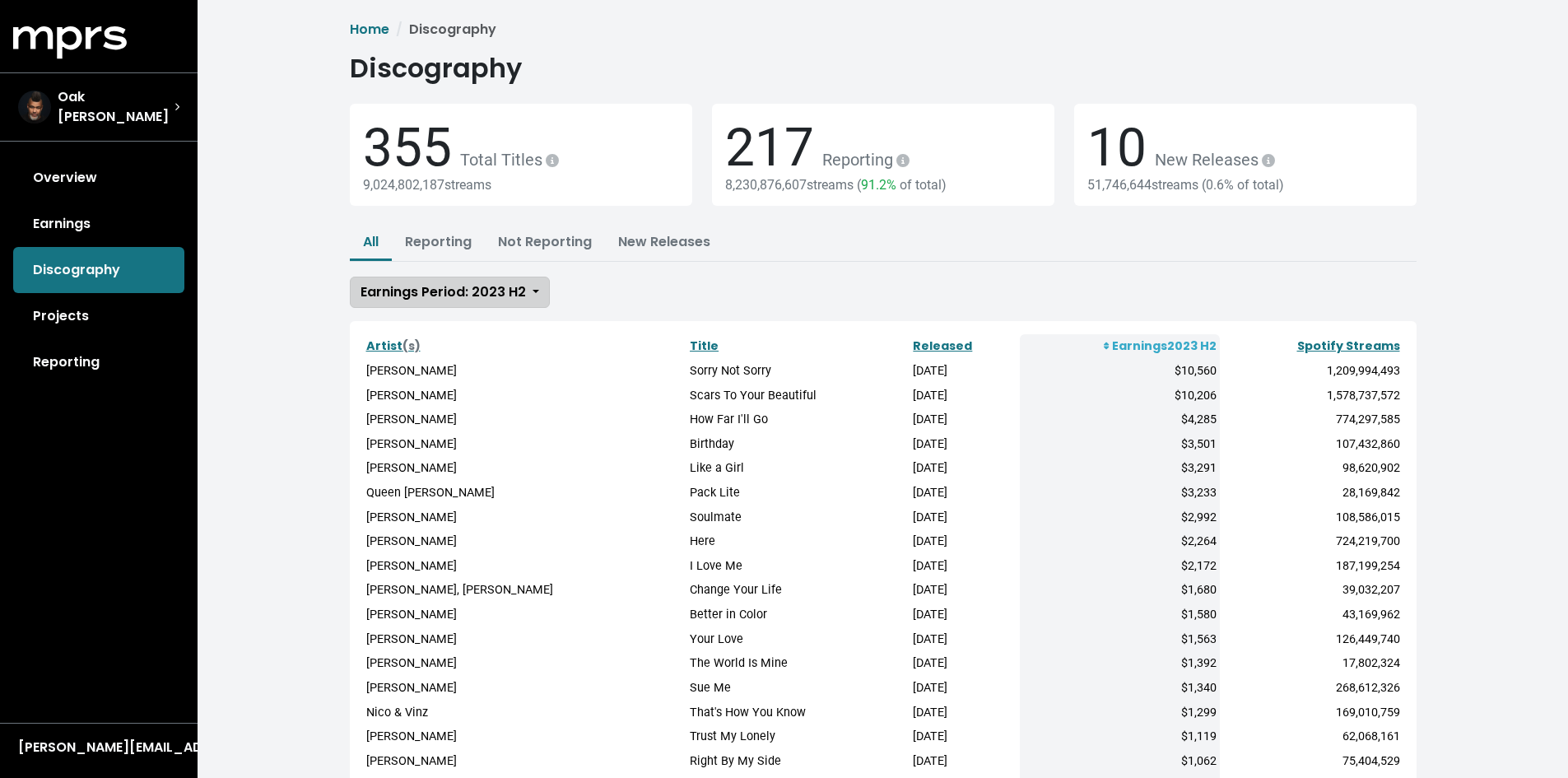
click at [445, 301] on span "Earnings Period: 2023 H2" at bounding box center [443, 291] width 165 height 19
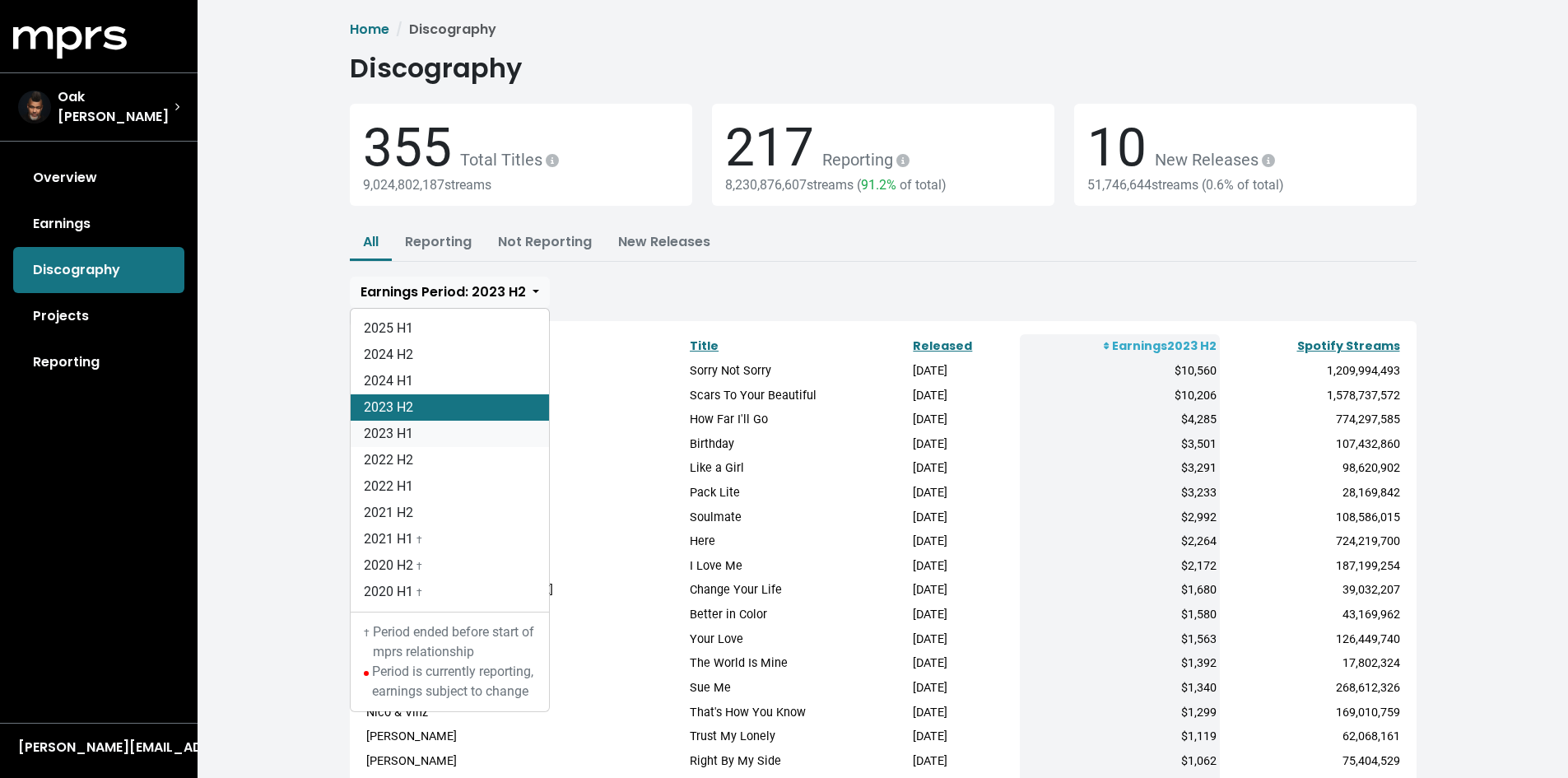
click at [424, 438] on link "2023 H1" at bounding box center [450, 433] width 199 height 27
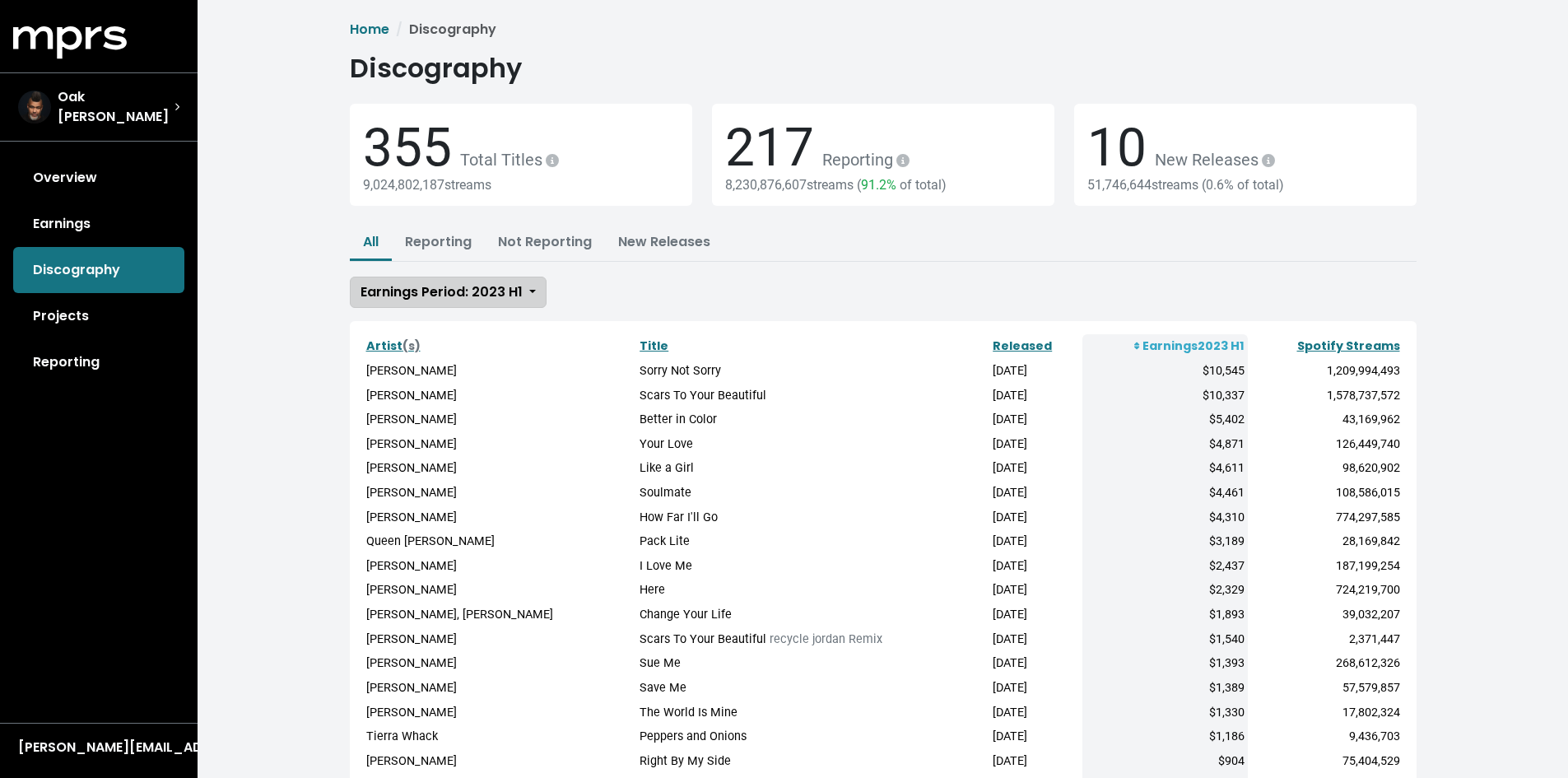
click at [503, 287] on span "Earnings Period: 2023 H1" at bounding box center [442, 291] width 162 height 19
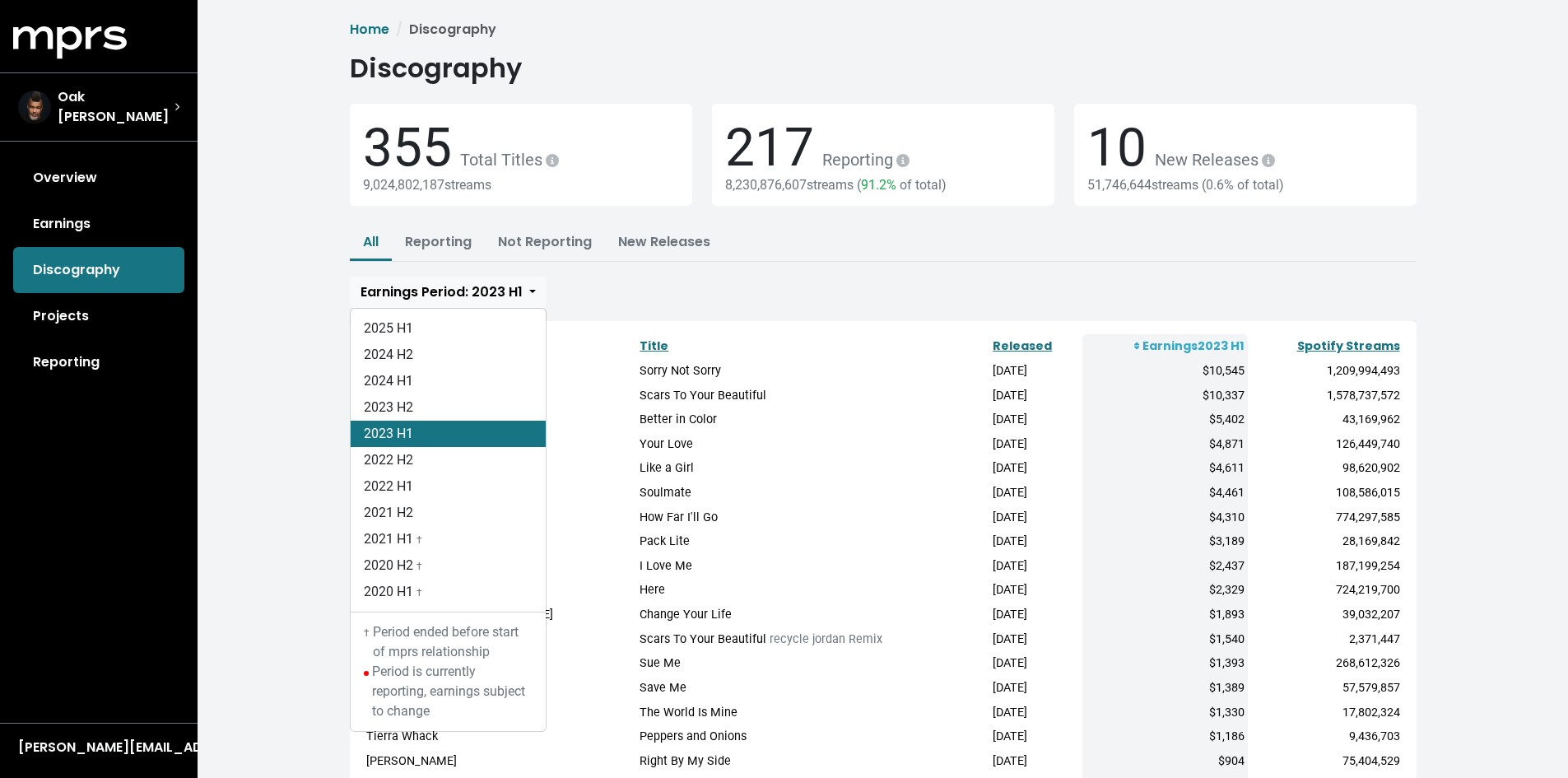
click at [726, 290] on div "All Reporting Not Reporting New Releases Unmanaged Unconfirmed Earnings Period:…" at bounding box center [883, 266] width 1067 height 82
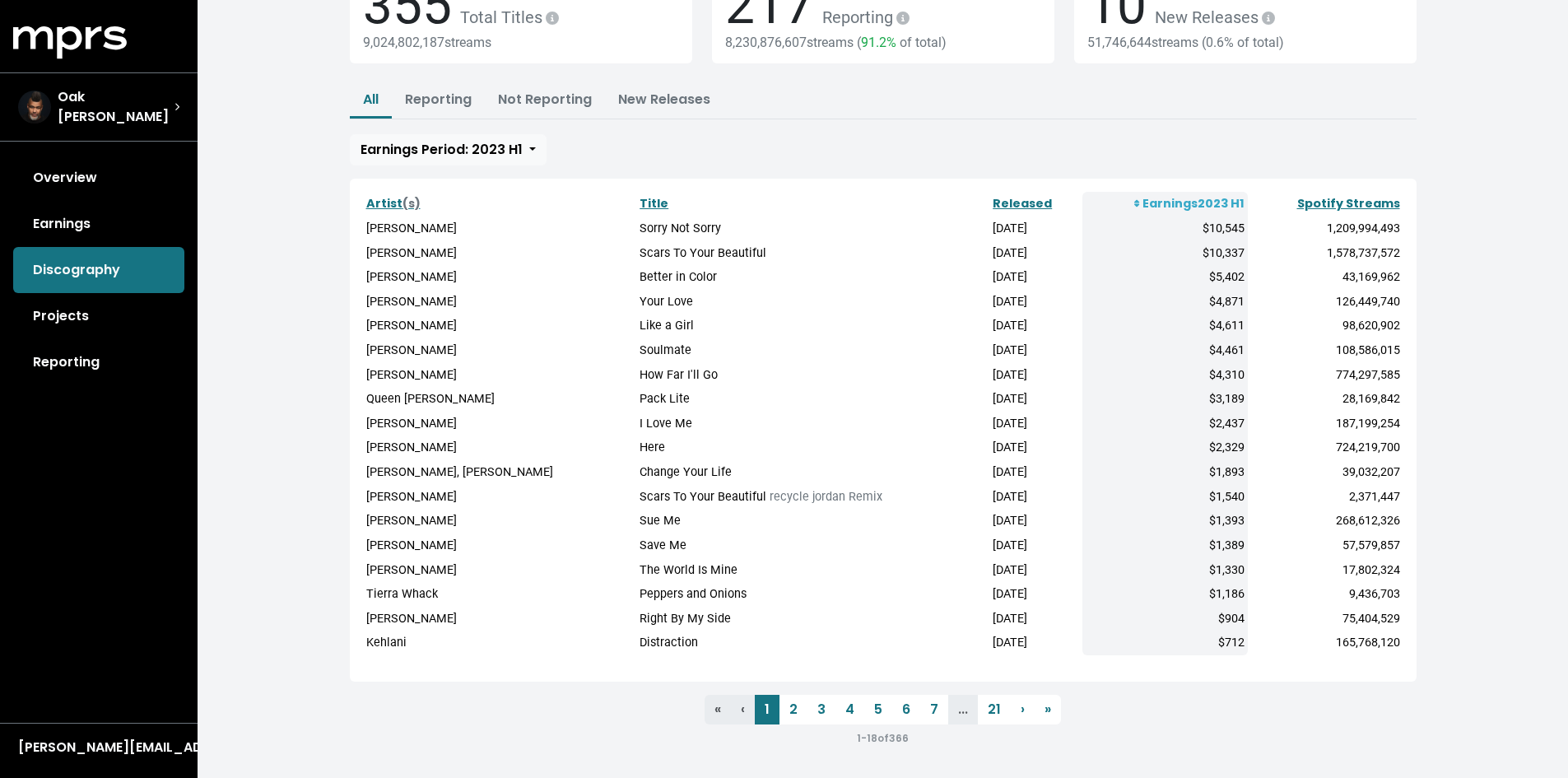
scroll to position [144, 0]
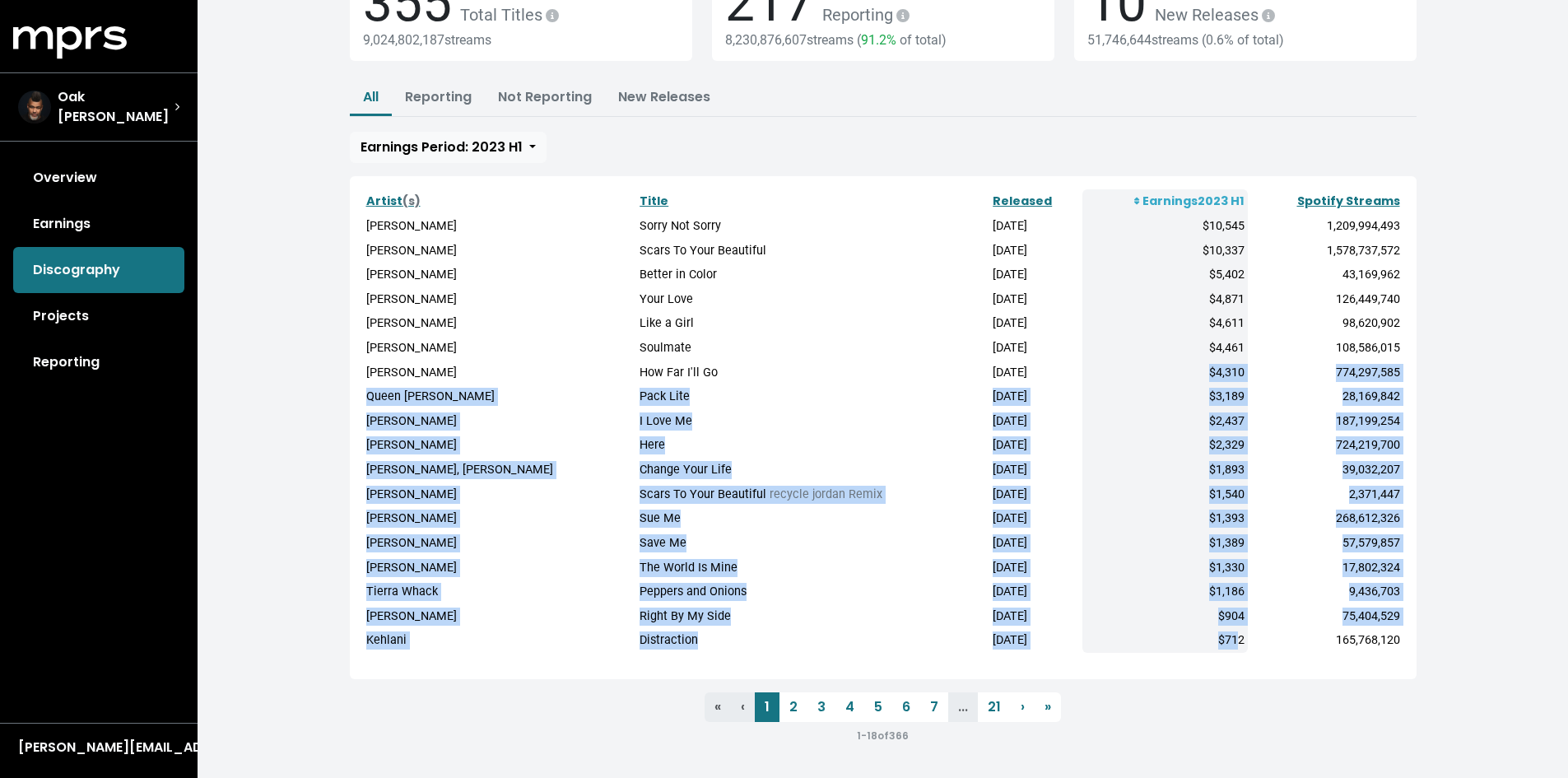
drag, startPoint x: 1226, startPoint y: 645, endPoint x: 1175, endPoint y: 364, distance: 285.6
click at [1175, 364] on tbody "[PERSON_NAME] Sorry Not Sorry [DATE] $10,545 1,209,994,493 [PERSON_NAME] Scars …" at bounding box center [883, 433] width 1040 height 439
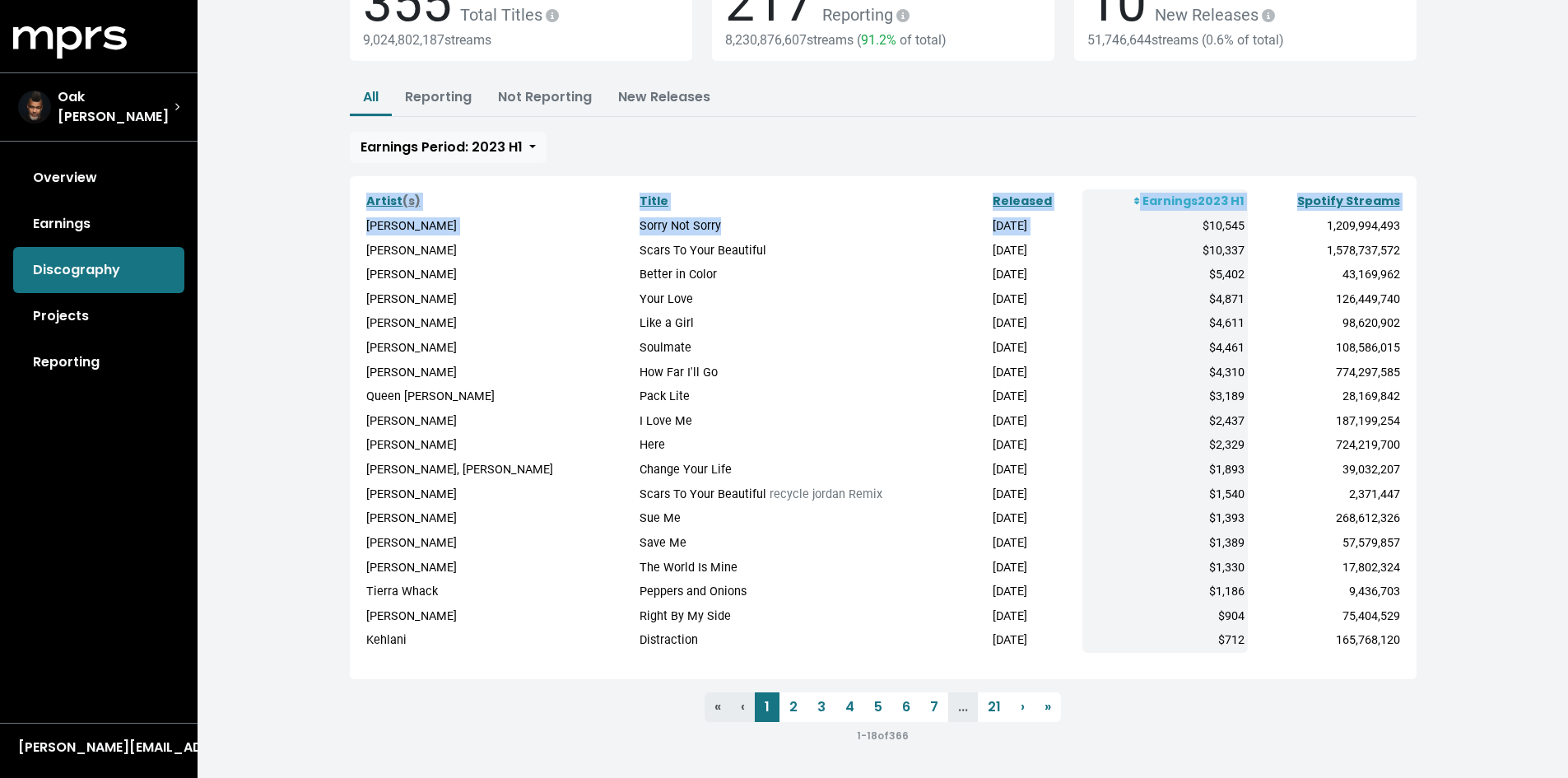
drag, startPoint x: 1180, startPoint y: 223, endPoint x: 1240, endPoint y: 674, distance: 455.0
click at [1240, 674] on div "Artist (s) Title Released Earnings 2023 H1 Spotify Streams [PERSON_NAME] Sorry …" at bounding box center [883, 427] width 1067 height 503
copy table "Artist (s) Title Released Earnings 2023 H1 Spotify Streams [PERSON_NAME] Sorry …"
click at [550, 732] on div "1 - 18 of 366" at bounding box center [883, 735] width 1067 height 20
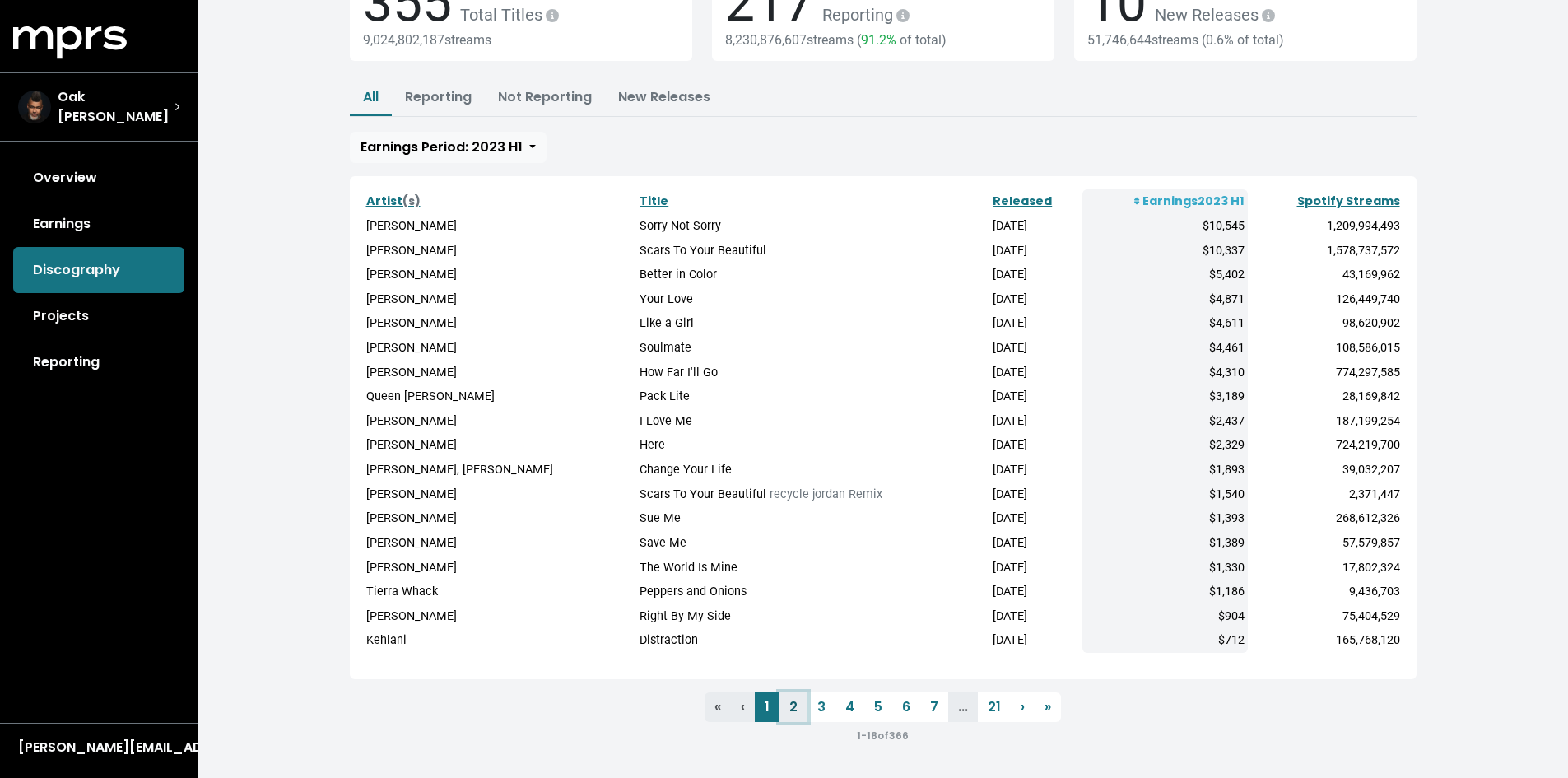
click at [797, 706] on link "2" at bounding box center [793, 707] width 28 height 30
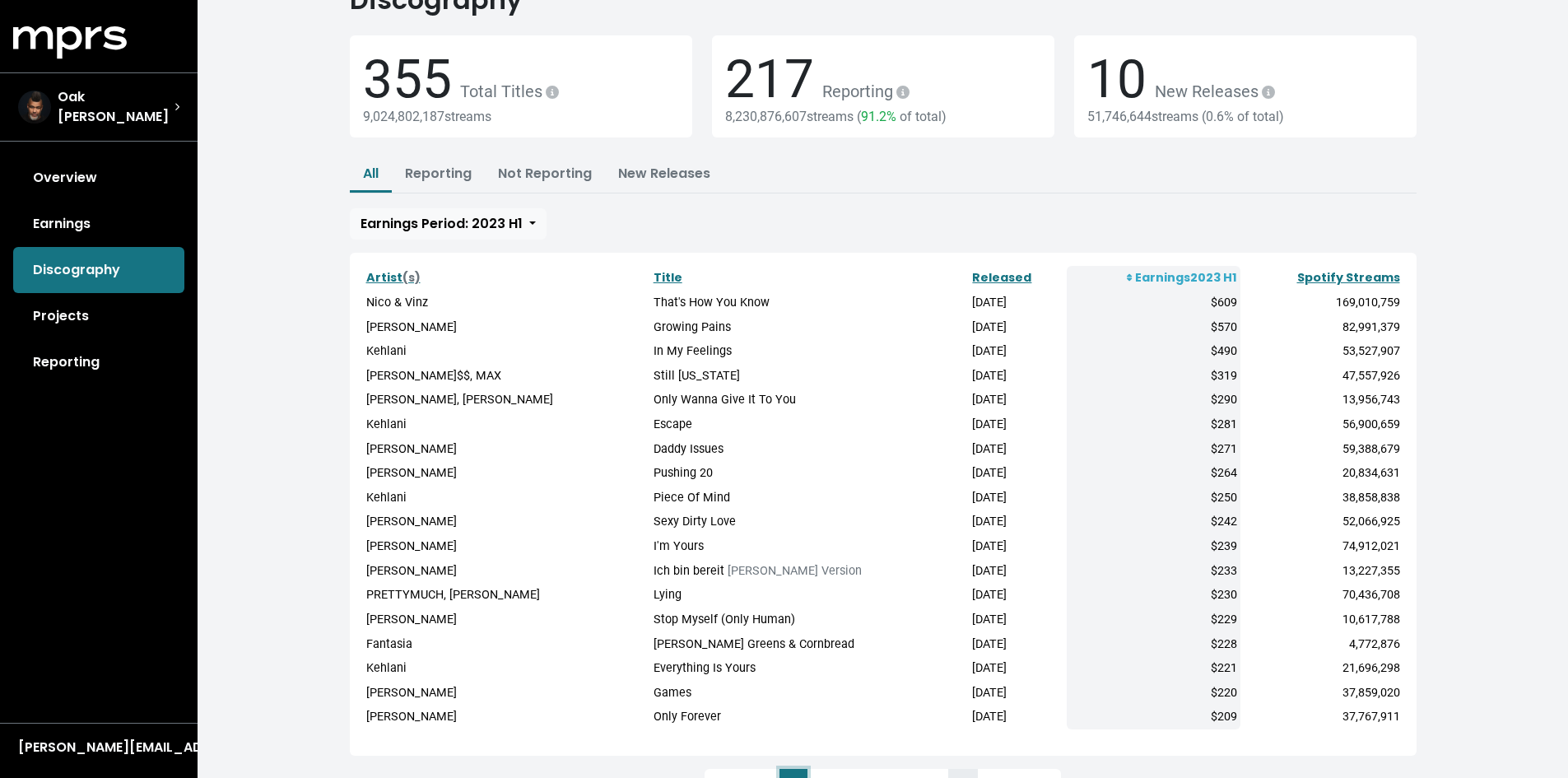
scroll to position [144, 0]
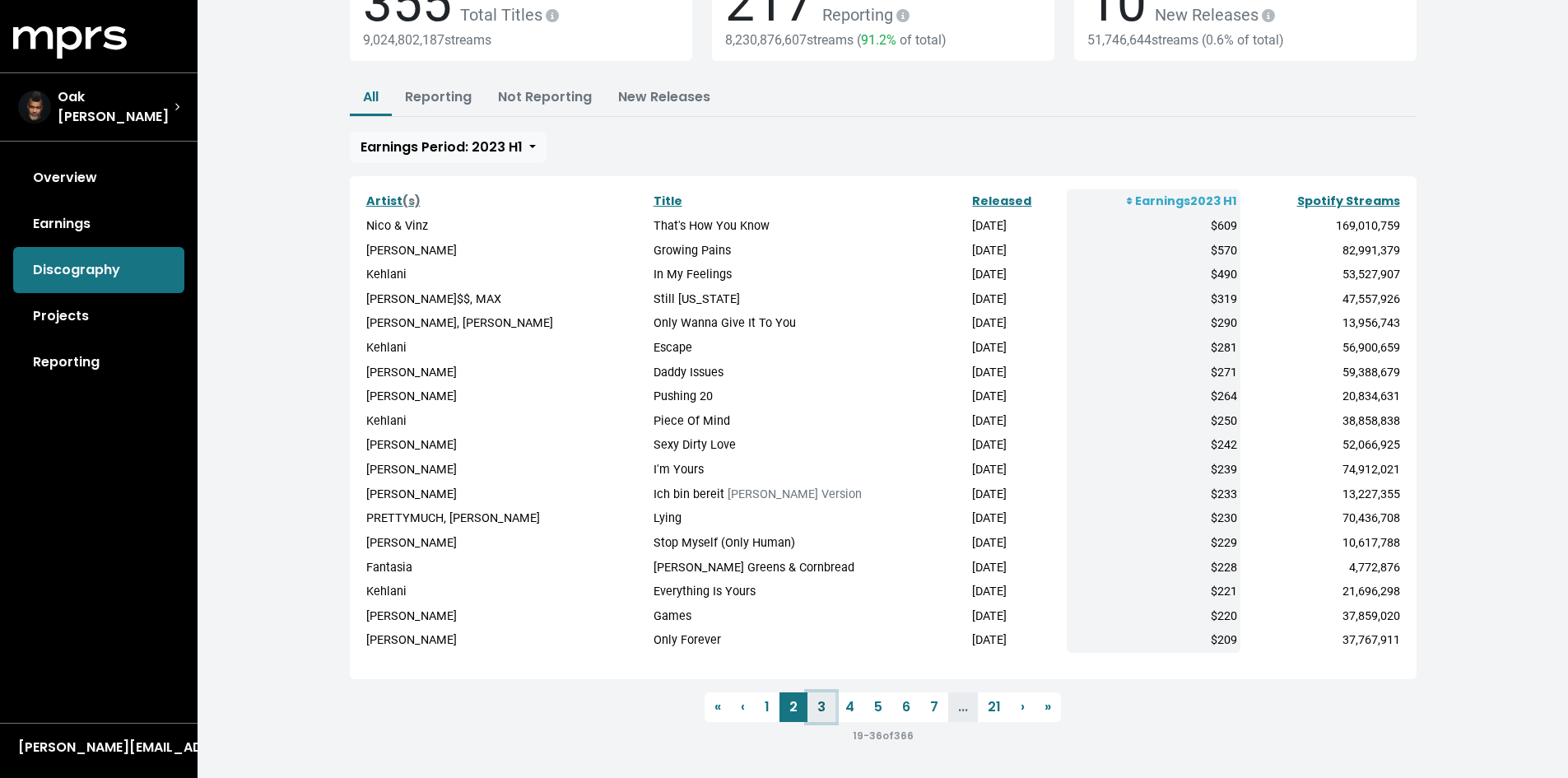
click at [828, 708] on link "3" at bounding box center [822, 707] width 28 height 30
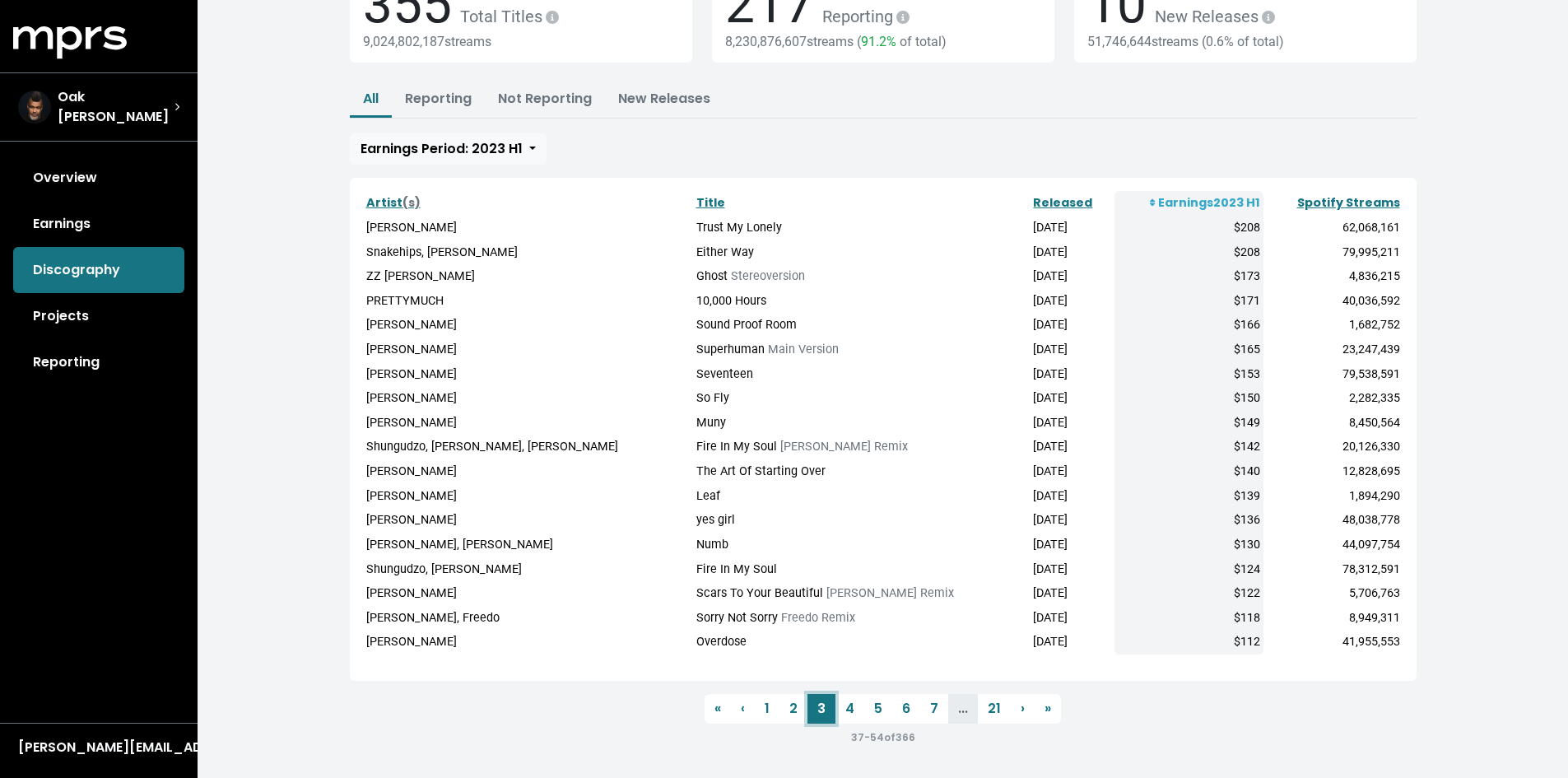
scroll to position [144, 0]
click at [790, 709] on link "2" at bounding box center [793, 707] width 28 height 30
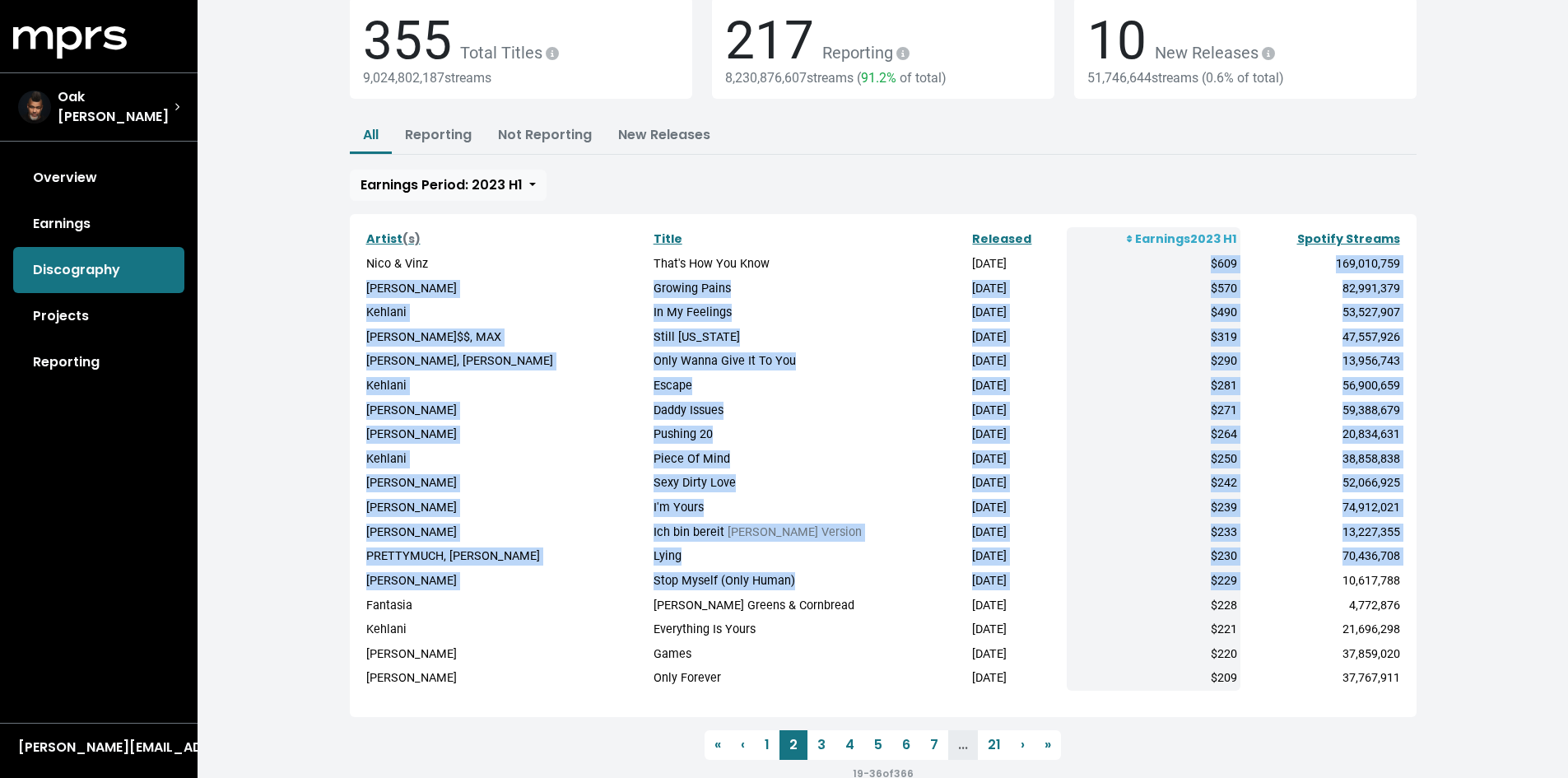
scroll to position [144, 0]
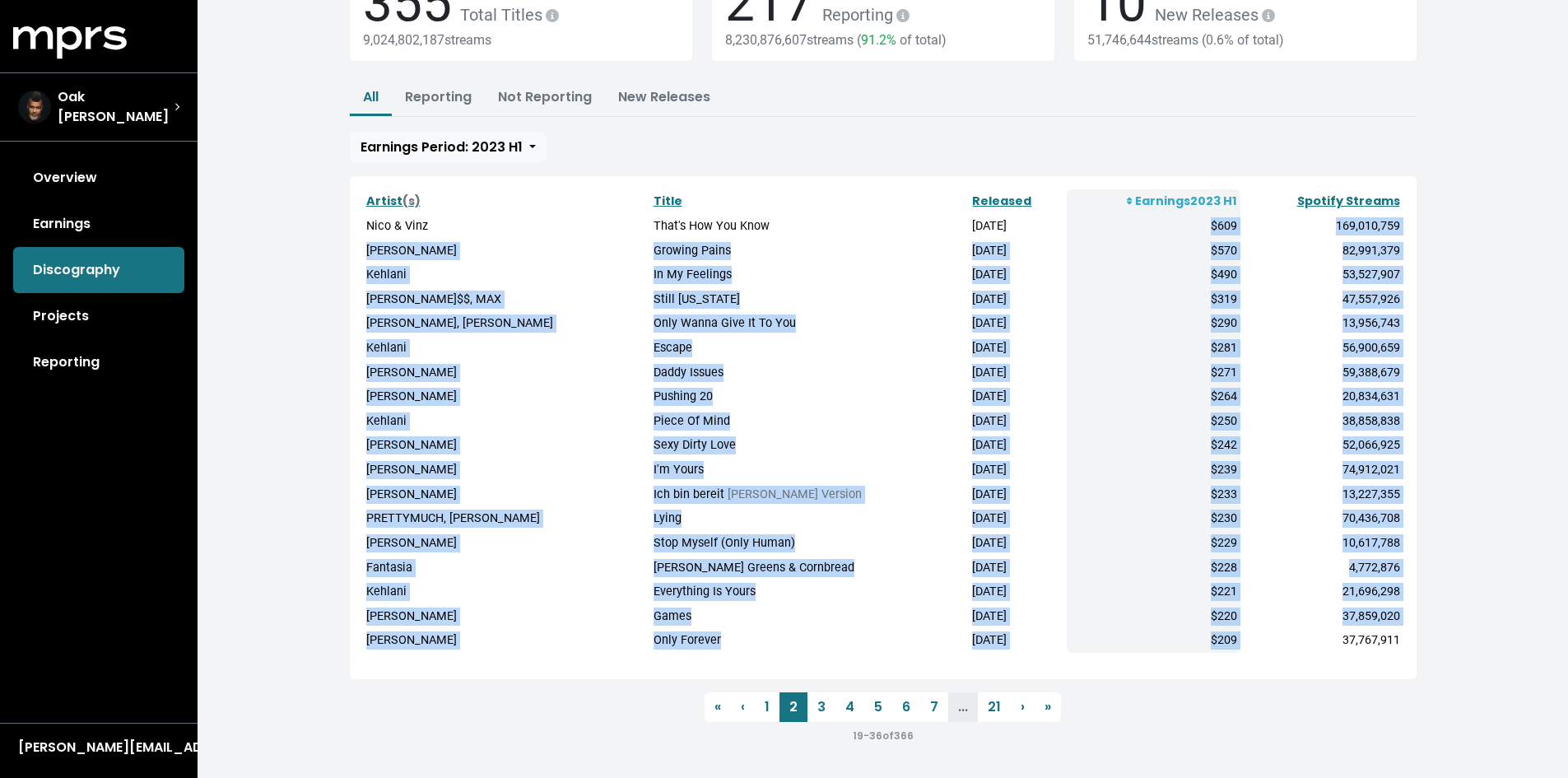
drag, startPoint x: 1182, startPoint y: 364, endPoint x: 1248, endPoint y: 641, distance: 284.8
click at [1248, 641] on tbody "[PERSON_NAME] & [PERSON_NAME] That's How You Know [DATE] $609 169,010,759 [PERS…" at bounding box center [883, 433] width 1040 height 439
copy tbody "$609 169,010,759 [PERSON_NAME] Growing Pains [DATE] $570 82,991,379 Kehlani In …"
click at [821, 703] on link "3" at bounding box center [822, 707] width 28 height 30
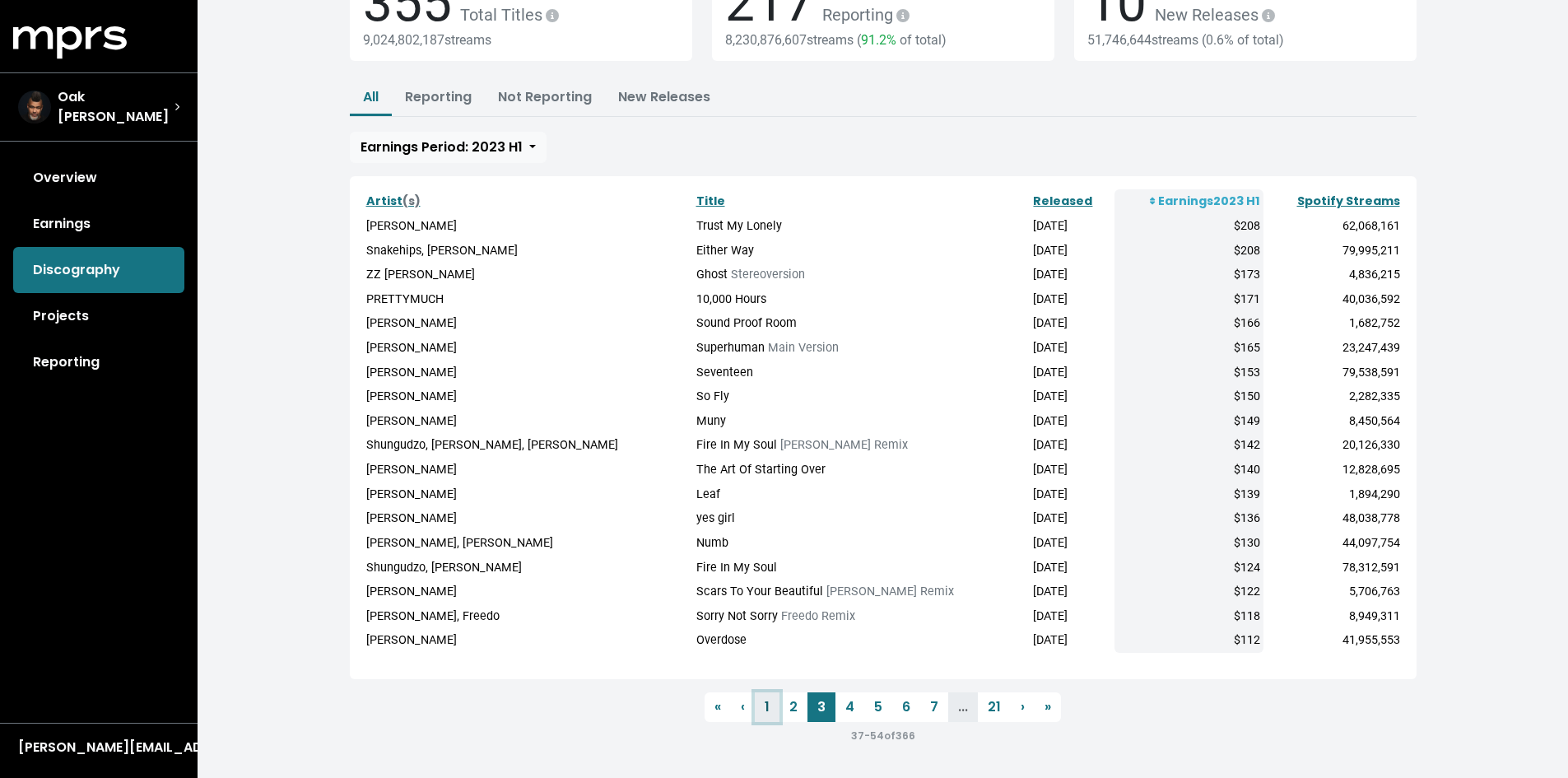
click at [768, 714] on link "1" at bounding box center [766, 707] width 25 height 30
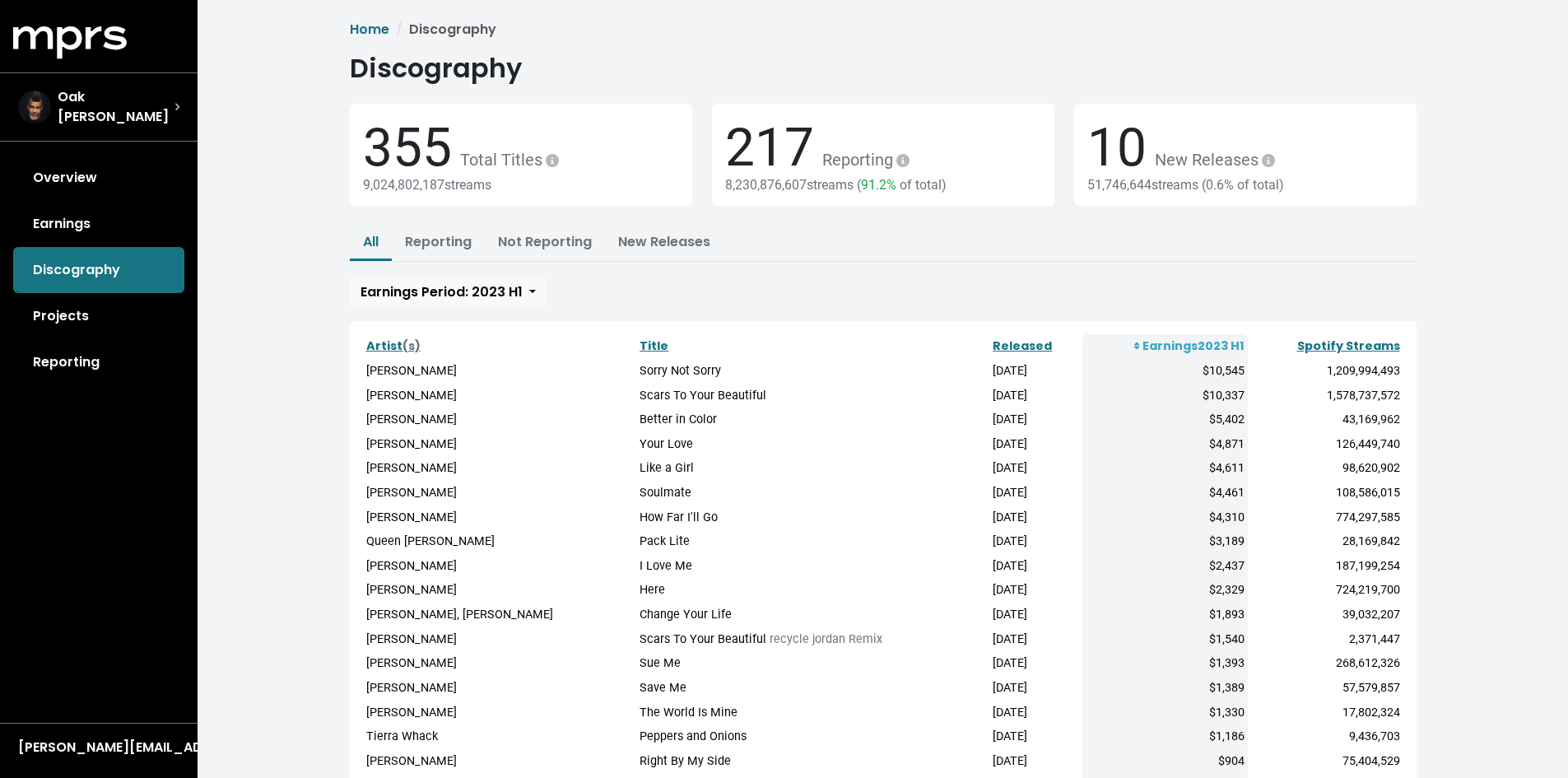
click at [1134, 345] on icon at bounding box center [1137, 344] width 6 height 7
click at [1134, 346] on icon at bounding box center [1137, 345] width 6 height 9
click at [1201, 341] on th "Earnings 2023 H1" at bounding box center [1165, 346] width 165 height 25
click at [1134, 344] on icon at bounding box center [1137, 344] width 6 height 7
click at [1162, 459] on div "$4,611" at bounding box center [1165, 468] width 159 height 18
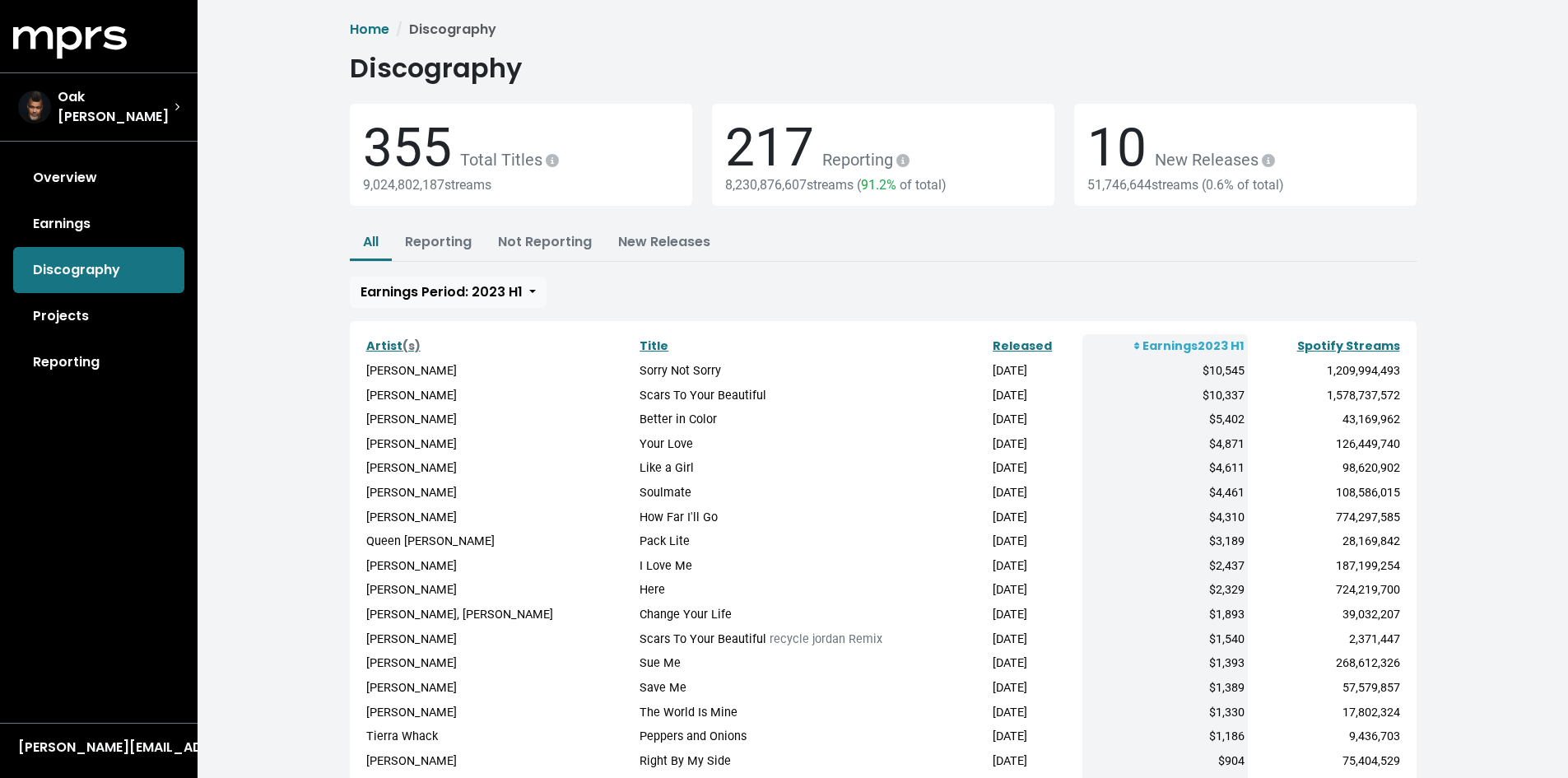
click at [1424, 497] on div "Home Discography Discography 355 Total Titles 9,024,802,187 streams 217 Reporti…" at bounding box center [883, 455] width 1087 height 870
click at [1327, 479] on td "98,620,902" at bounding box center [1325, 468] width 154 height 25
click at [1347, 344] on link "Spotify Streams" at bounding box center [1349, 345] width 103 height 17
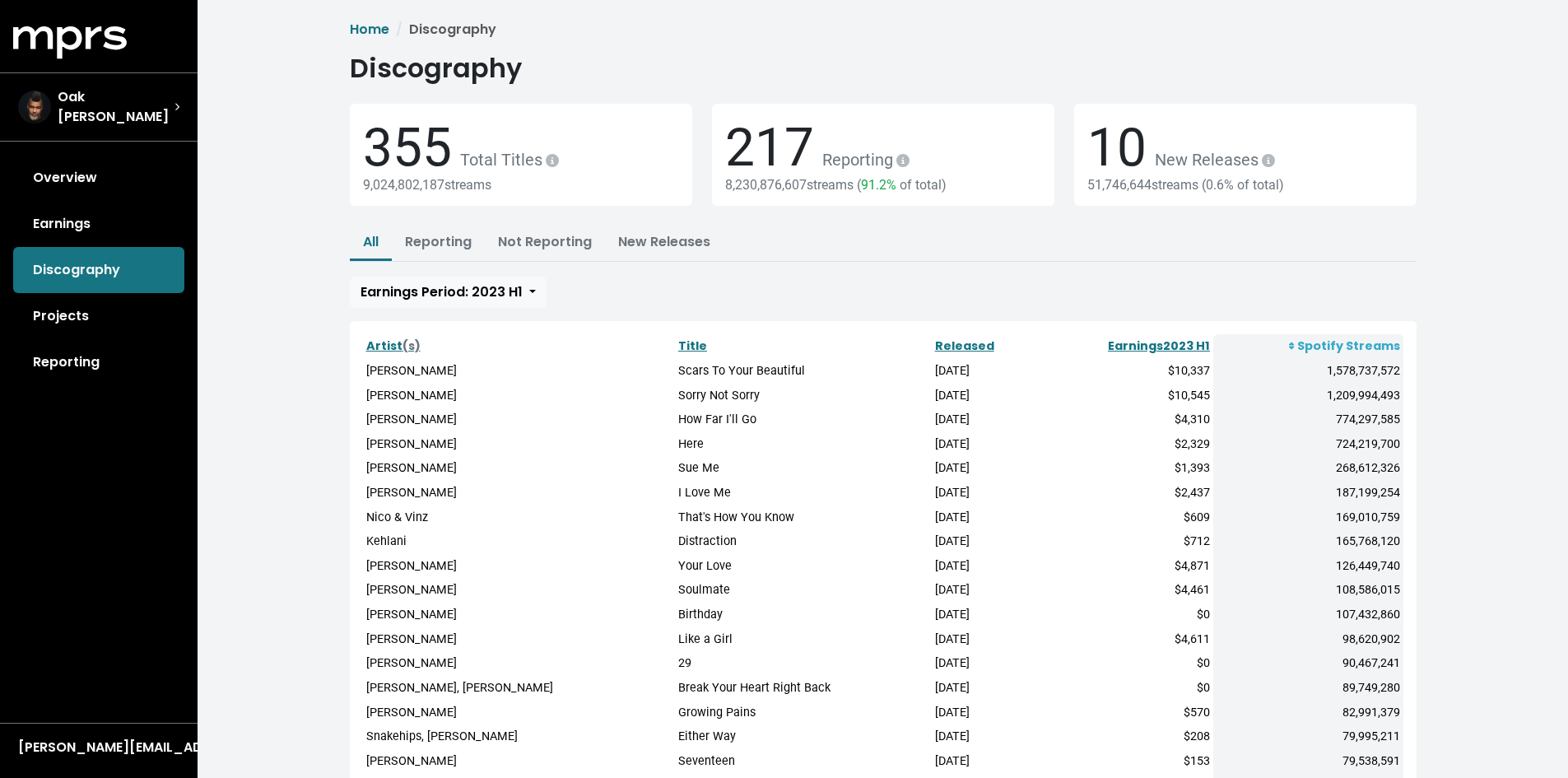
click at [1294, 347] on icon at bounding box center [1291, 345] width 6 height 9
click at [1190, 346] on link "Earnings 2023 H1" at bounding box center [1158, 345] width 102 height 17
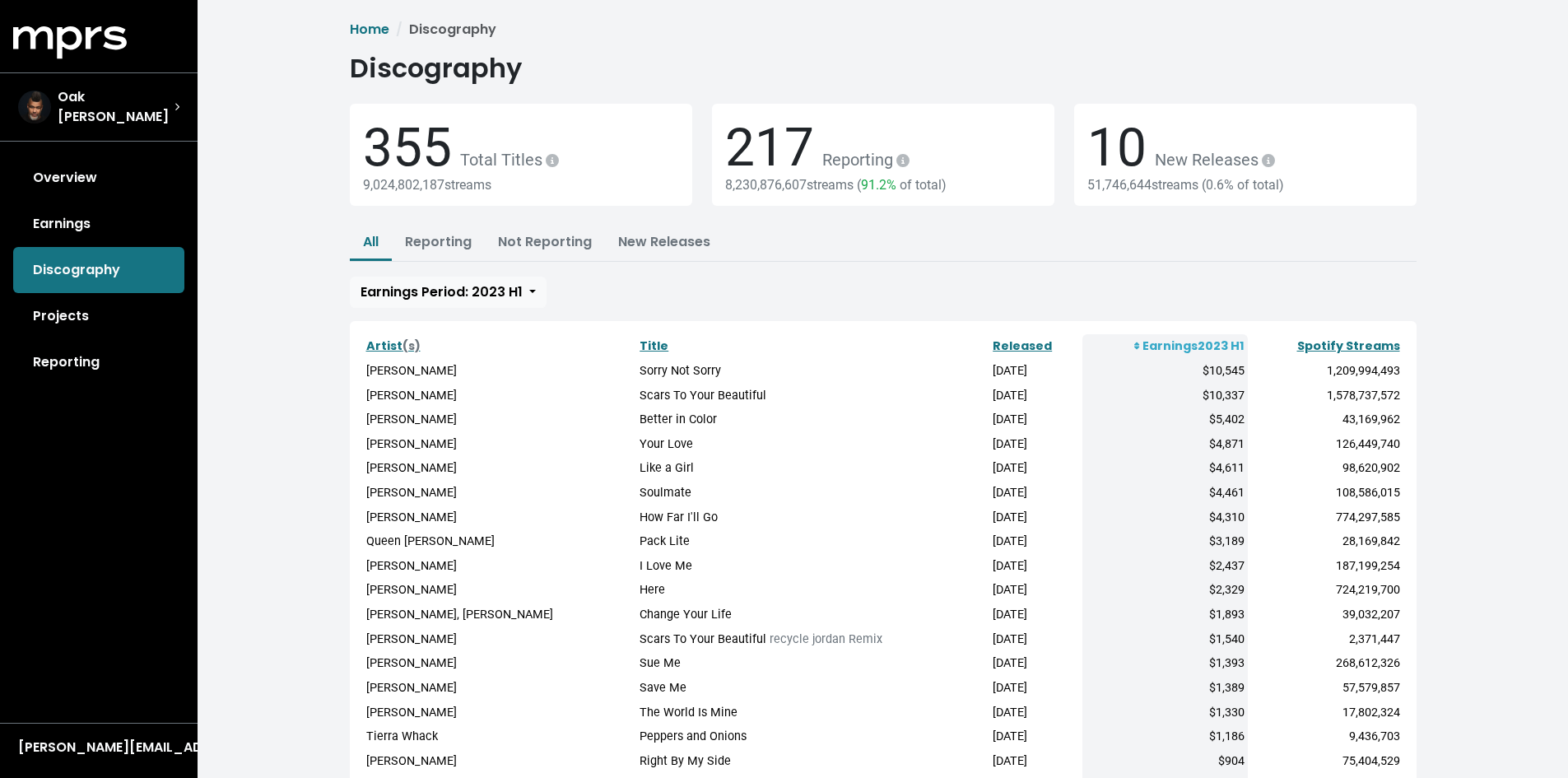
click at [1134, 342] on icon at bounding box center [1137, 345] width 6 height 9
click at [1122, 352] on th "Earnings 2023 H1" at bounding box center [1165, 346] width 165 height 25
click at [1134, 346] on icon at bounding box center [1137, 344] width 6 height 7
click at [513, 284] on span "Earnings Period: 2023 H1" at bounding box center [442, 291] width 162 height 19
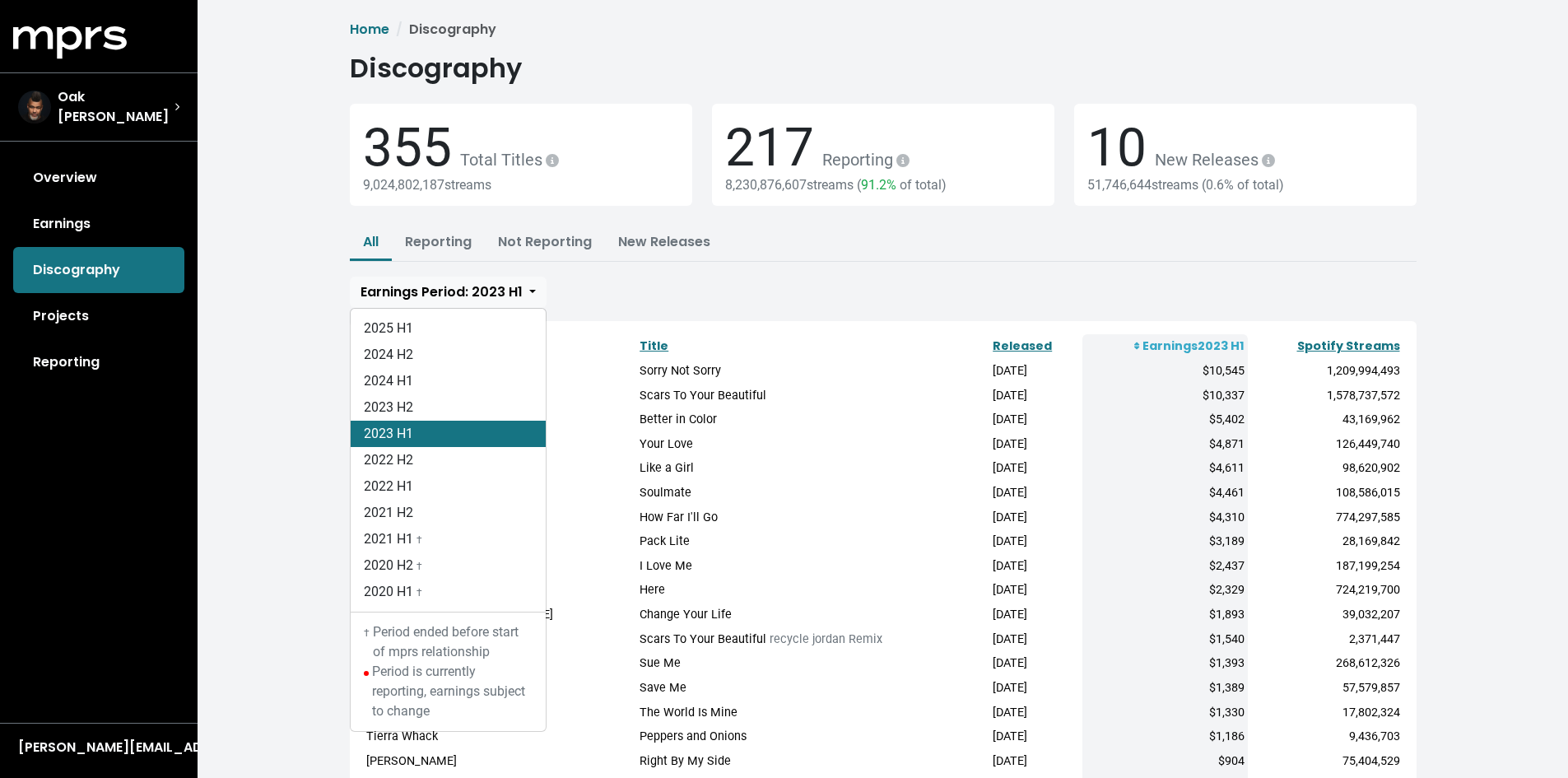
click at [289, 280] on div "Home Discography Discography 355 Total Titles 9,024,802,187 streams 217 Reporti…" at bounding box center [883, 461] width 1370 height 922
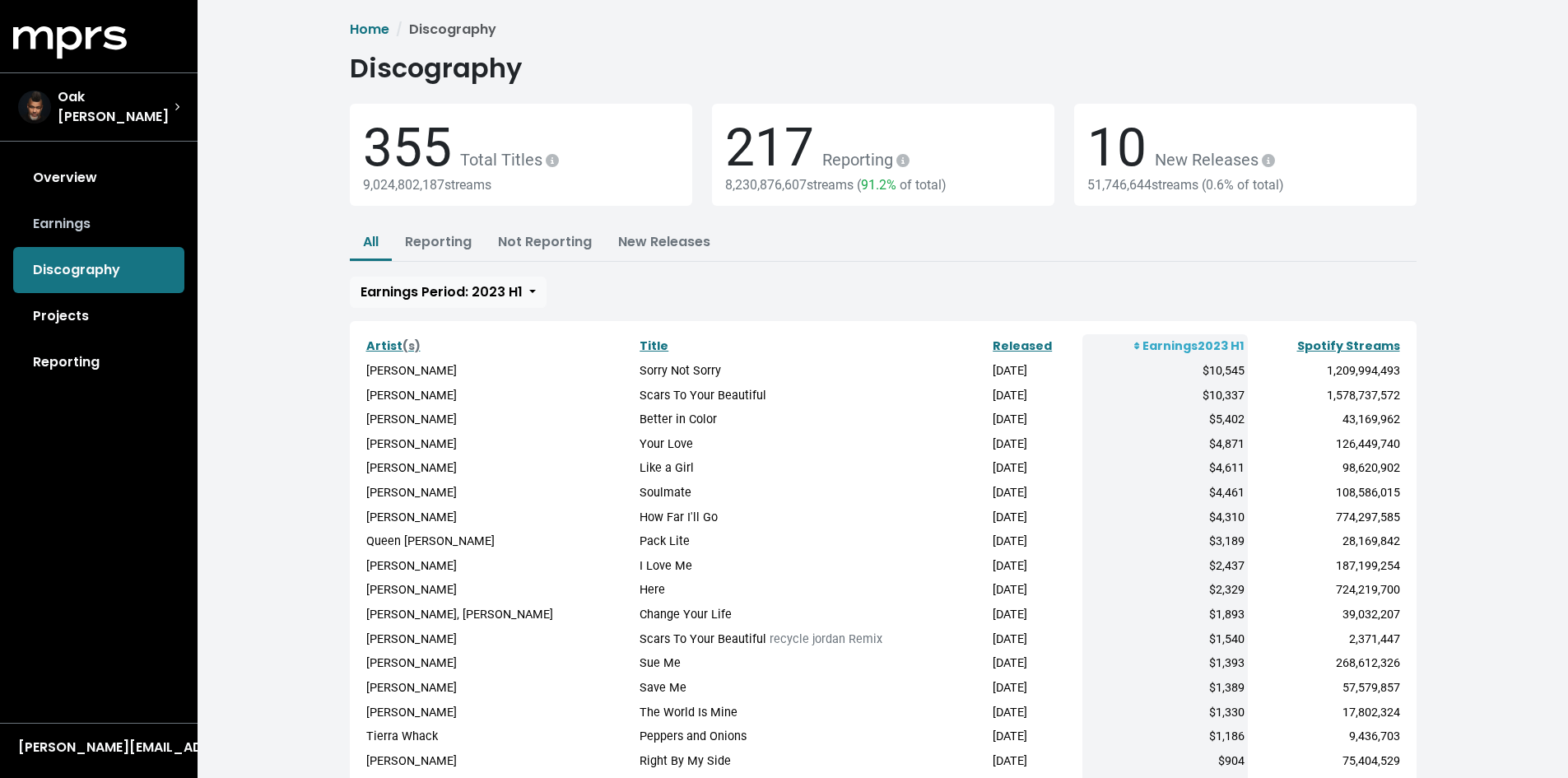
click at [52, 212] on link "Earnings" at bounding box center [98, 223] width 171 height 46
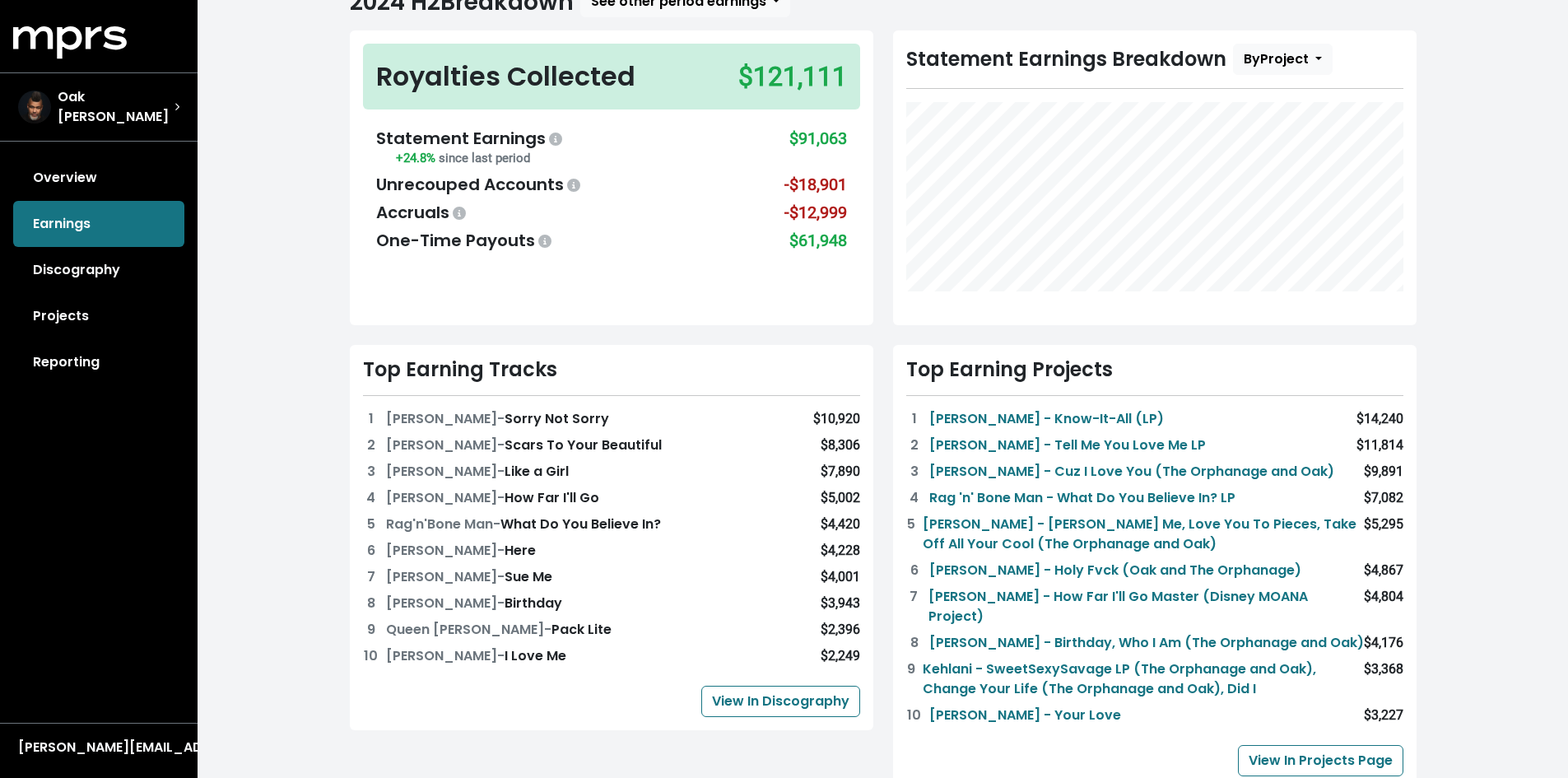
scroll to position [60, 0]
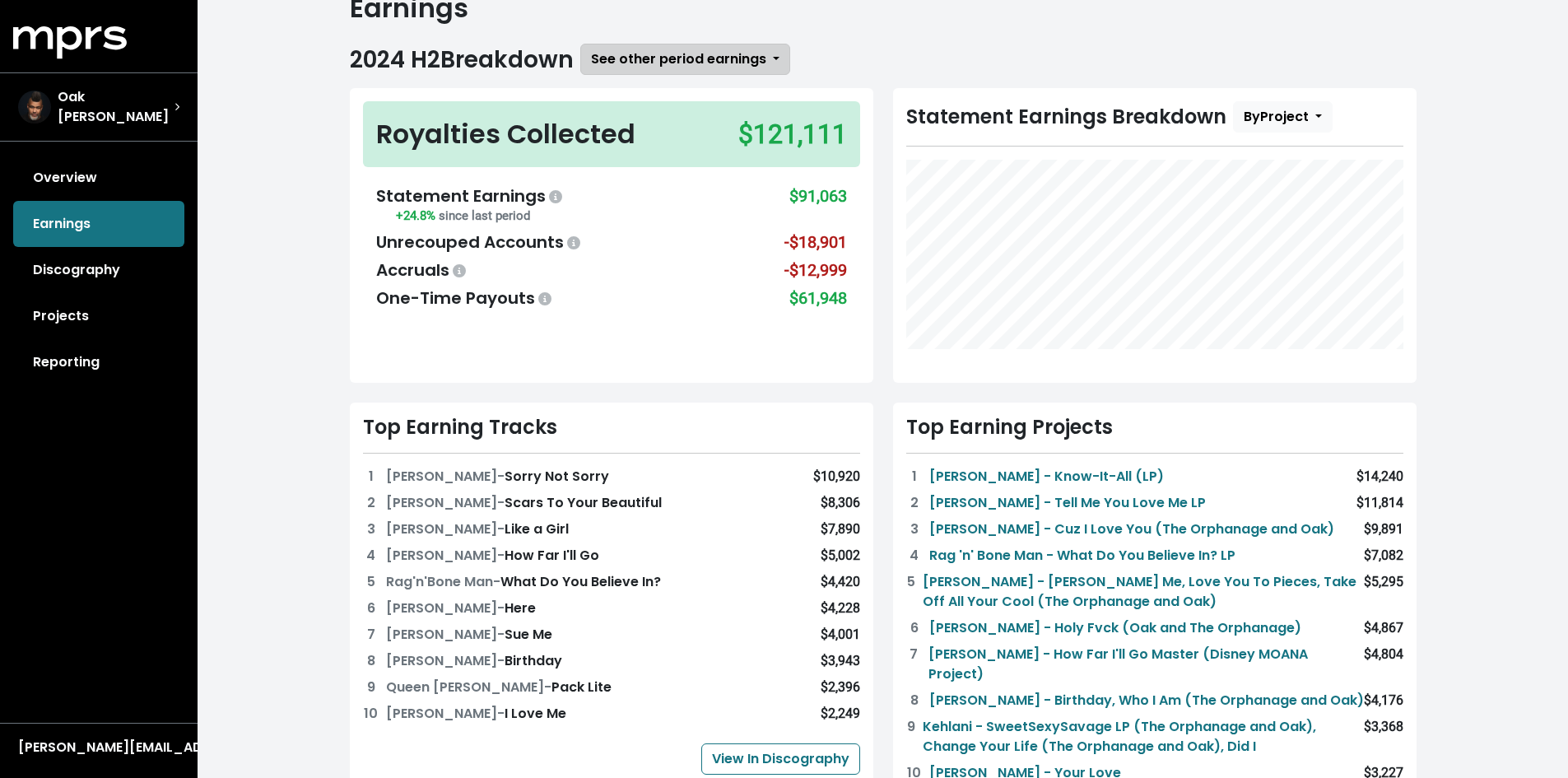
click at [723, 59] on span "See other period earnings" at bounding box center [678, 58] width 175 height 19
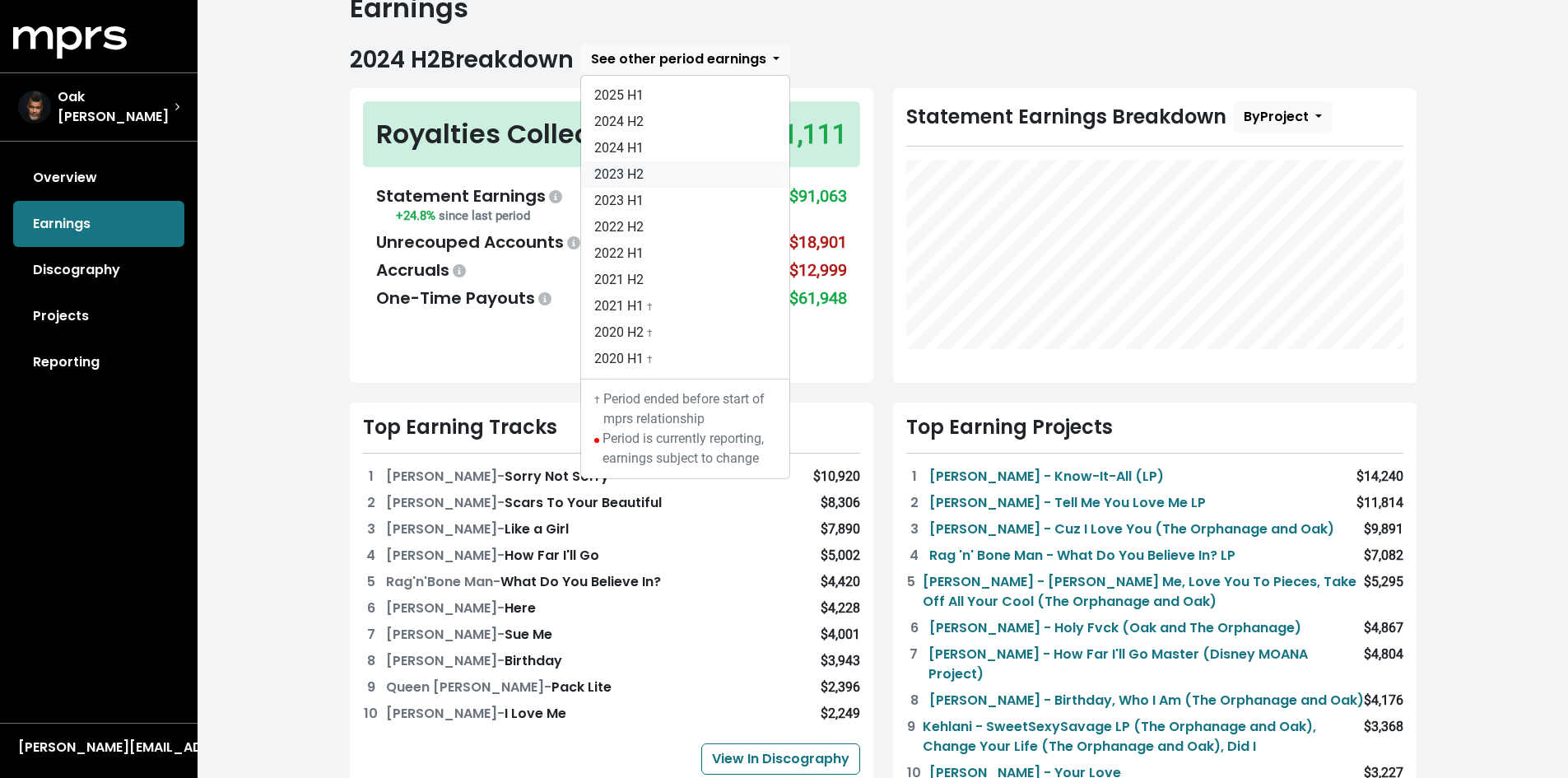
click at [686, 172] on link "2023 H2" at bounding box center [685, 174] width 209 height 27
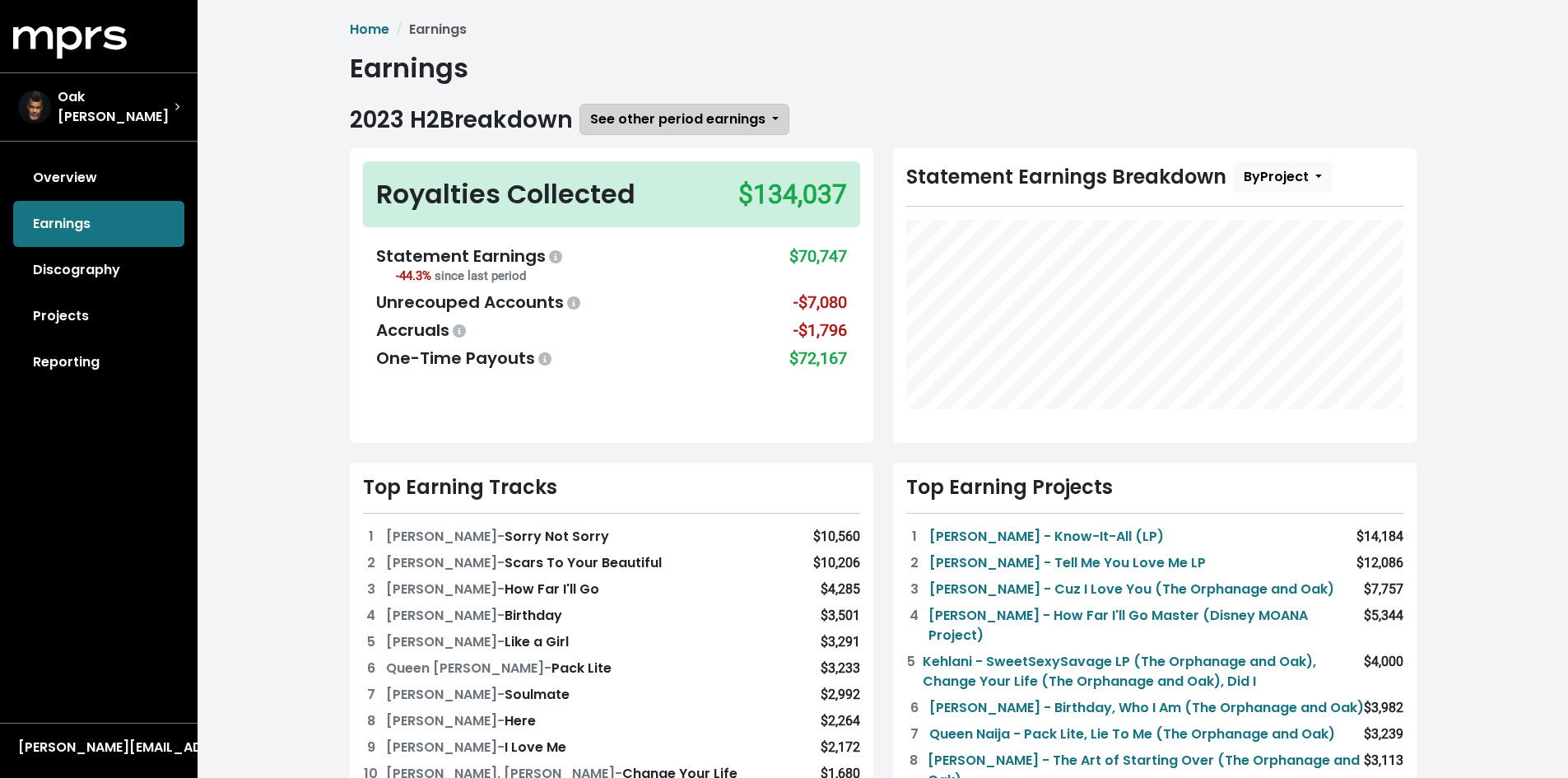
click at [683, 129] on span "See other period earnings" at bounding box center [677, 119] width 175 height 19
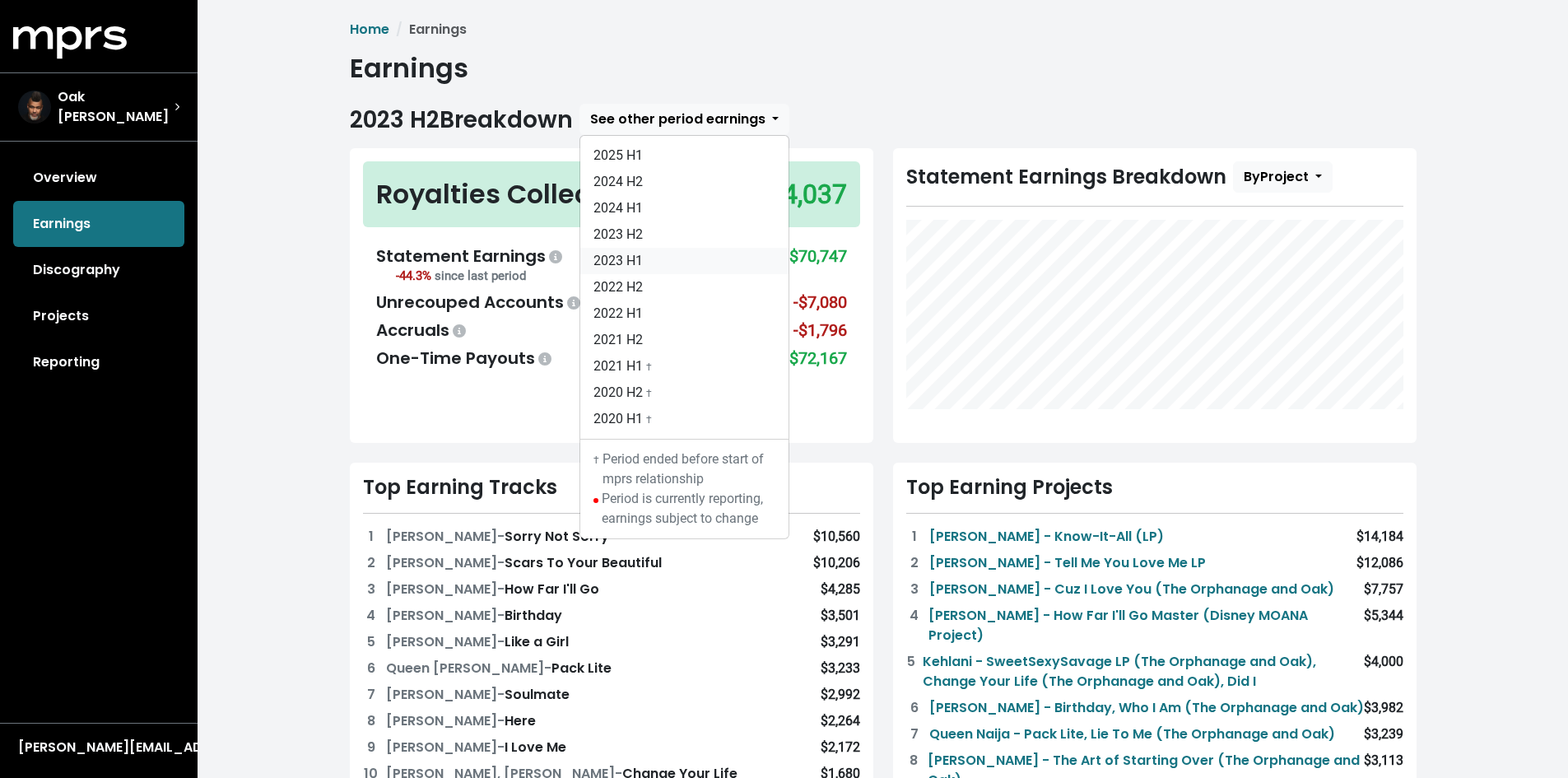
click at [649, 252] on link "2023 H1" at bounding box center [684, 261] width 209 height 27
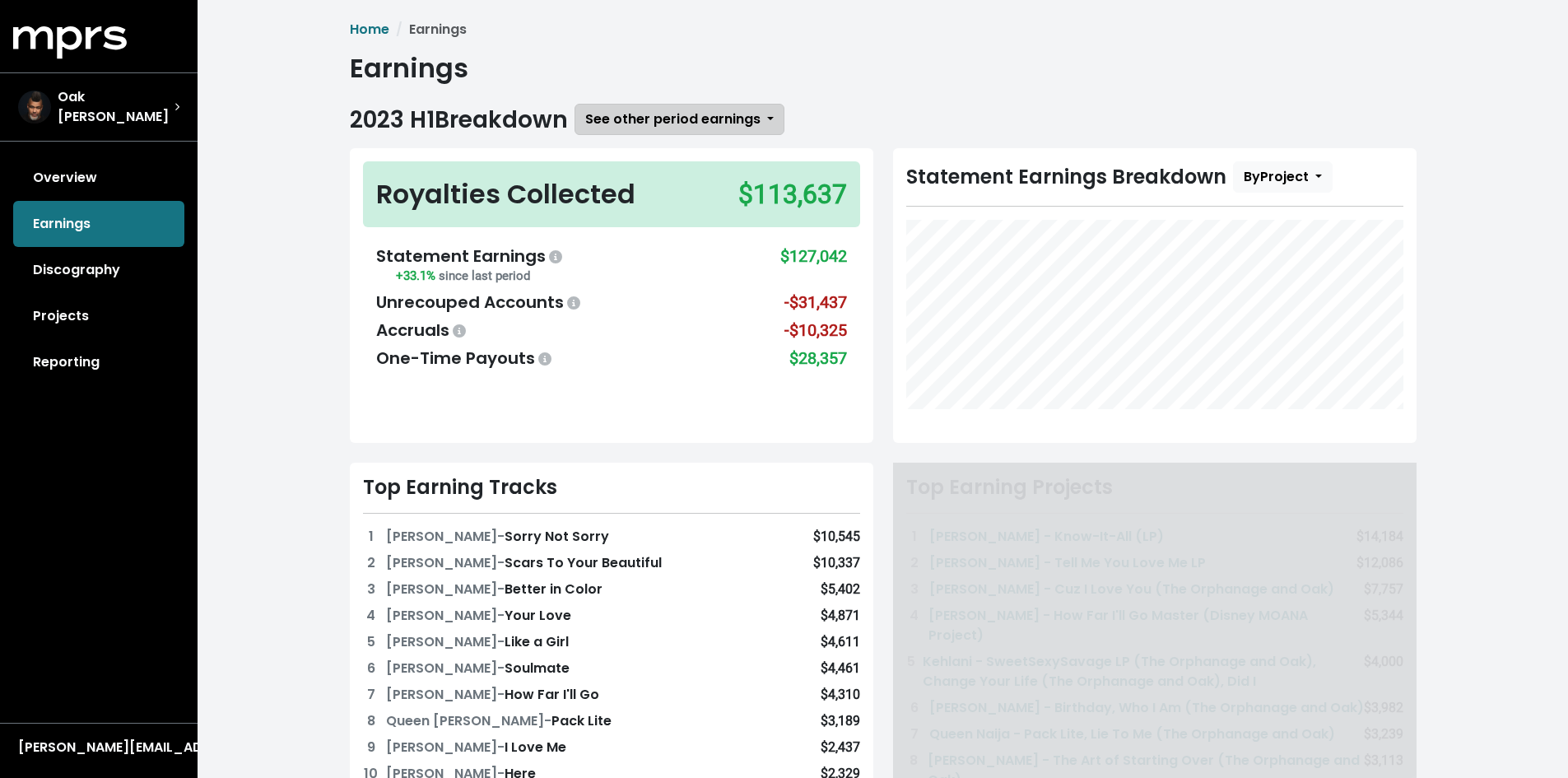
drag, startPoint x: 749, startPoint y: 111, endPoint x: 740, endPoint y: 115, distance: 9.8
click at [748, 111] on button "See other period earnings" at bounding box center [679, 120] width 210 height 32
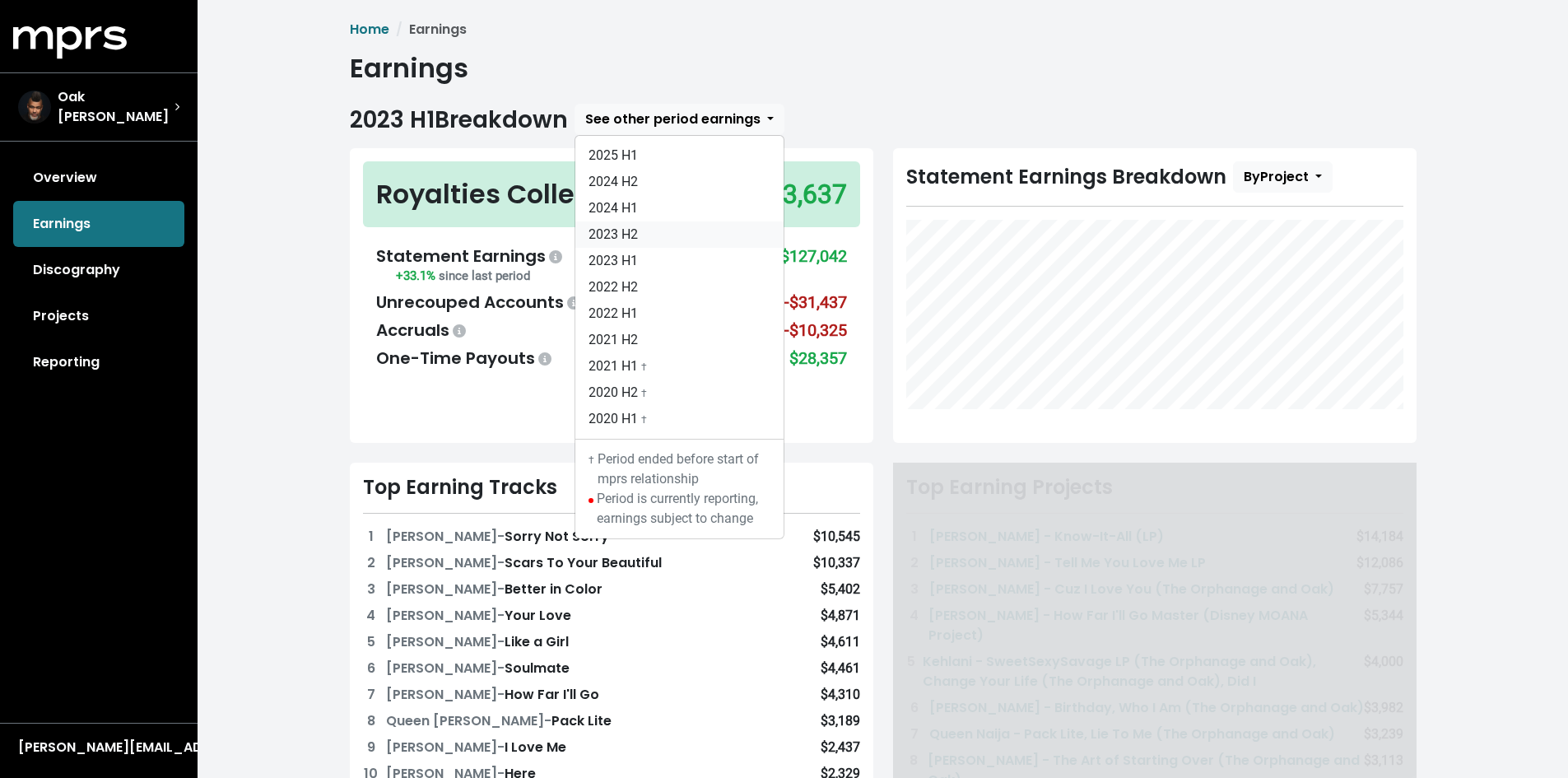
click at [677, 236] on link "2023 H2" at bounding box center [679, 234] width 209 height 27
